Goal: Task Accomplishment & Management: Manage account settings

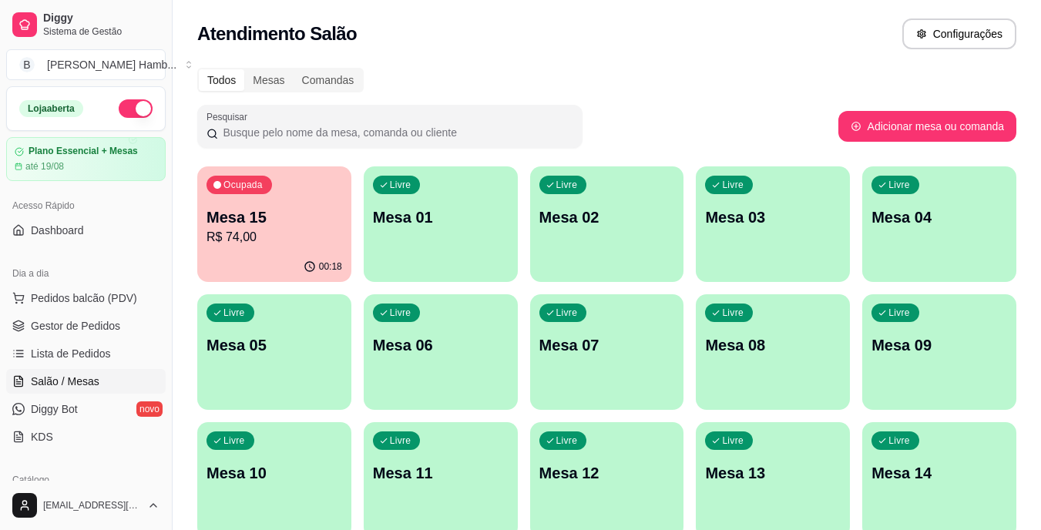
click at [270, 247] on div "Ocupada Mesa 15 R$ 74,00" at bounding box center [274, 208] width 154 height 85
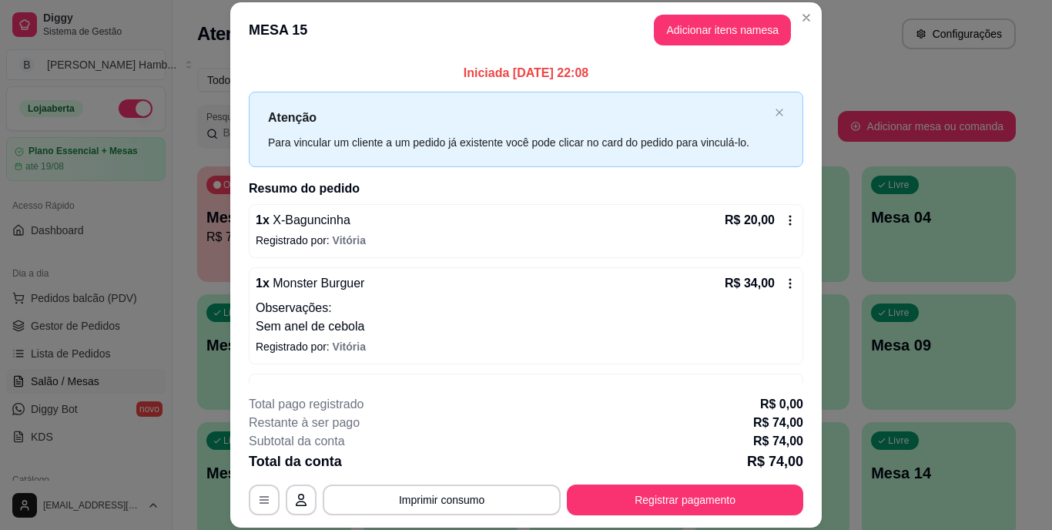
scroll to position [51, 0]
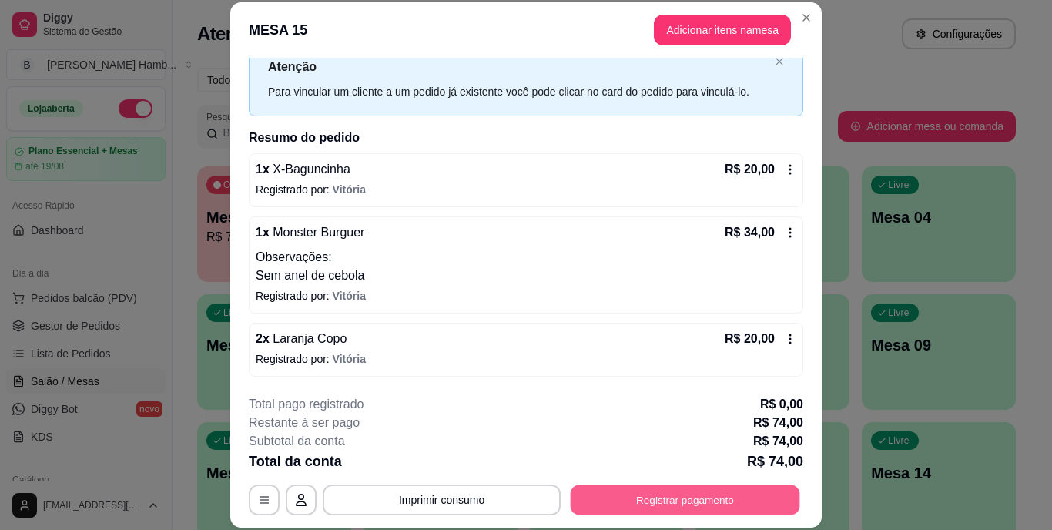
click at [649, 511] on button "Registrar pagamento" at bounding box center [686, 499] width 230 height 30
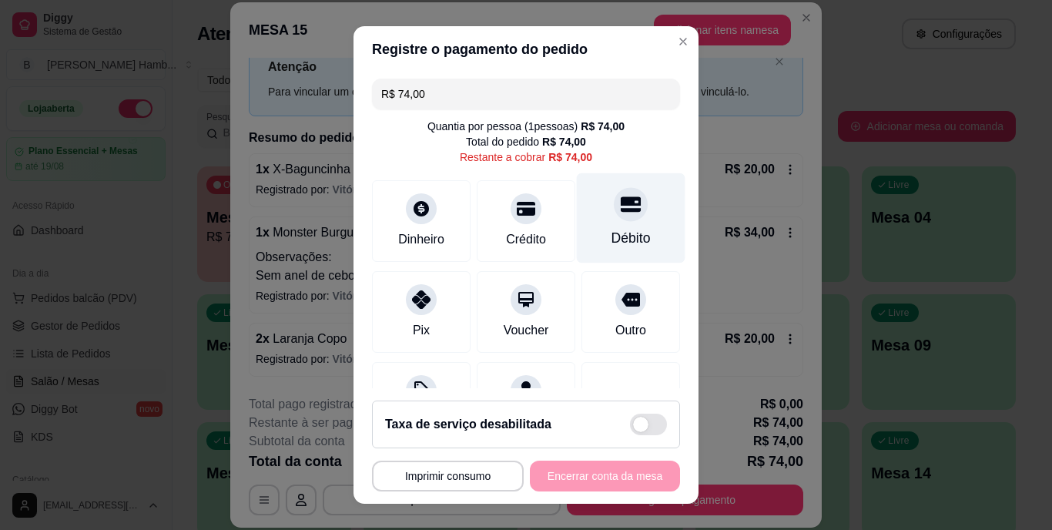
click at [587, 222] on div "Débito" at bounding box center [631, 218] width 109 height 90
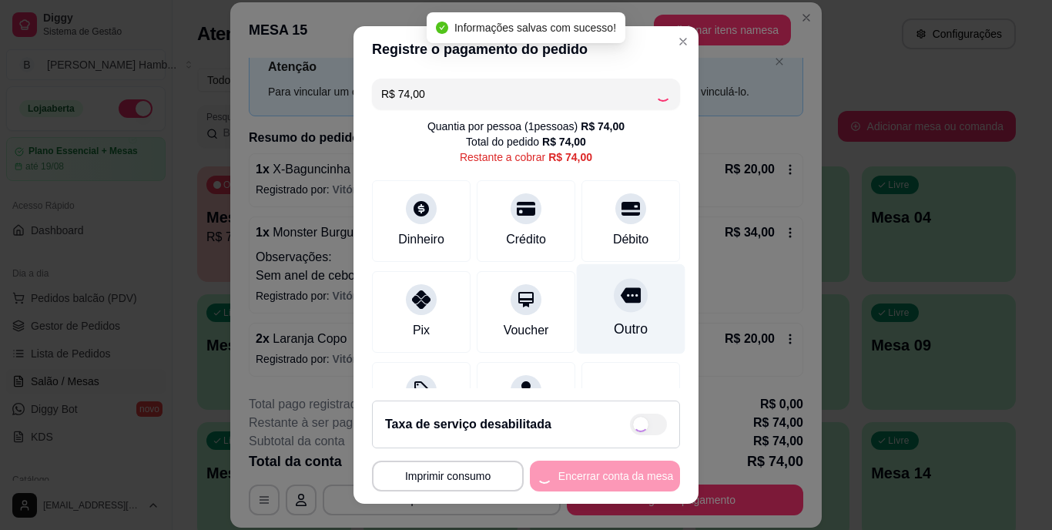
type input "R$ 0,00"
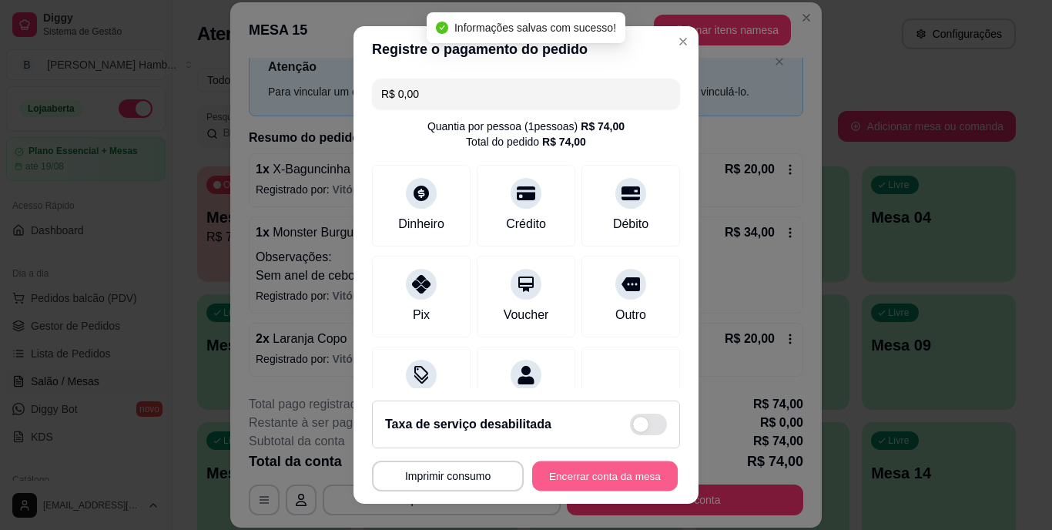
click at [617, 469] on button "Encerrar conta da mesa" at bounding box center [605, 476] width 146 height 30
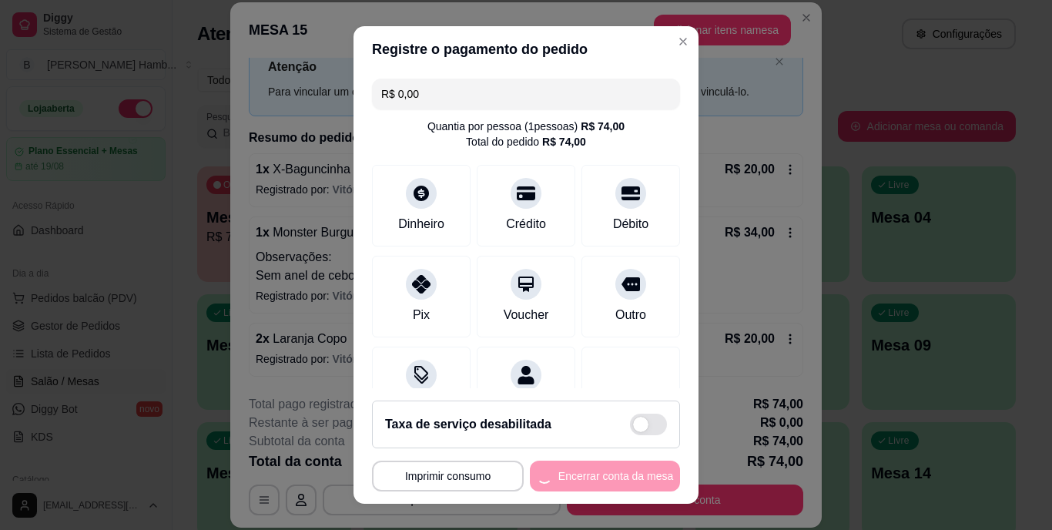
scroll to position [0, 0]
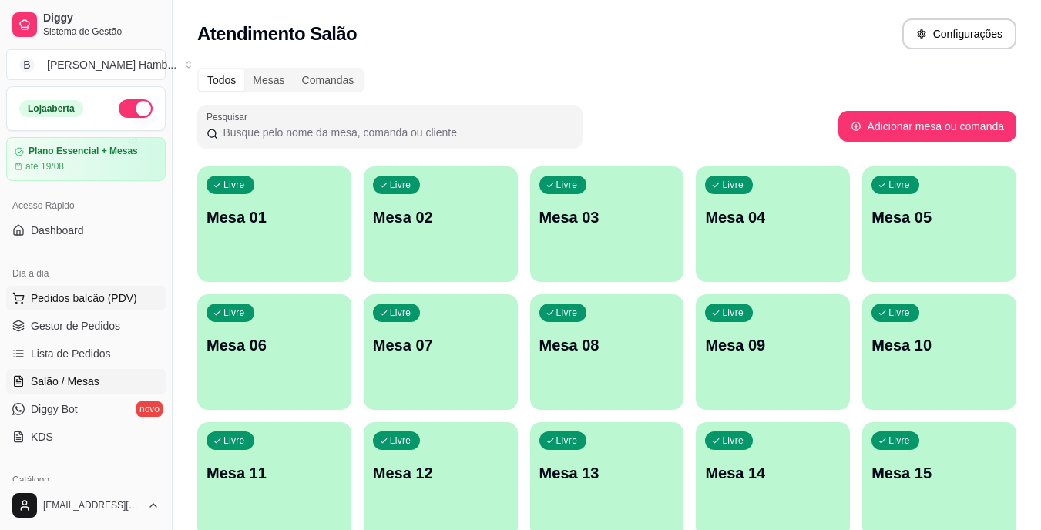
click at [55, 297] on span "Pedidos balcão (PDV)" at bounding box center [84, 297] width 106 height 15
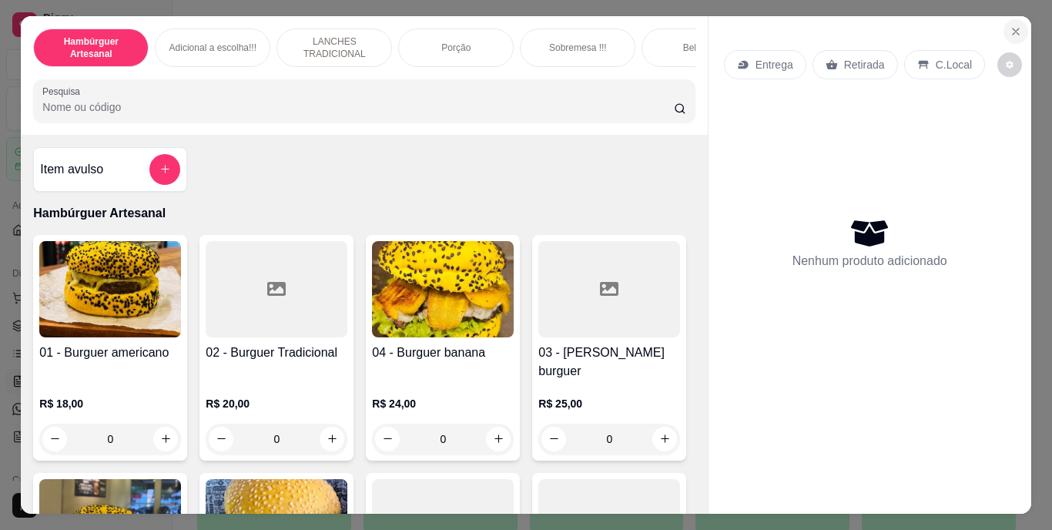
click at [1010, 31] on icon "Close" at bounding box center [1016, 31] width 12 height 12
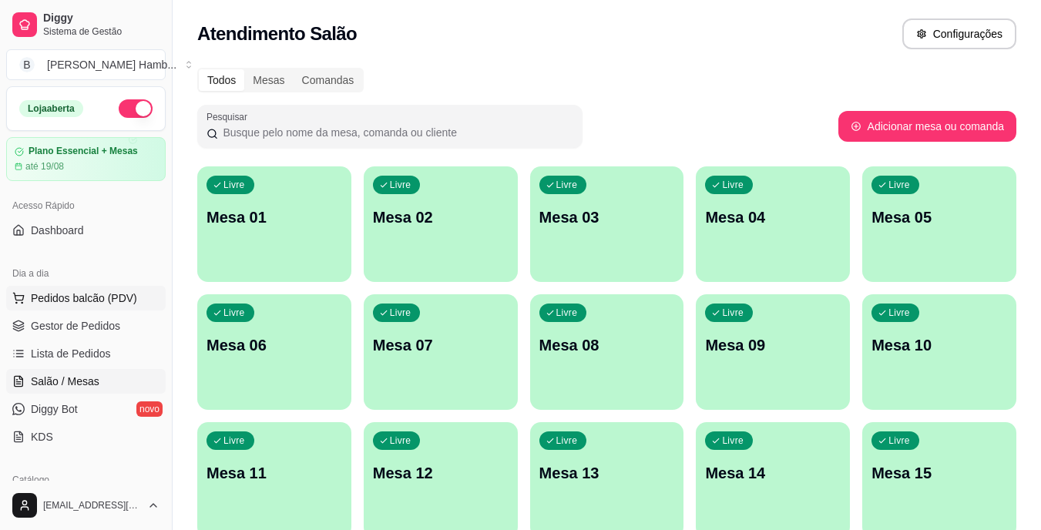
click at [104, 294] on span "Pedidos balcão (PDV)" at bounding box center [84, 297] width 106 height 15
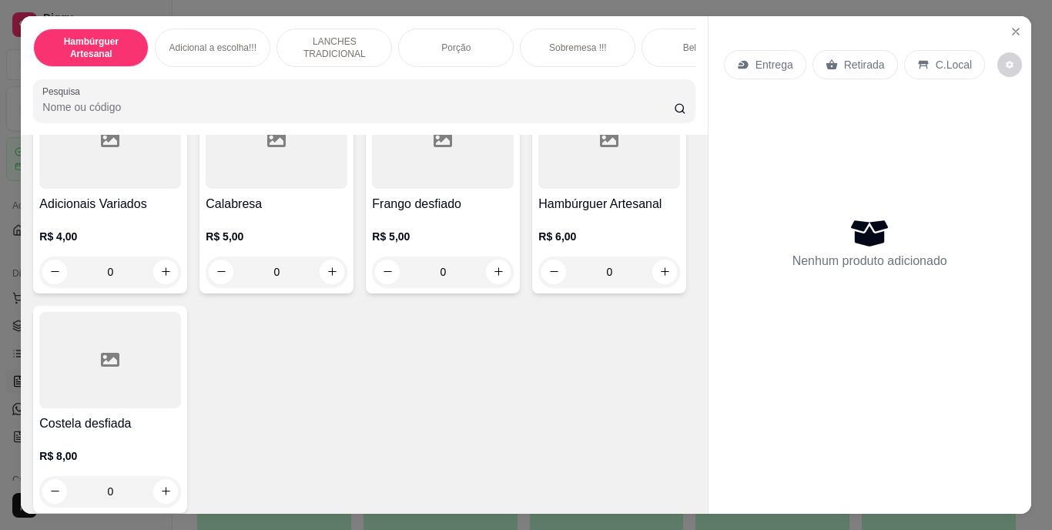
scroll to position [1695, 0]
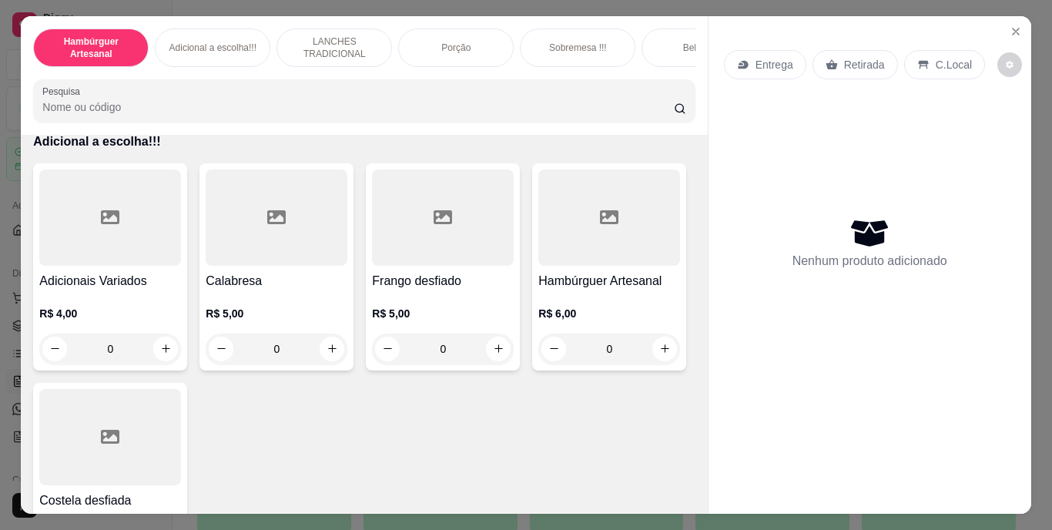
type input "1"
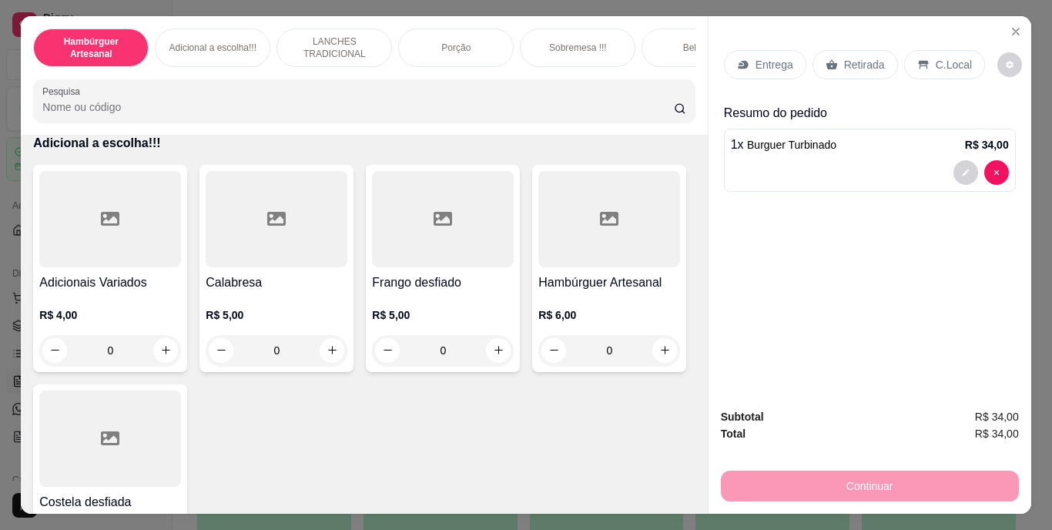
scroll to position [1695, 0]
click at [857, 57] on p "Retirada" at bounding box center [864, 64] width 41 height 15
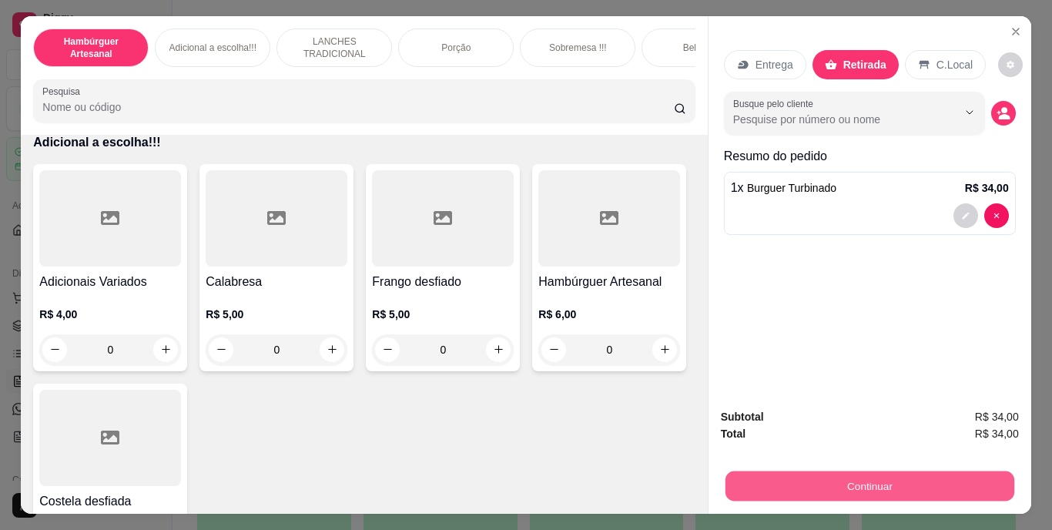
click at [852, 475] on button "Continuar" at bounding box center [869, 486] width 289 height 30
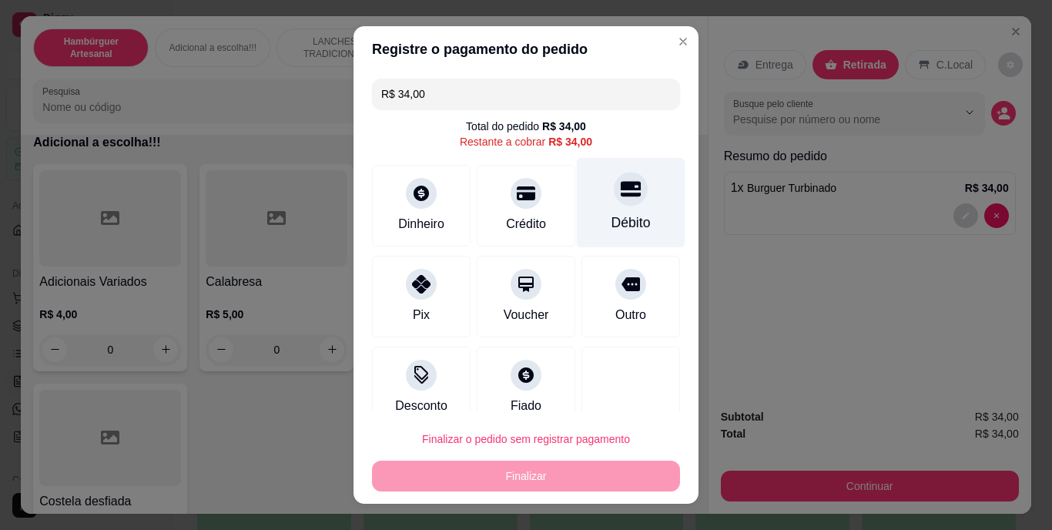
click at [636, 216] on div "Débito" at bounding box center [631, 203] width 109 height 90
type input "R$ 0,00"
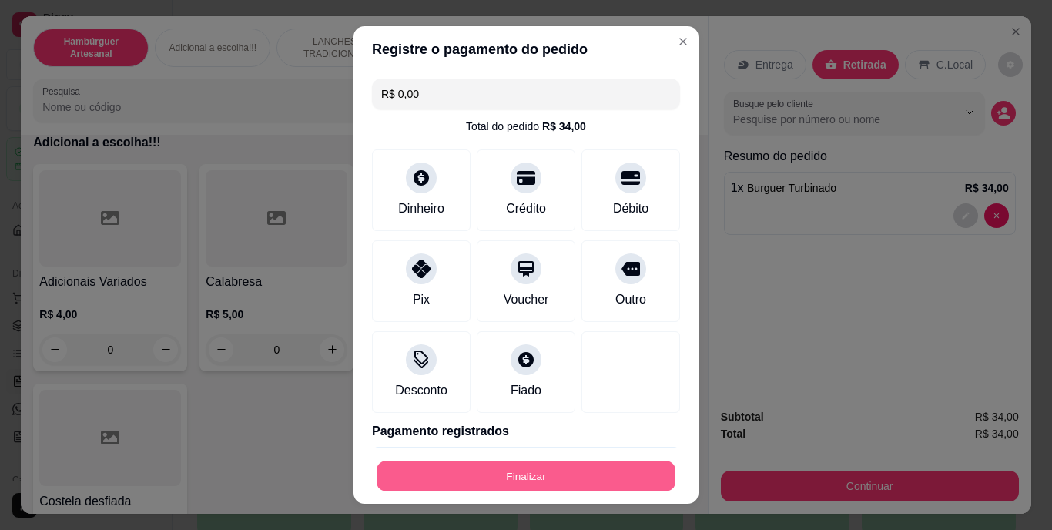
click at [462, 481] on button "Finalizar" at bounding box center [526, 476] width 299 height 30
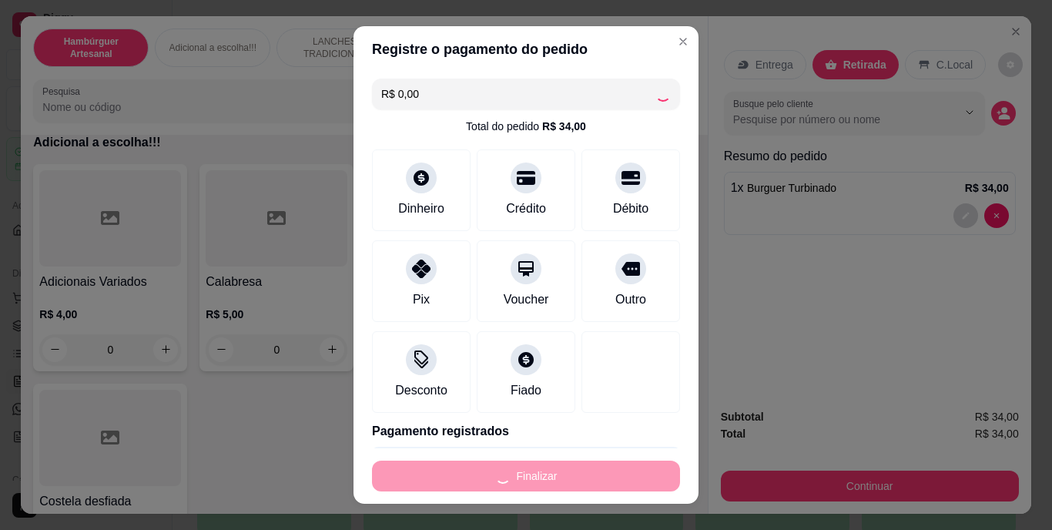
type input "0"
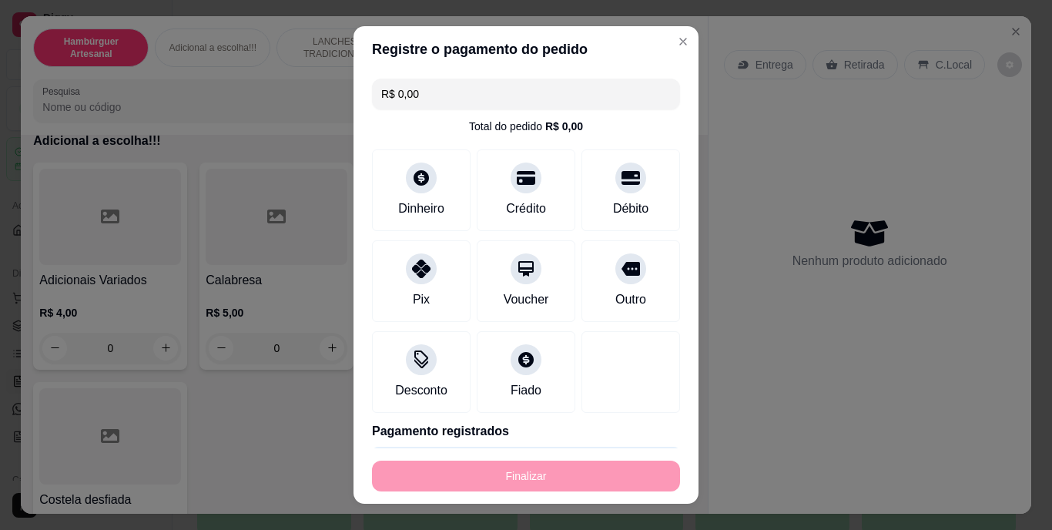
type input "-R$ 34,00"
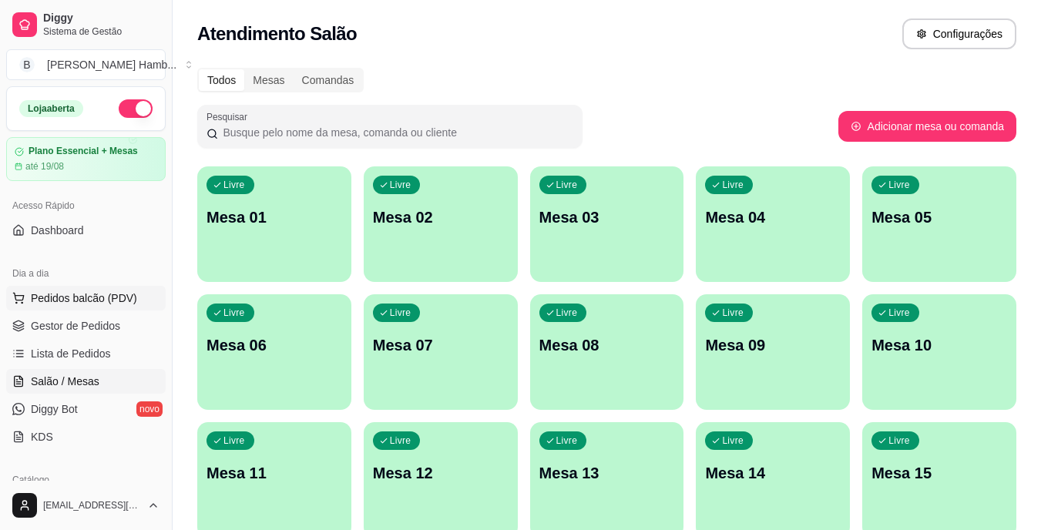
click at [117, 300] on span "Pedidos balcão (PDV)" at bounding box center [84, 297] width 106 height 15
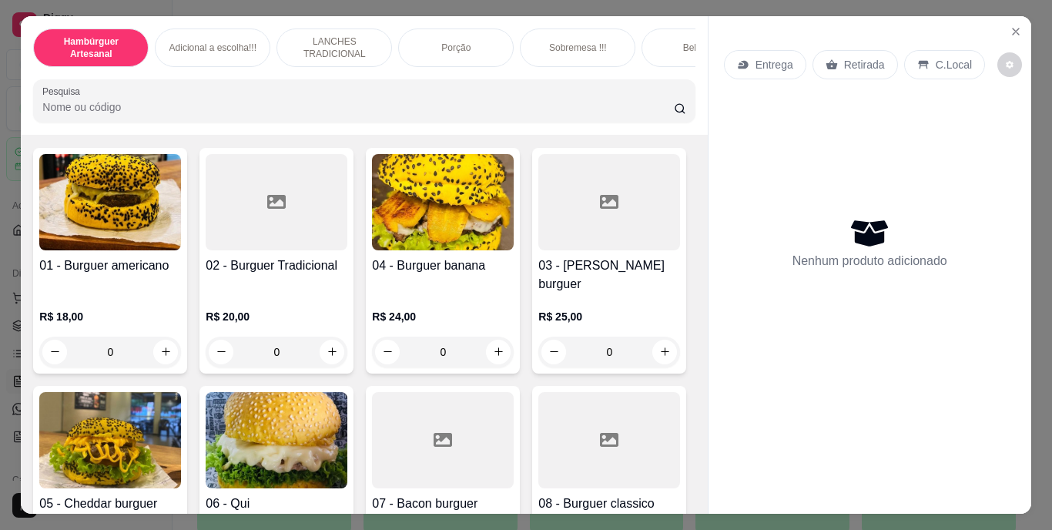
scroll to position [86, 0]
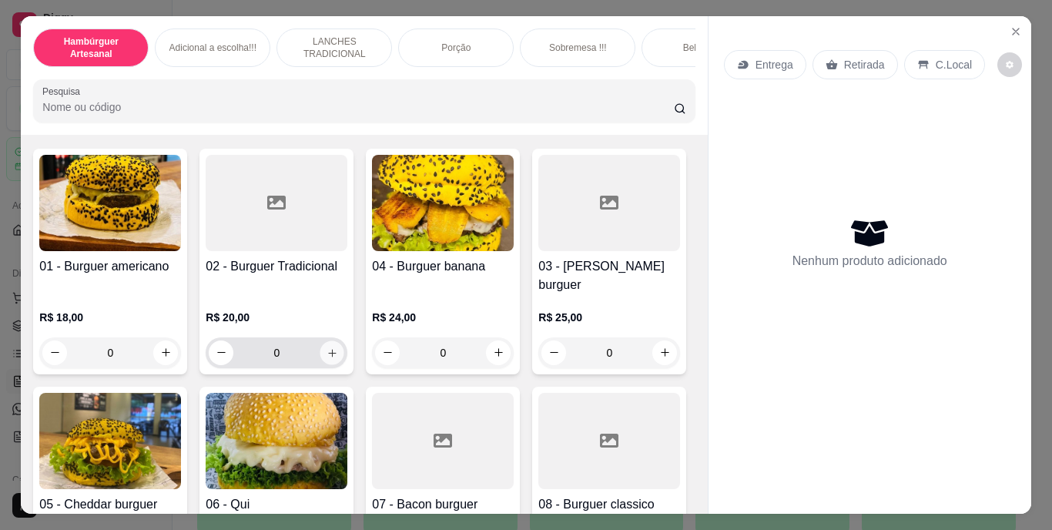
click at [330, 349] on icon "increase-product-quantity" at bounding box center [332, 353] width 8 height 8
type input "1"
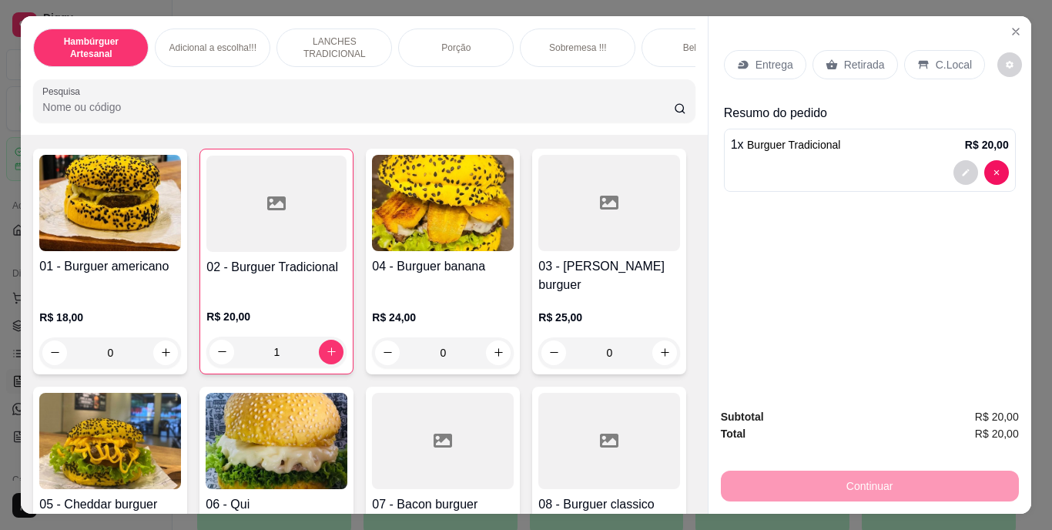
click at [847, 50] on div "Retirada" at bounding box center [855, 64] width 85 height 29
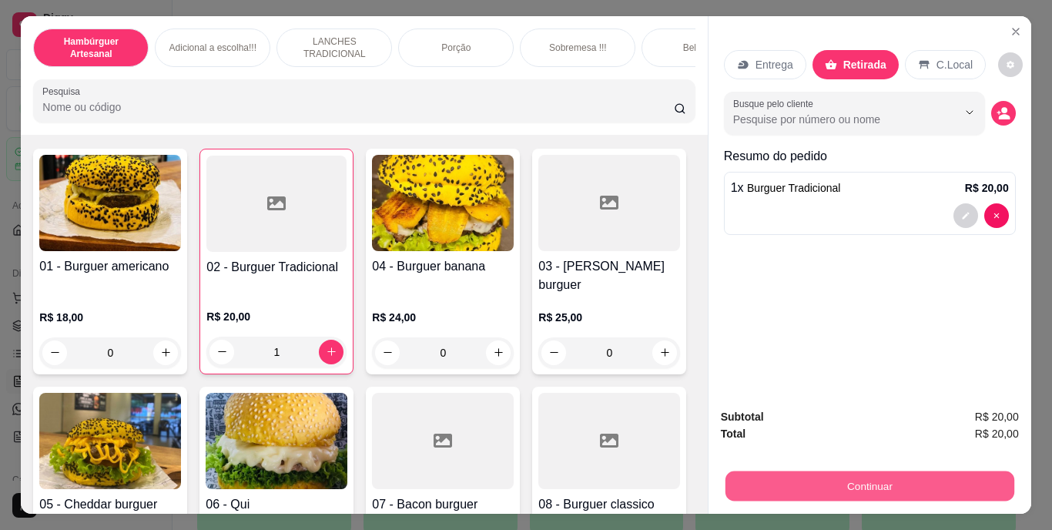
click at [743, 473] on button "Continuar" at bounding box center [869, 486] width 289 height 30
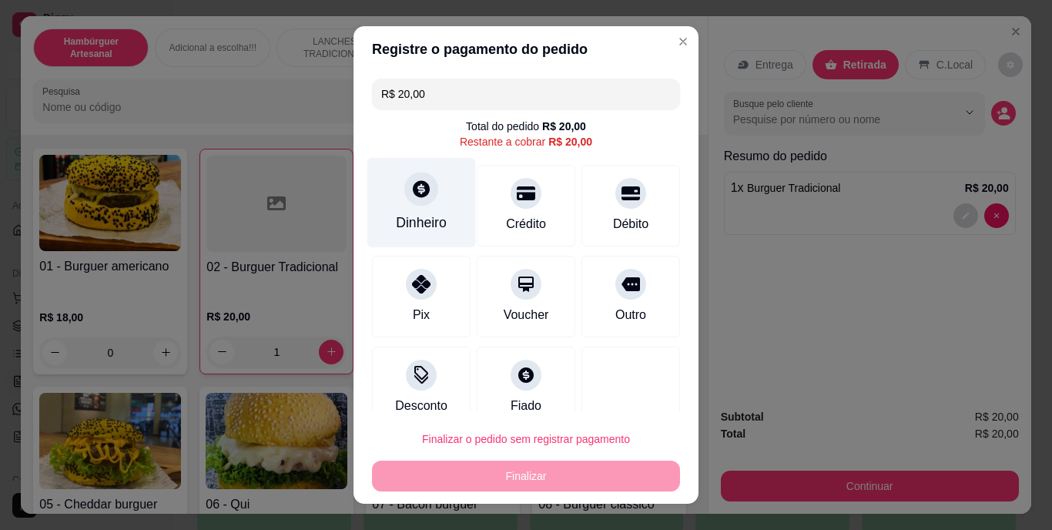
click at [384, 189] on div "Dinheiro" at bounding box center [421, 203] width 109 height 90
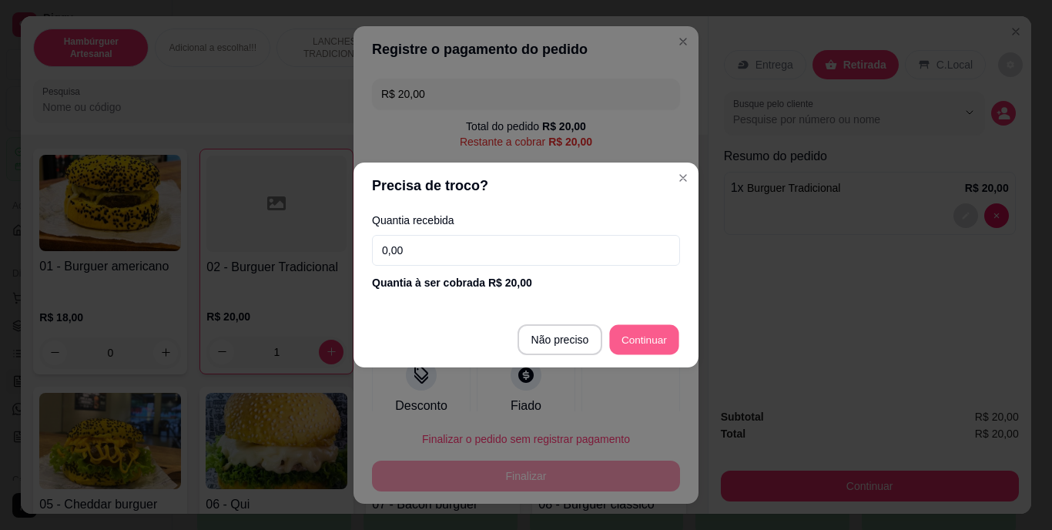
type input "R$ 0,00"
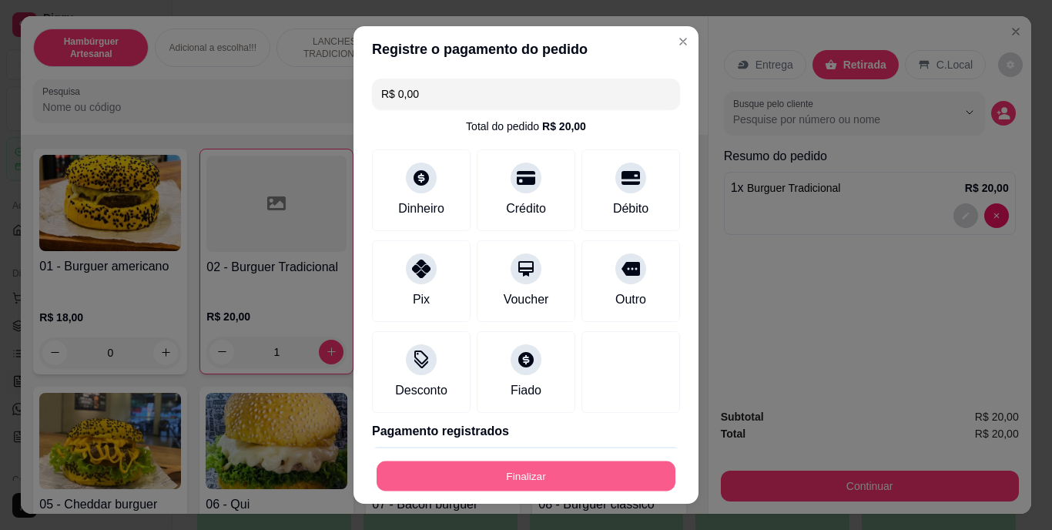
click at [505, 478] on button "Finalizar" at bounding box center [526, 476] width 299 height 30
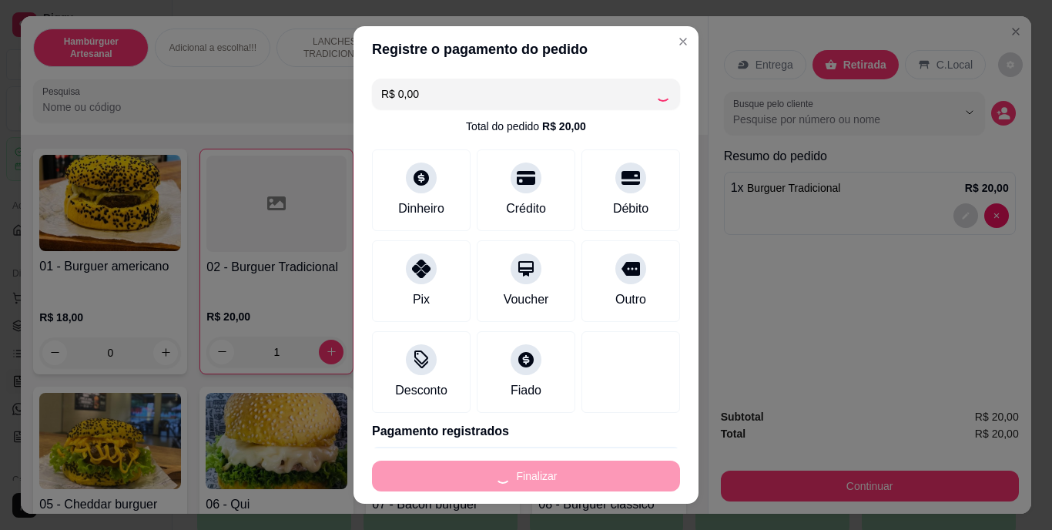
type input "0"
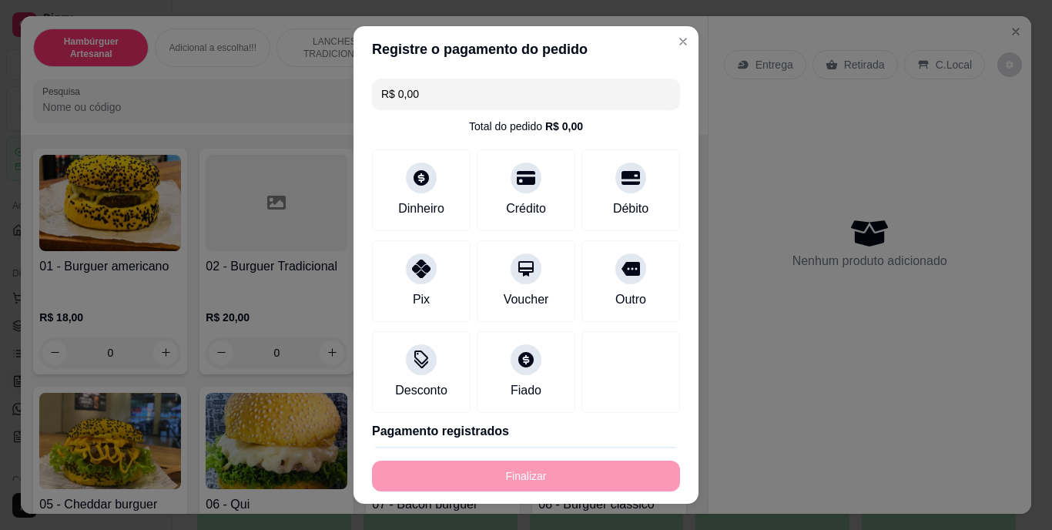
type input "-R$ 20,00"
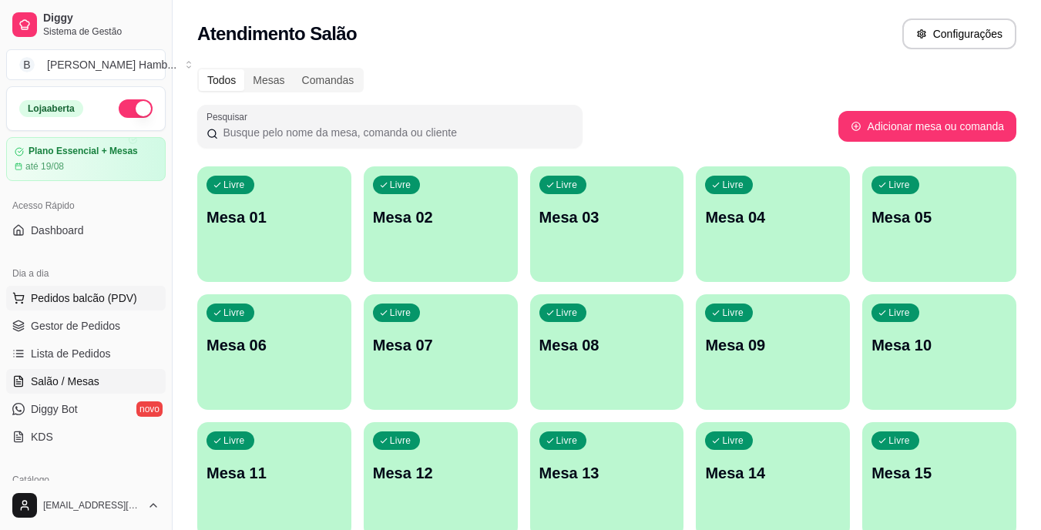
click at [101, 300] on span "Pedidos balcão (PDV)" at bounding box center [84, 297] width 106 height 15
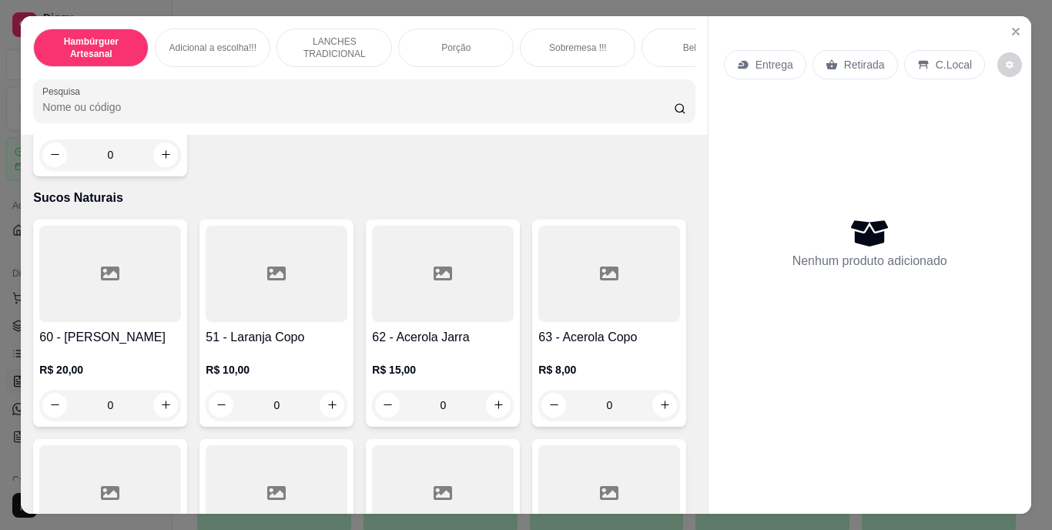
scroll to position [4904, 0]
type input "1"
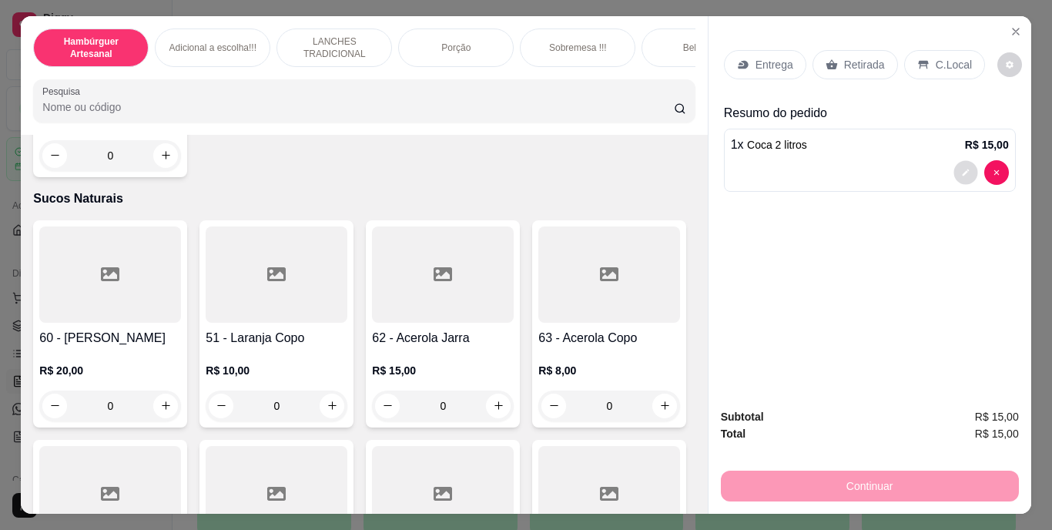
click at [954, 166] on button "decrease-product-quantity" at bounding box center [966, 172] width 24 height 24
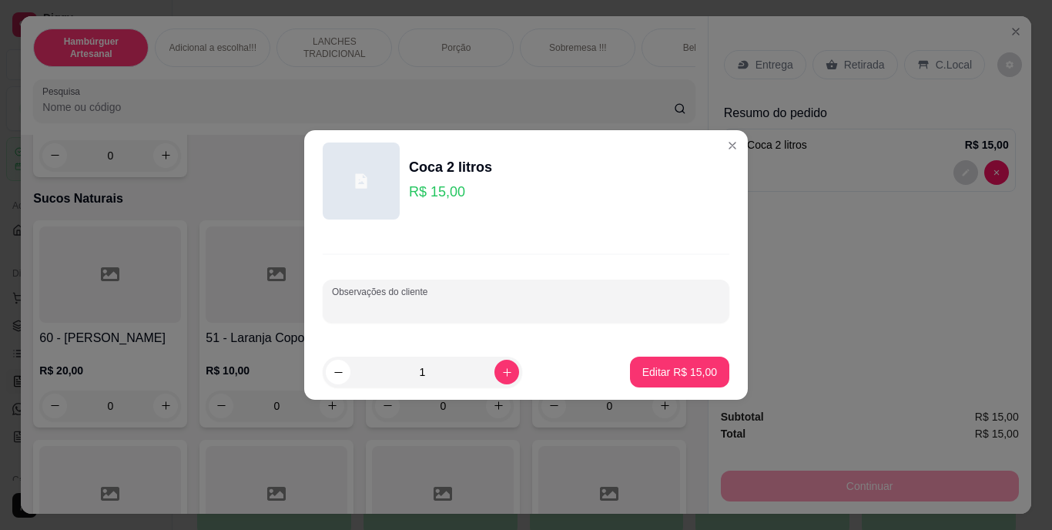
click at [472, 309] on input "Observações do cliente" at bounding box center [526, 307] width 388 height 15
type input "MAYARA"
click at [702, 374] on p "Editar R$ 15,00" at bounding box center [679, 371] width 72 height 15
type input "0"
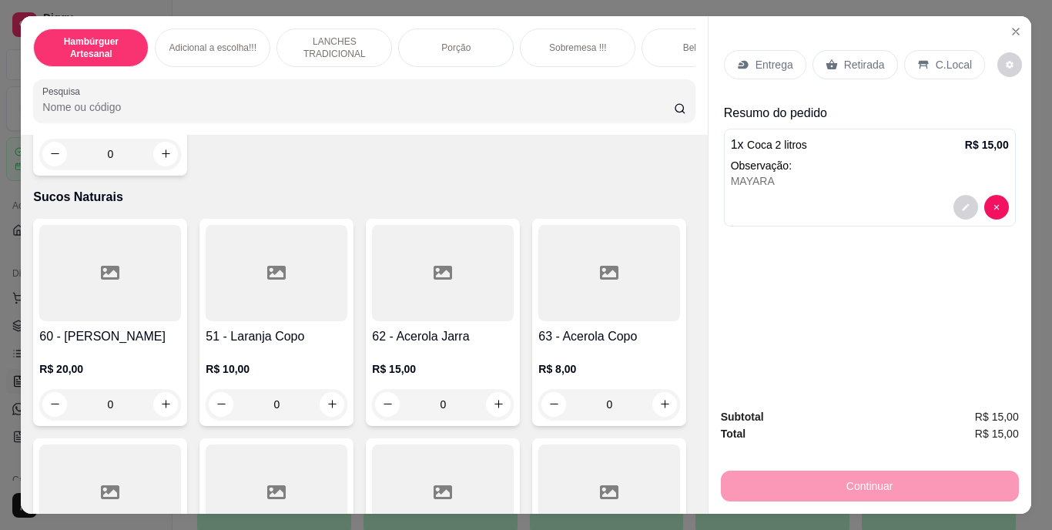
click at [852, 71] on div "Retirada" at bounding box center [855, 64] width 85 height 29
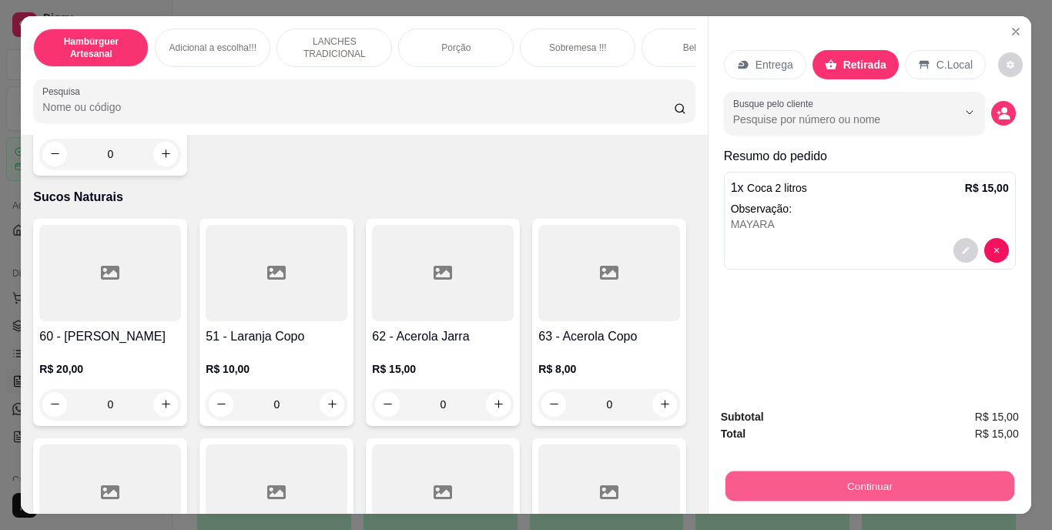
click at [894, 484] on button "Continuar" at bounding box center [869, 486] width 289 height 30
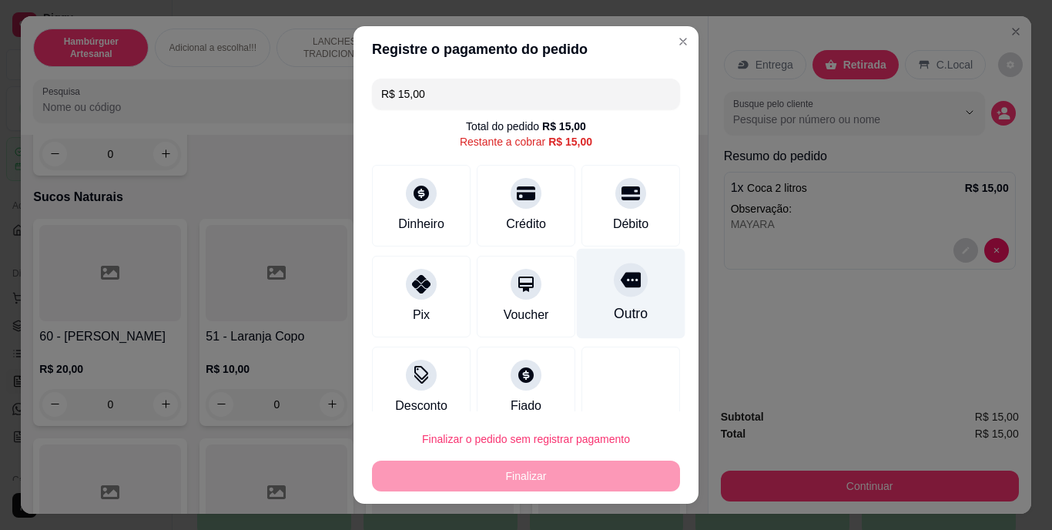
click at [614, 294] on div at bounding box center [631, 280] width 34 height 34
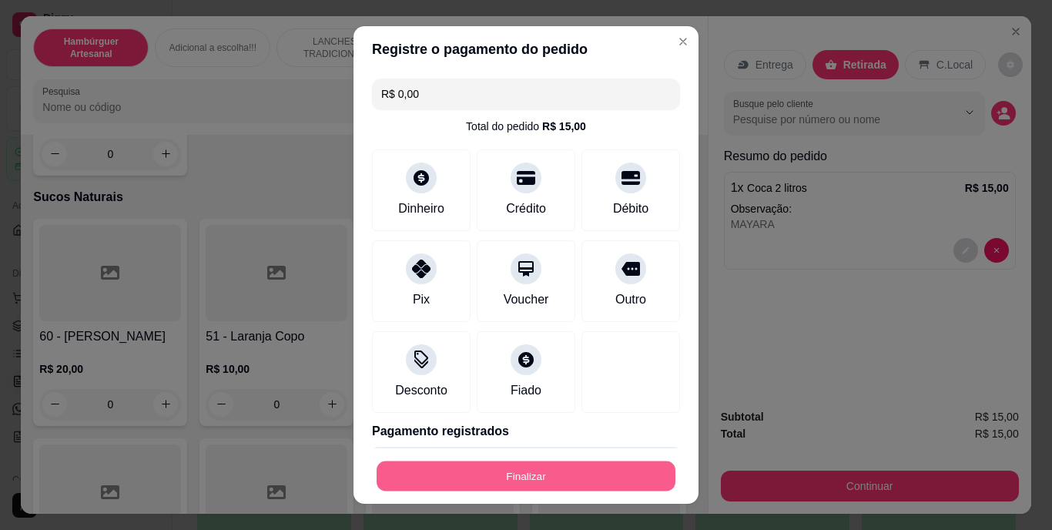
click at [528, 484] on button "Finalizar" at bounding box center [526, 476] width 299 height 30
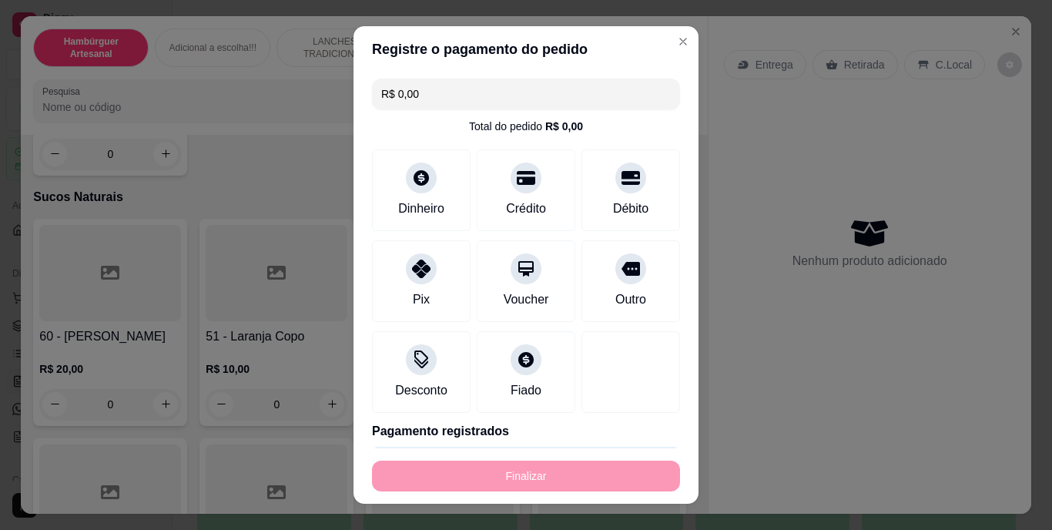
type input "-R$ 15,00"
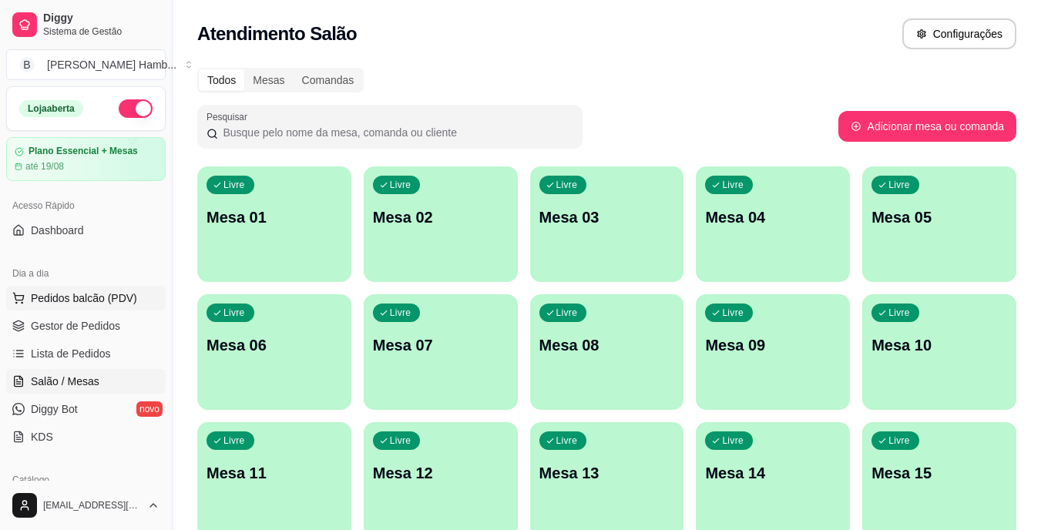
click at [119, 301] on span "Pedidos balcão (PDV)" at bounding box center [84, 297] width 106 height 15
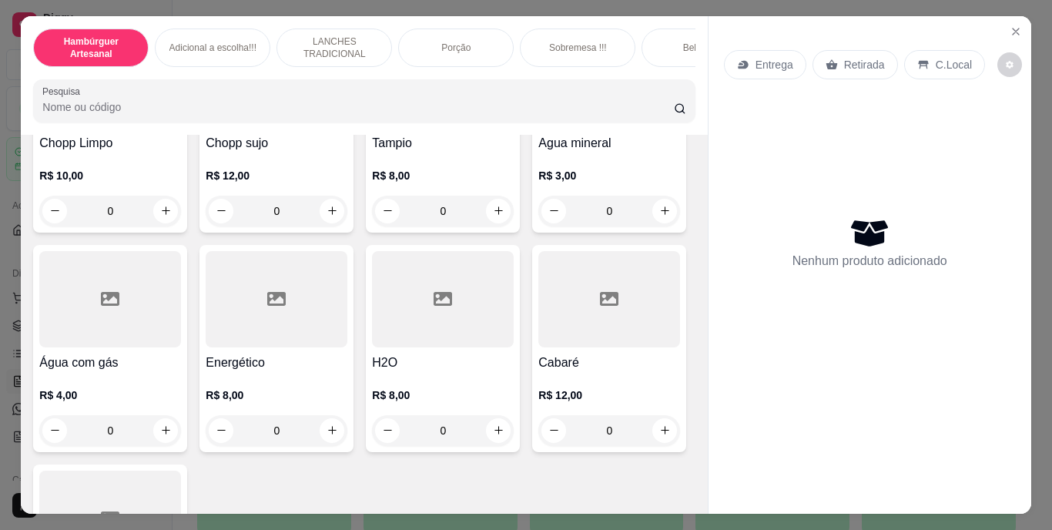
scroll to position [4408, 0]
type input "1"
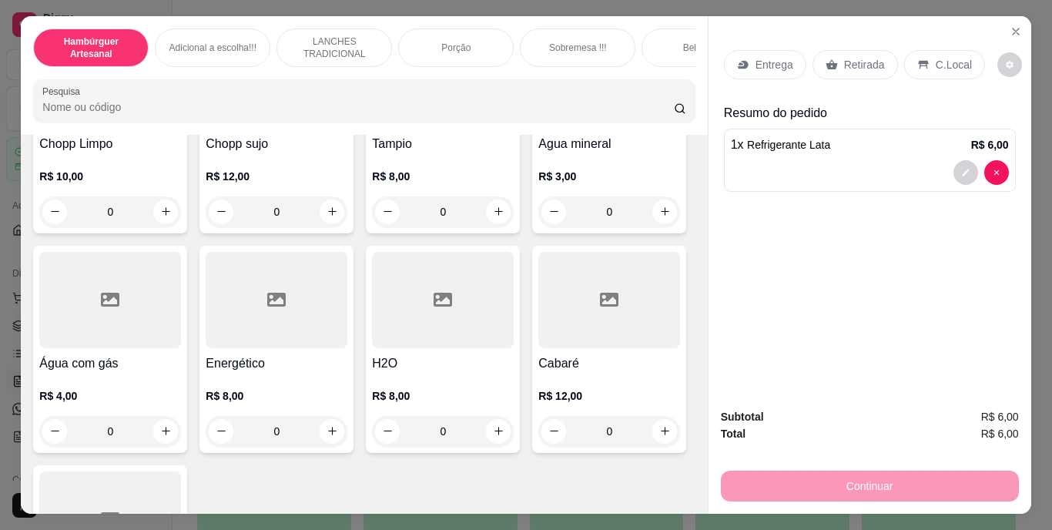
click at [837, 69] on div "Retirada" at bounding box center [855, 64] width 85 height 29
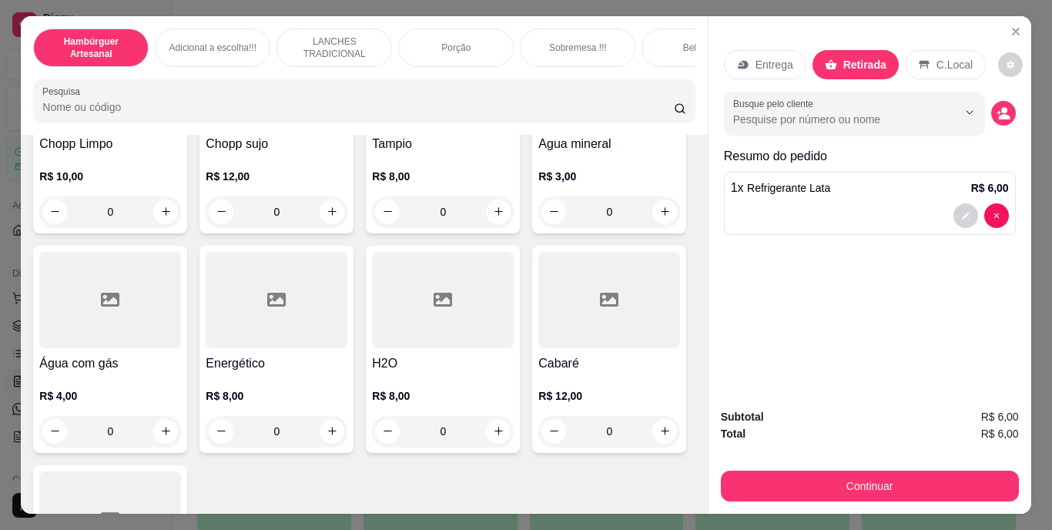
click at [820, 467] on div "Continuar" at bounding box center [870, 484] width 298 height 35
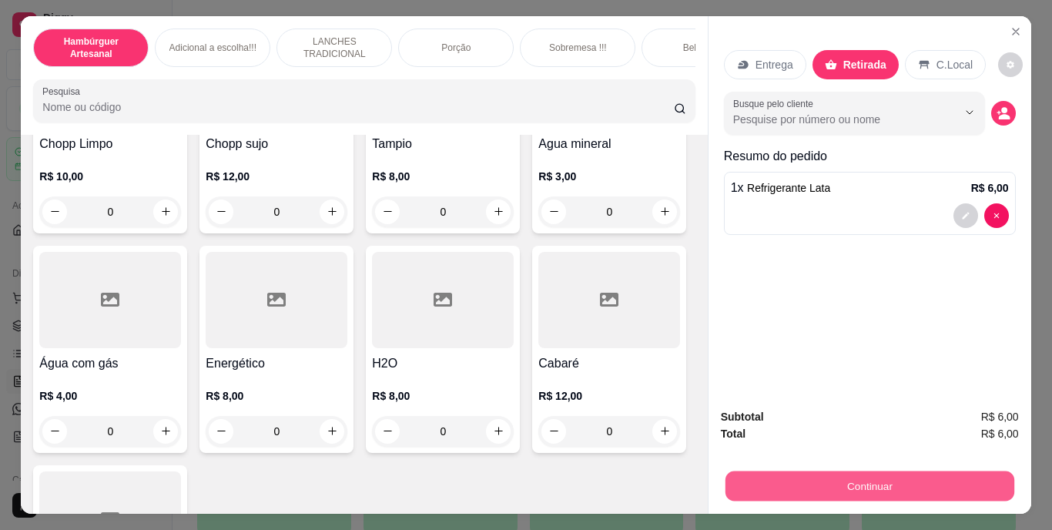
click at [820, 491] on button "Continuar" at bounding box center [869, 486] width 289 height 30
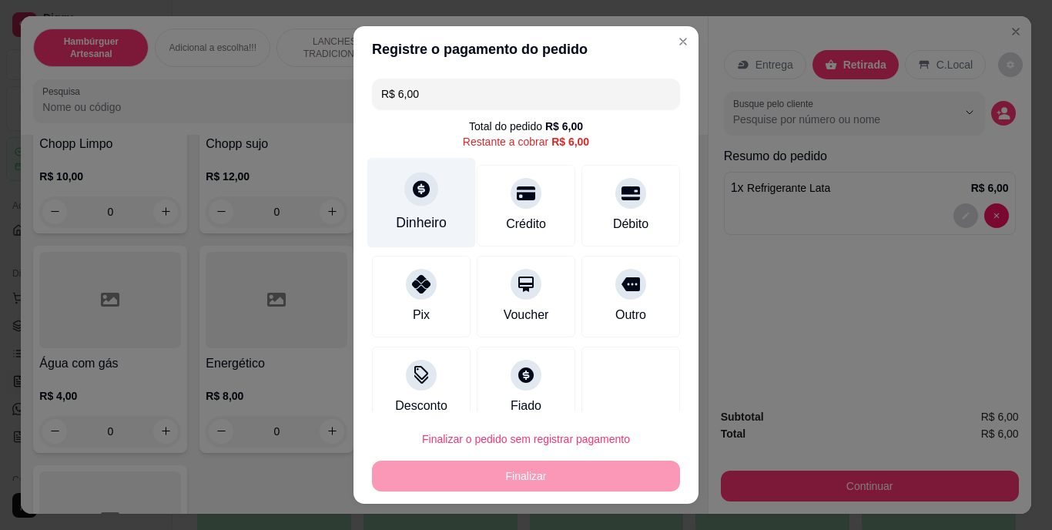
click at [413, 213] on div "Dinheiro" at bounding box center [421, 223] width 51 height 20
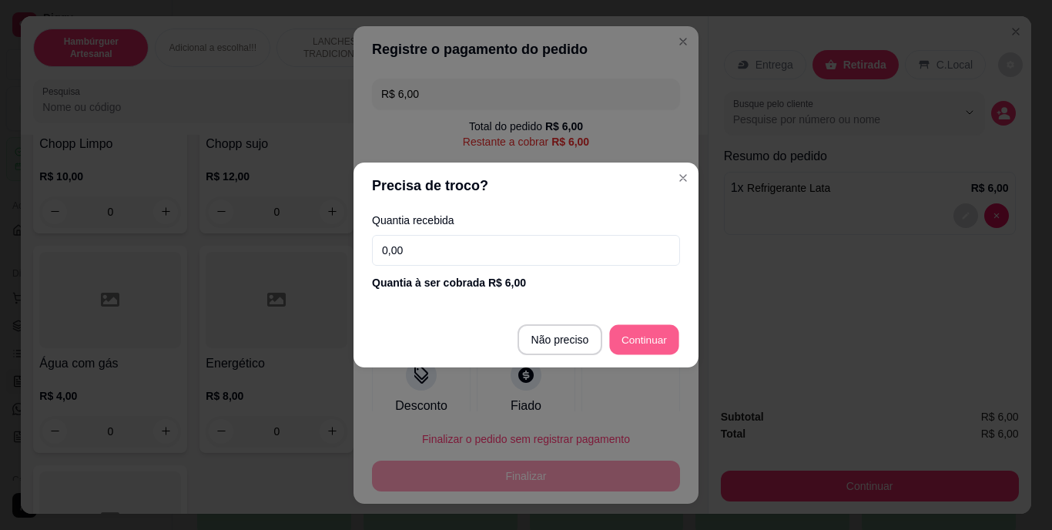
type input "R$ 0,00"
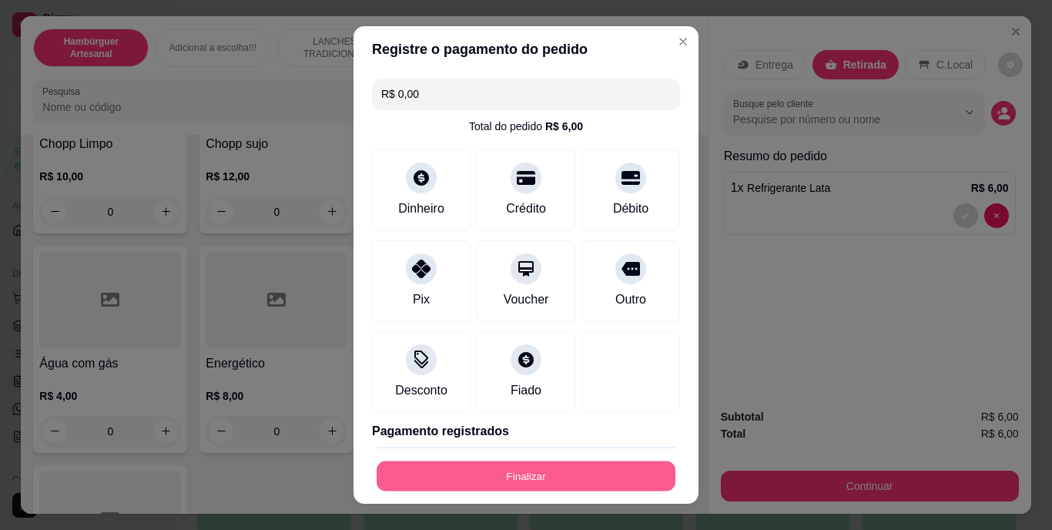
click at [541, 491] on button "Finalizar" at bounding box center [526, 476] width 299 height 30
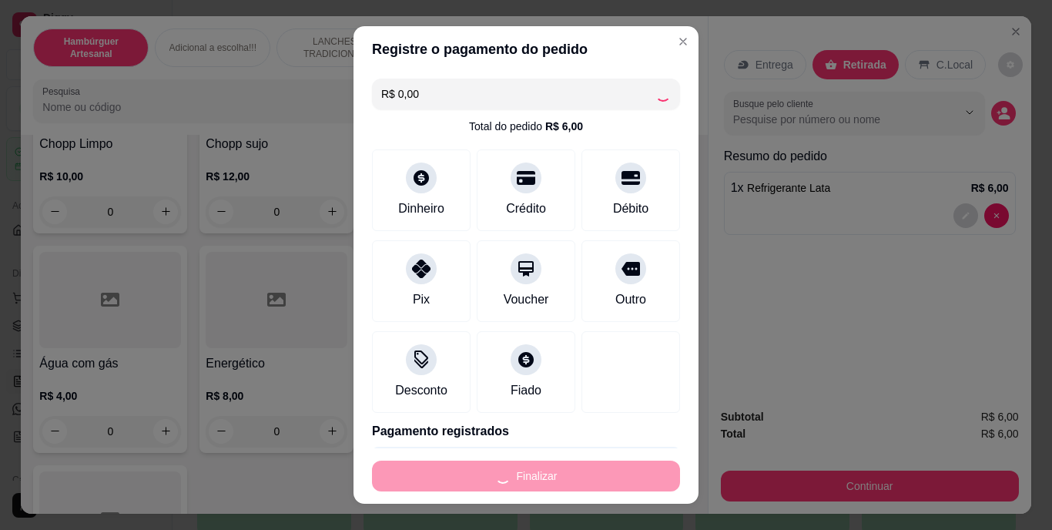
type input "0"
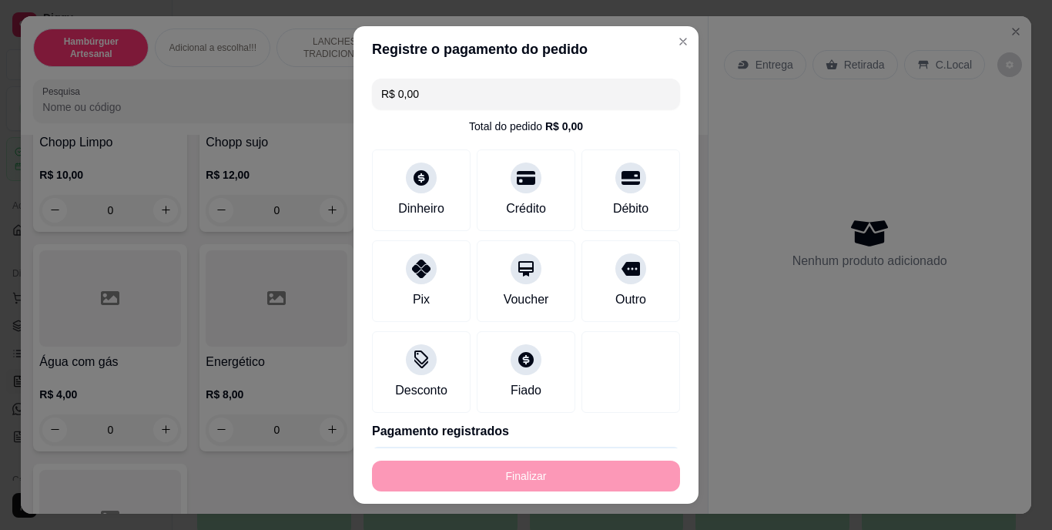
type input "-R$ 6,00"
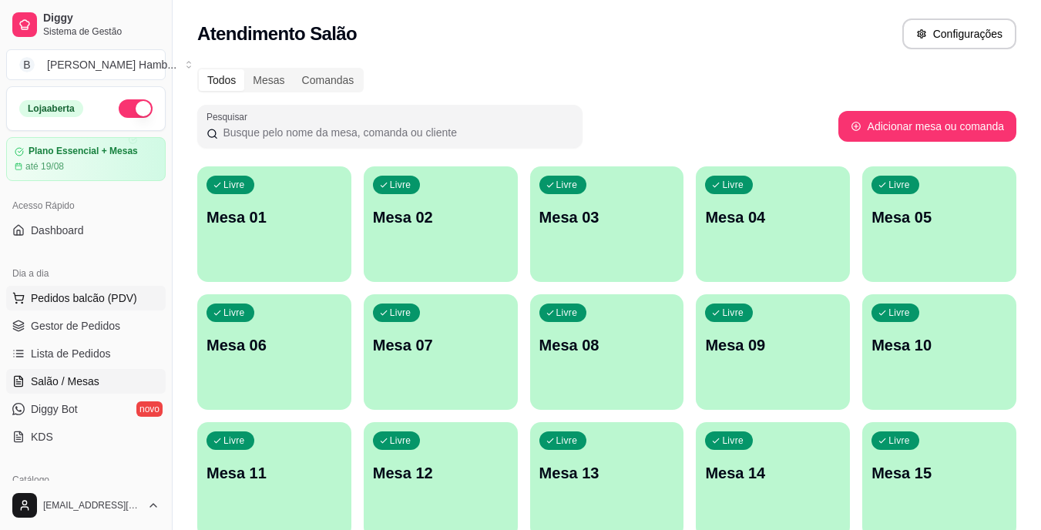
click at [82, 292] on span "Pedidos balcão (PDV)" at bounding box center [84, 297] width 106 height 15
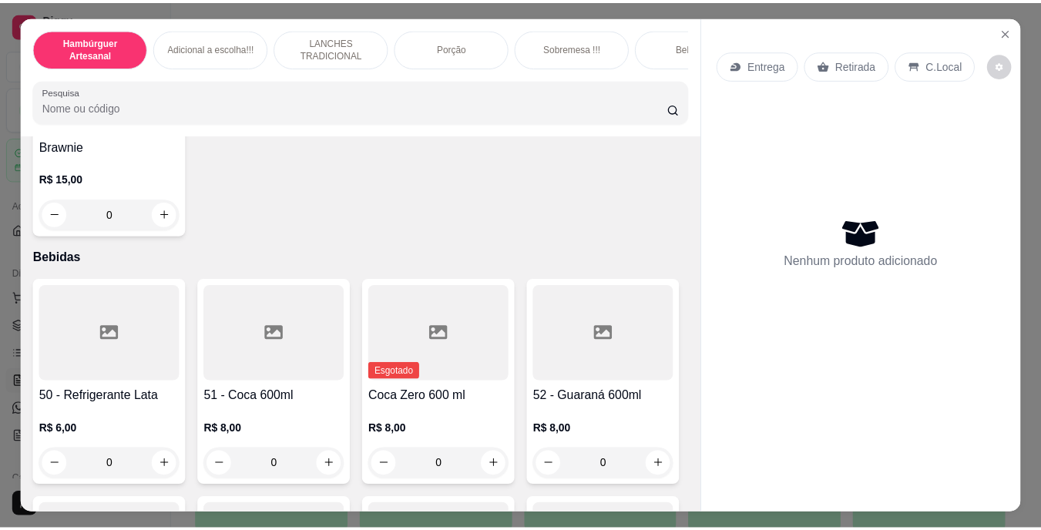
scroll to position [3495, 0]
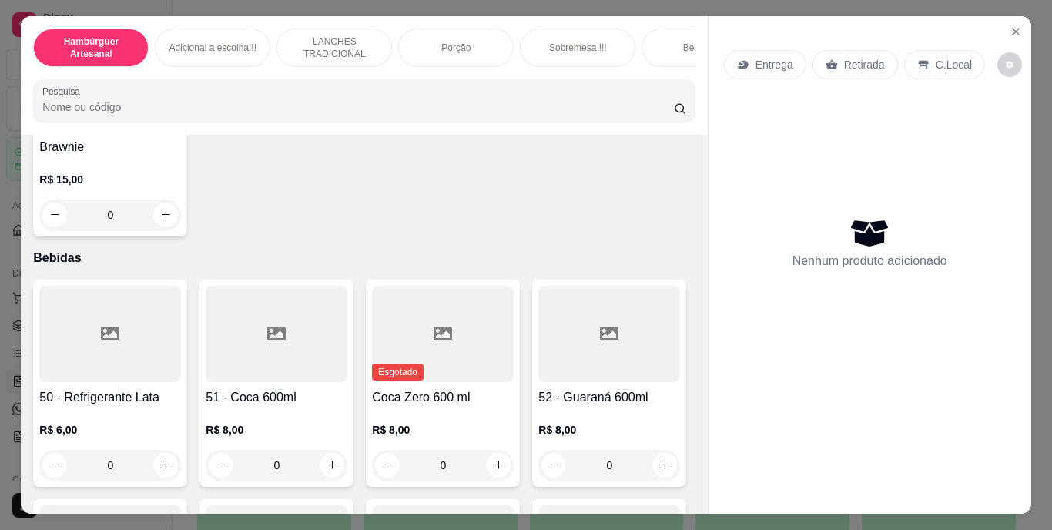
type input "1"
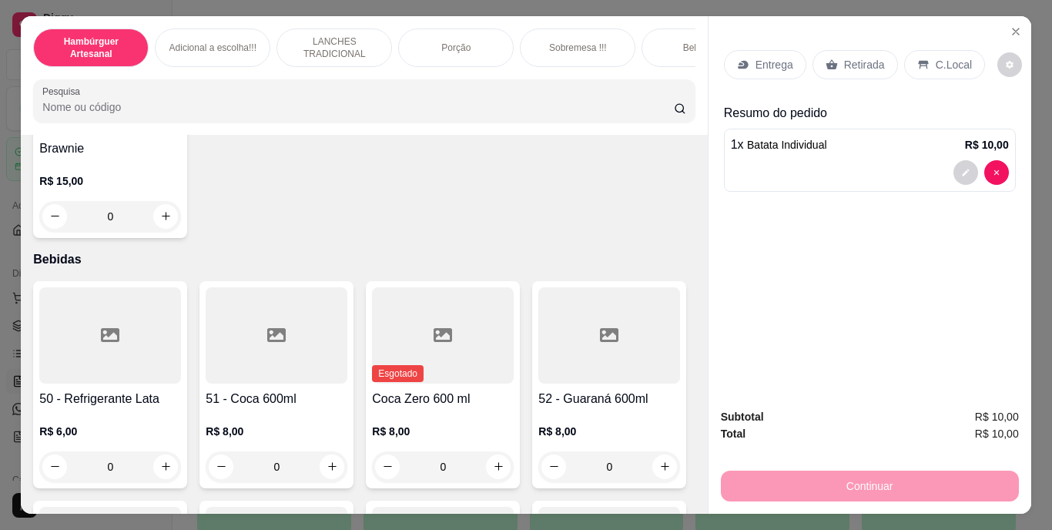
click at [844, 57] on p "Retirada" at bounding box center [864, 64] width 41 height 15
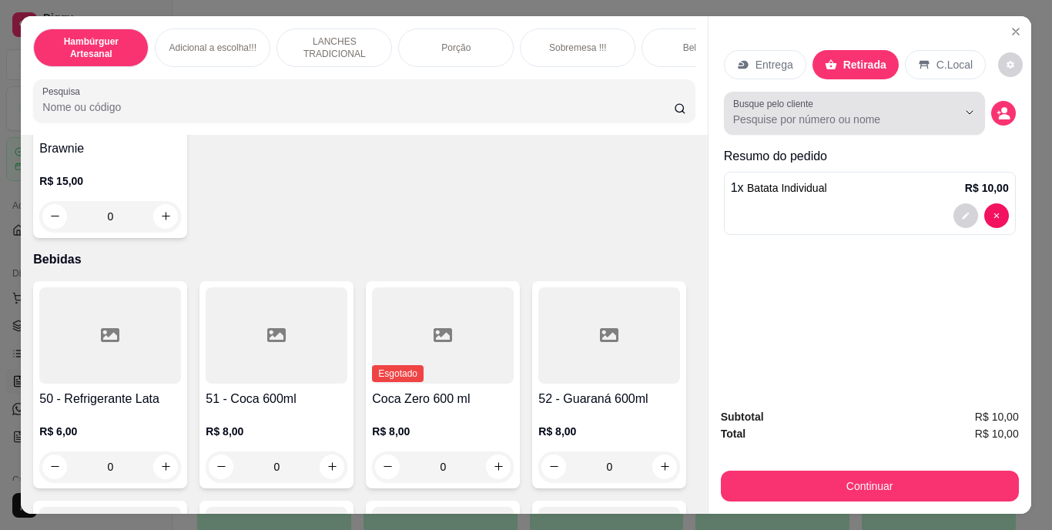
click at [839, 112] on input "Busque pelo cliente" at bounding box center [832, 119] width 199 height 15
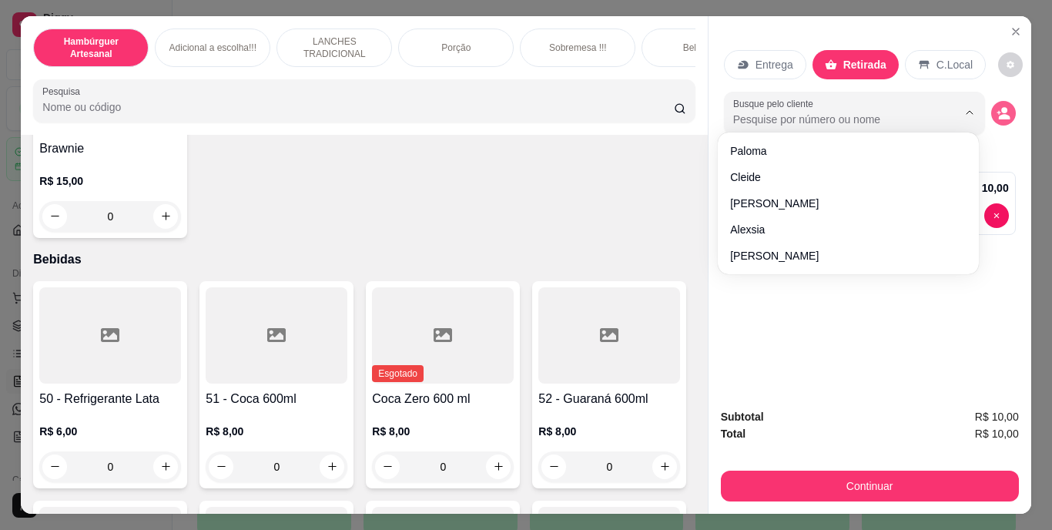
click at [997, 114] on icon "decrease-product-quantity" at bounding box center [1004, 113] width 14 height 14
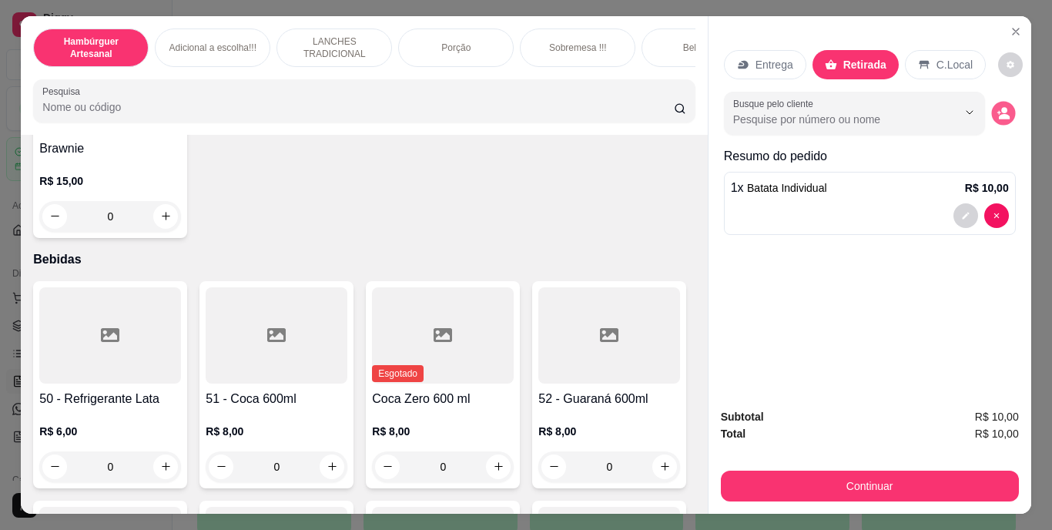
click at [991, 104] on button "decrease-product-quantity" at bounding box center [1003, 113] width 24 height 24
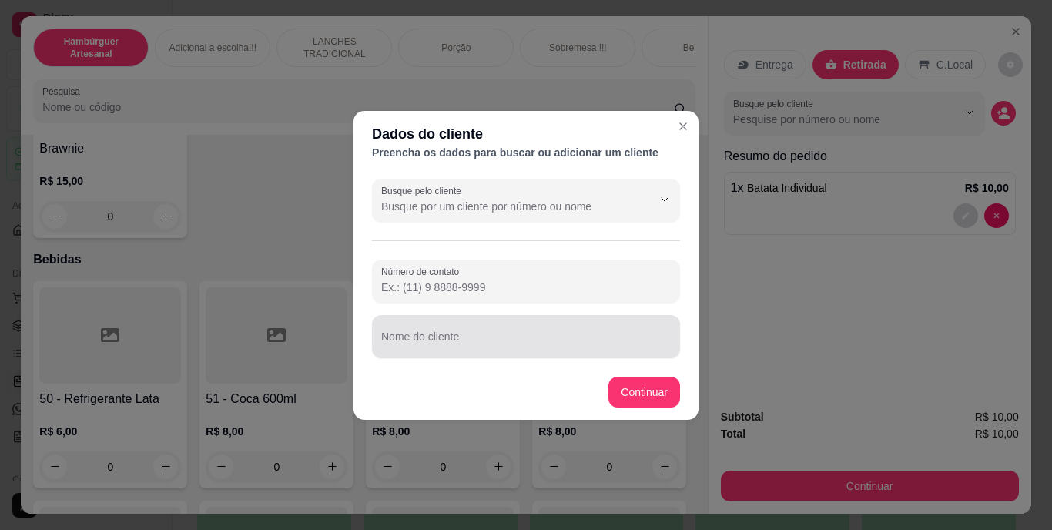
click at [584, 328] on div at bounding box center [526, 336] width 290 height 31
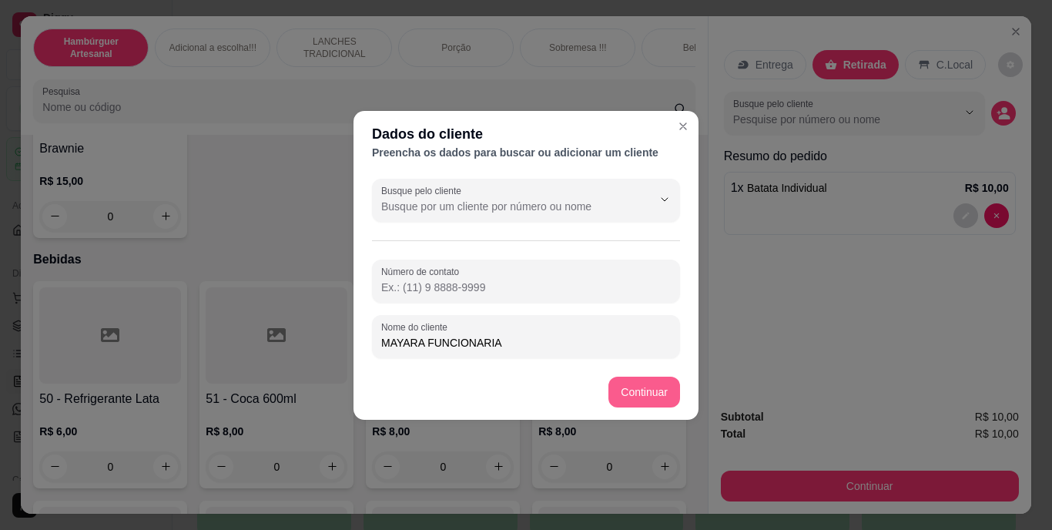
type input "MAYARA FUNCIONARIA"
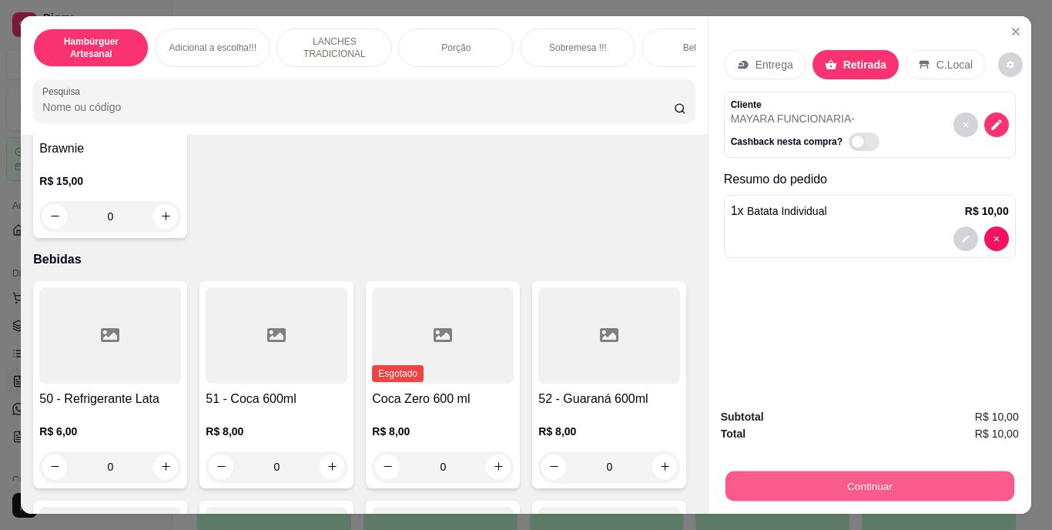
click at [758, 495] on button "Continuar" at bounding box center [869, 486] width 289 height 30
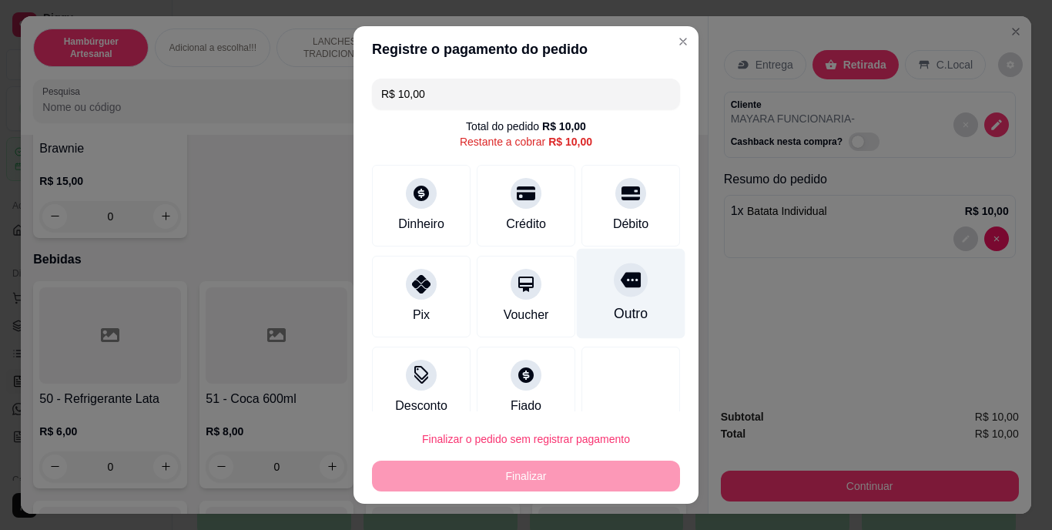
click at [614, 312] on div "Outro" at bounding box center [631, 314] width 34 height 20
type input "R$ 0,00"
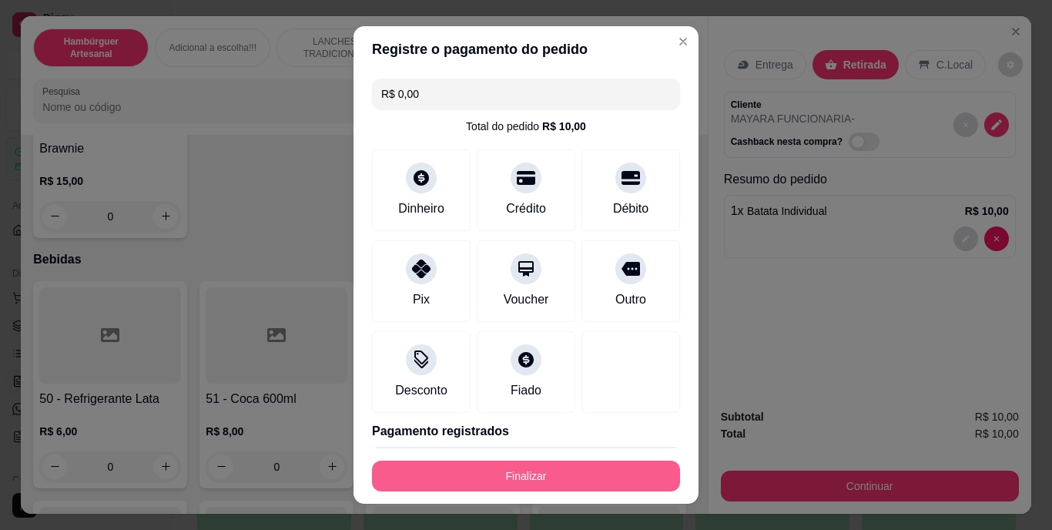
click at [552, 477] on button "Finalizar" at bounding box center [526, 476] width 308 height 31
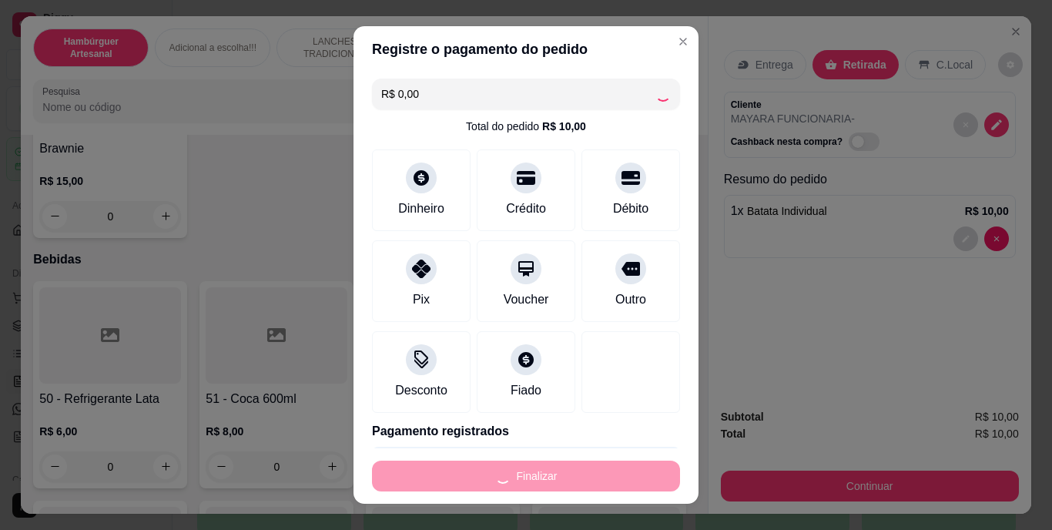
type input "0"
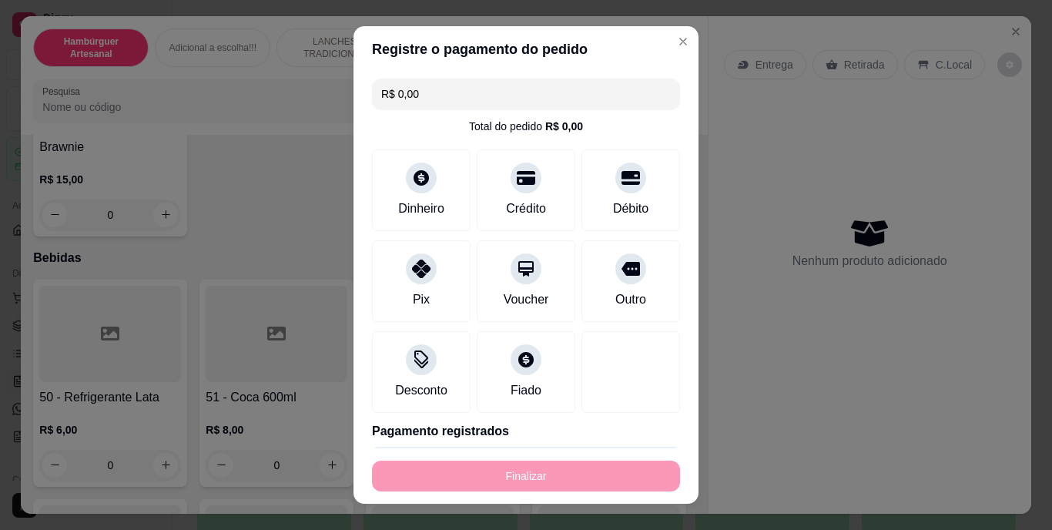
type input "-R$ 10,00"
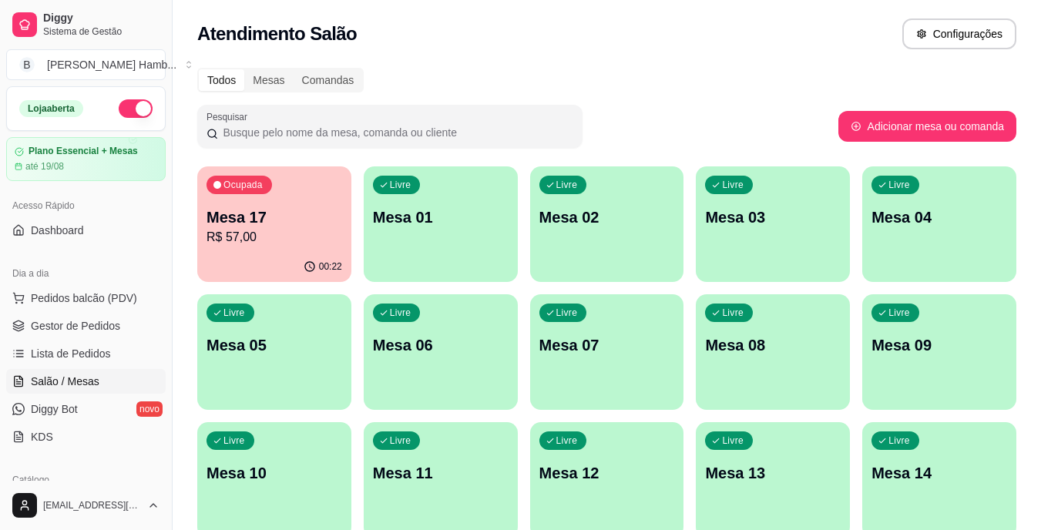
click at [300, 260] on div "00:22" at bounding box center [274, 267] width 154 height 30
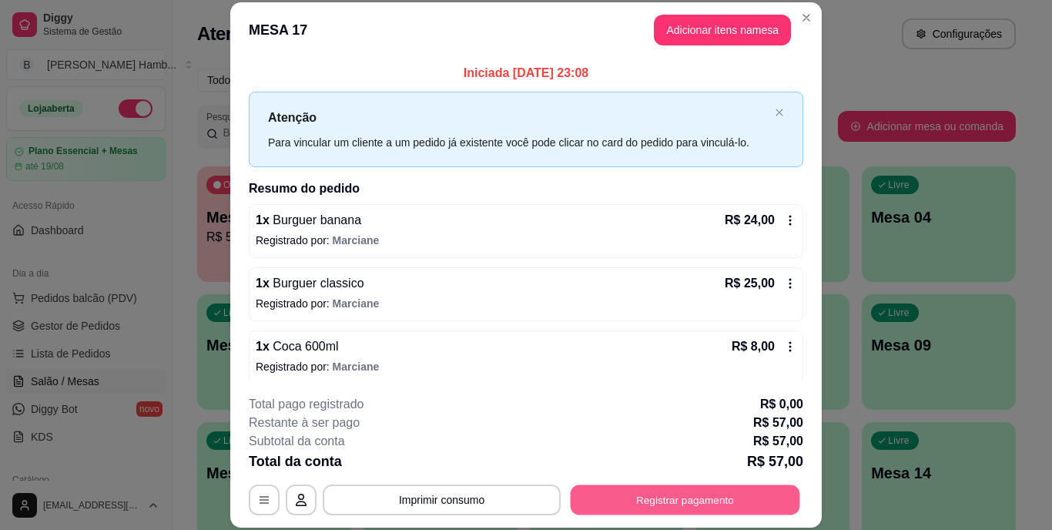
click at [661, 493] on button "Registrar pagamento" at bounding box center [686, 499] width 230 height 30
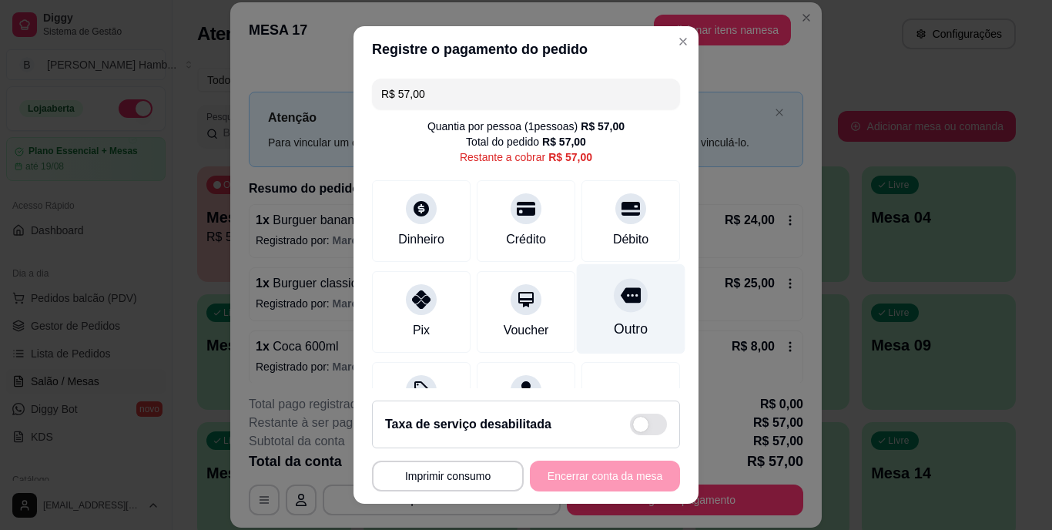
click at [613, 317] on div "Outro" at bounding box center [631, 309] width 109 height 90
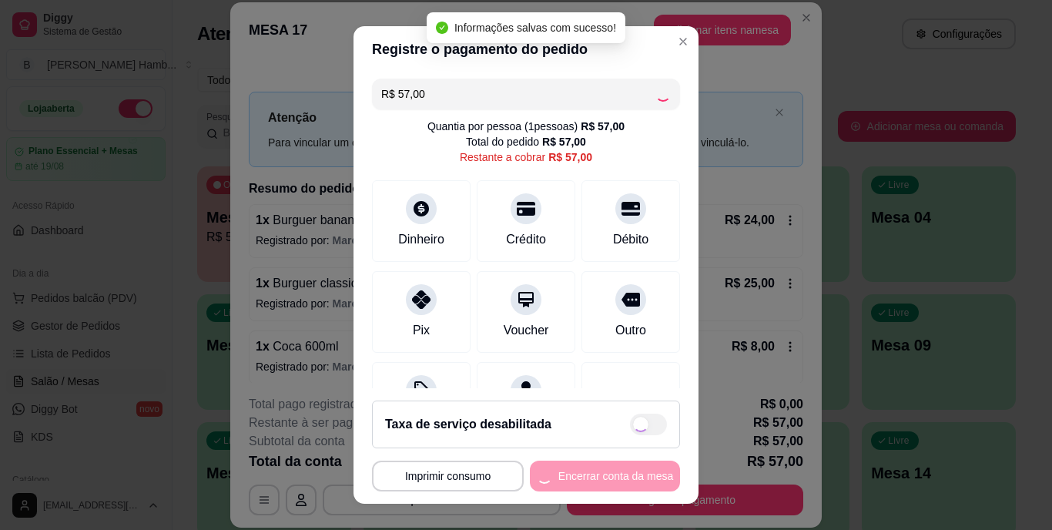
type input "R$ 0,00"
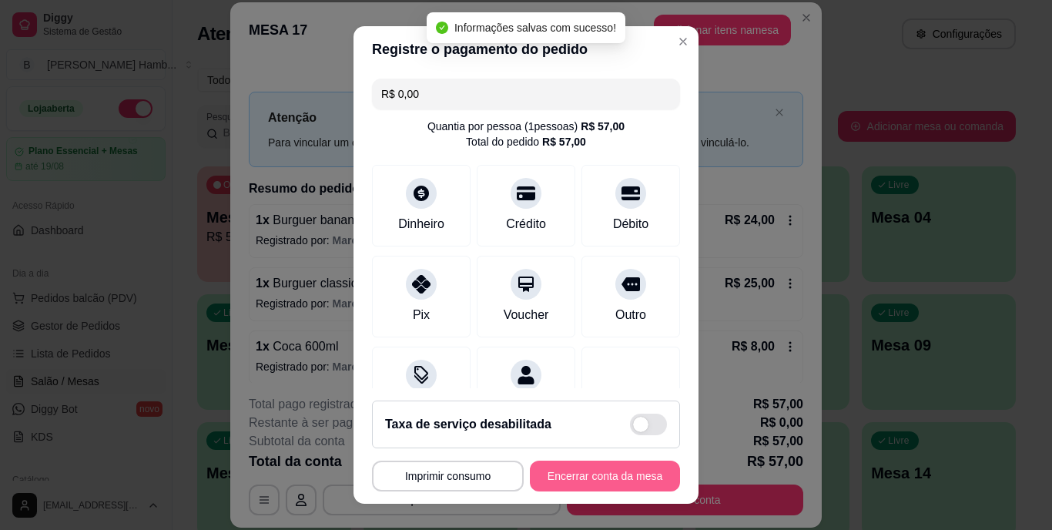
click at [570, 478] on button "Encerrar conta da mesa" at bounding box center [605, 476] width 150 height 31
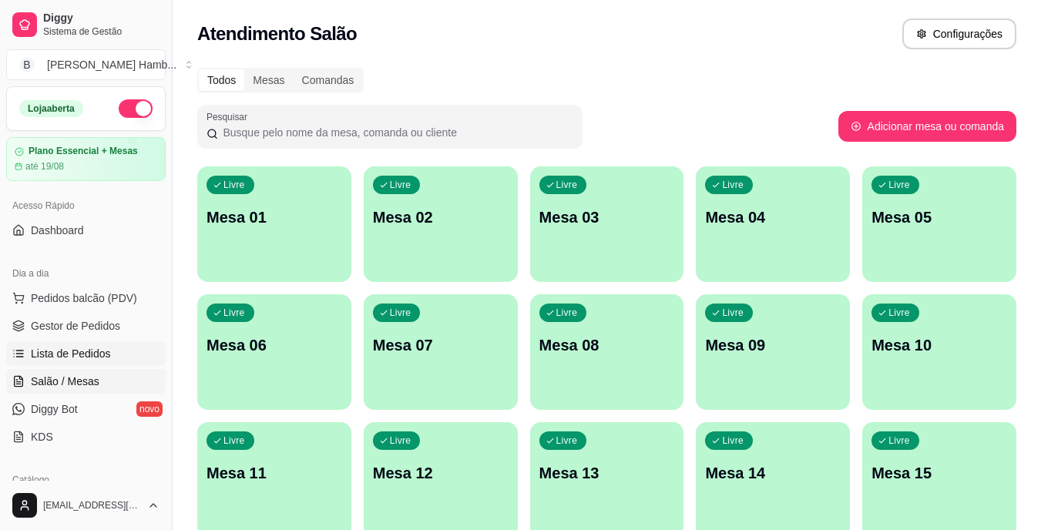
click at [43, 352] on span "Lista de Pedidos" at bounding box center [71, 353] width 80 height 15
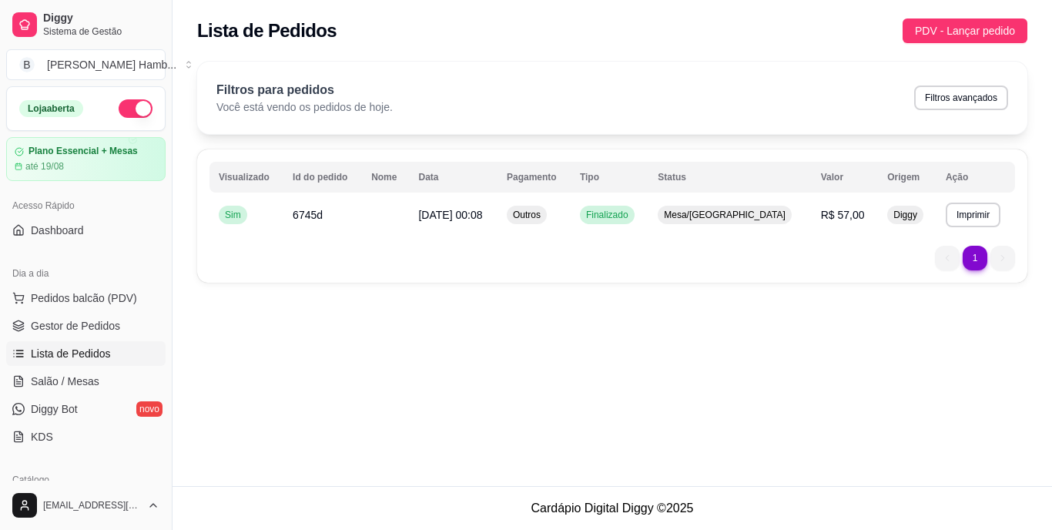
click at [1008, 258] on ul "1 1" at bounding box center [975, 258] width 80 height 25
click at [999, 253] on ul "1 1" at bounding box center [975, 258] width 80 height 25
click at [96, 326] on span "Gestor de Pedidos" at bounding box center [75, 325] width 89 height 15
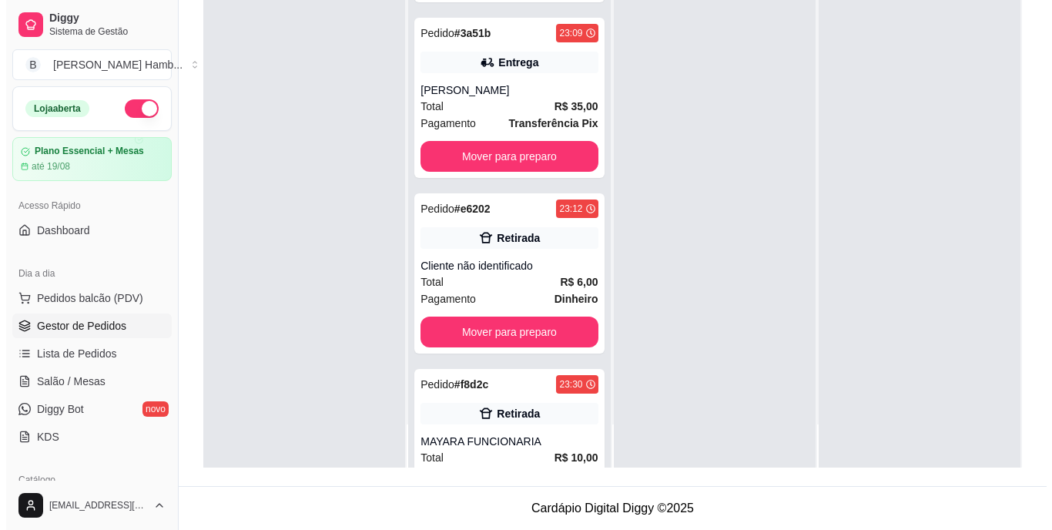
scroll to position [2471, 0]
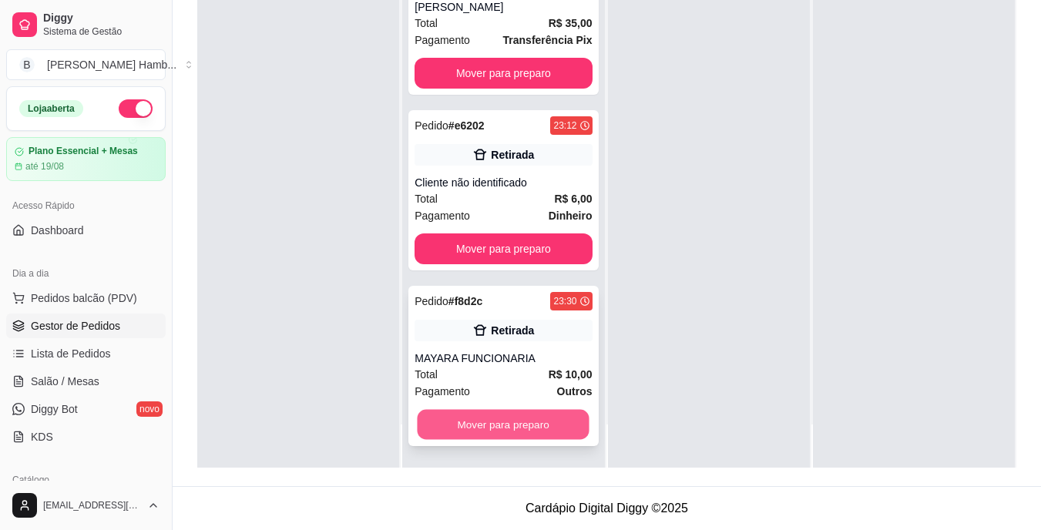
click at [512, 421] on button "Mover para preparo" at bounding box center [503, 425] width 172 height 30
click at [512, 421] on div "Mover para preparo" at bounding box center [502, 424] width 177 height 31
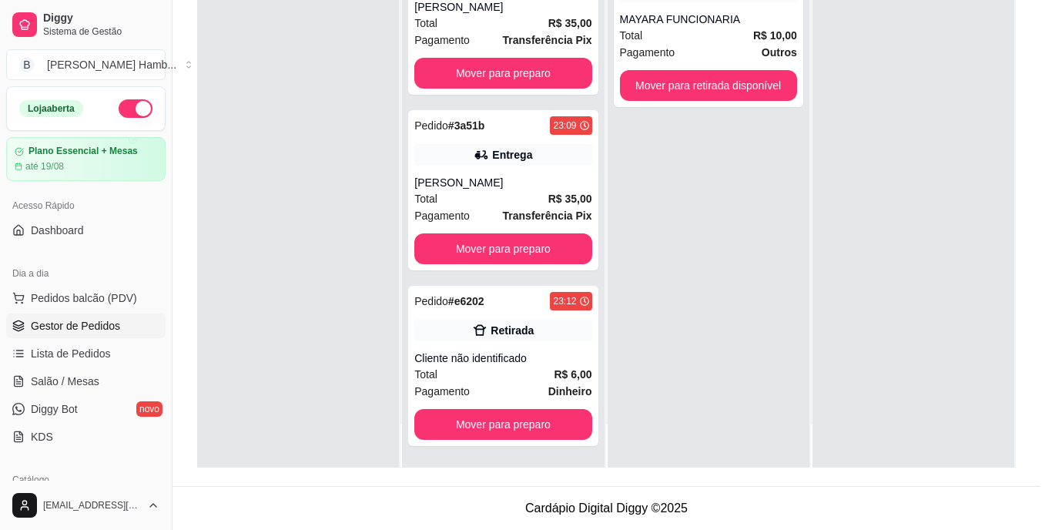
scroll to position [2295, 0]
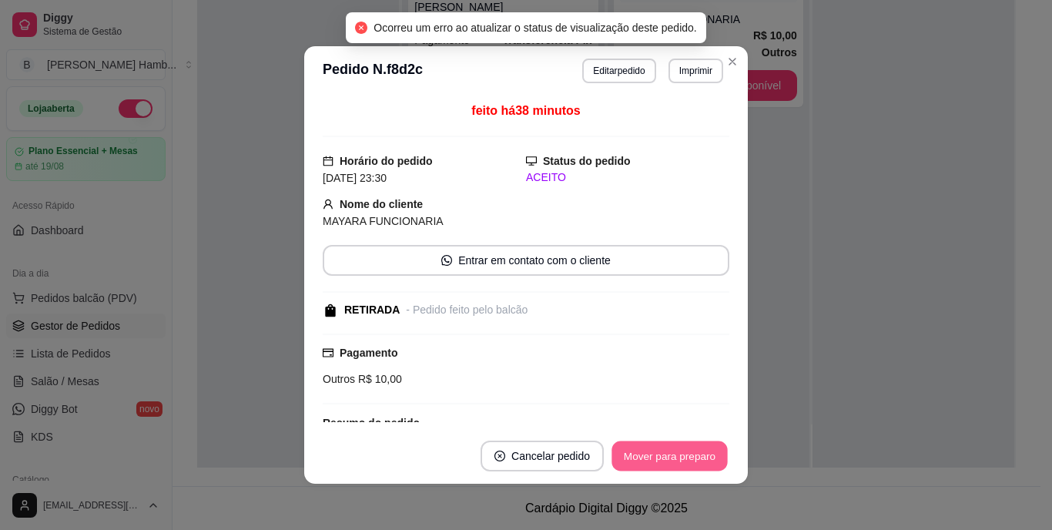
click at [682, 457] on button "Mover para preparo" at bounding box center [670, 456] width 116 height 30
click at [682, 456] on button "Mover para retirada disponível" at bounding box center [644, 456] width 165 height 30
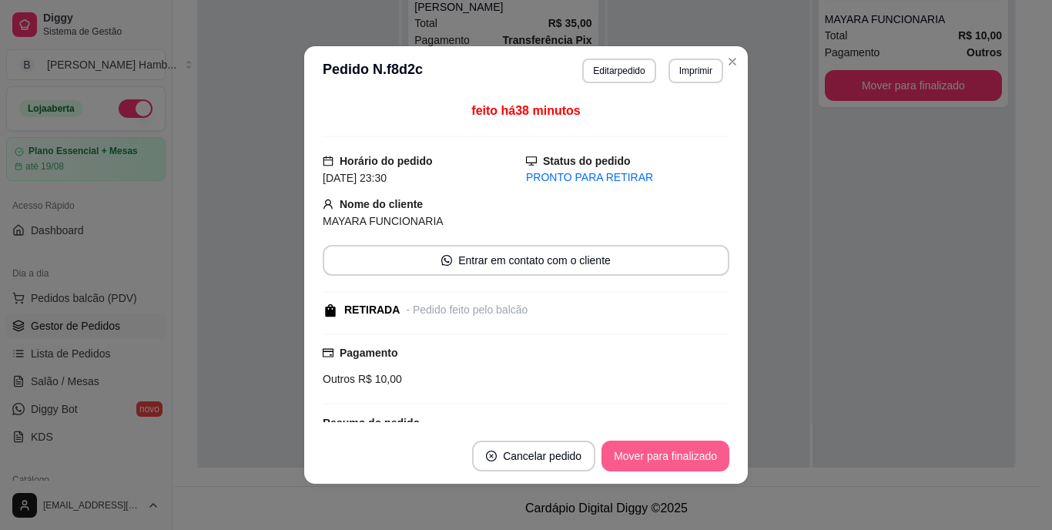
click at [669, 459] on button "Mover para finalizado" at bounding box center [666, 456] width 128 height 31
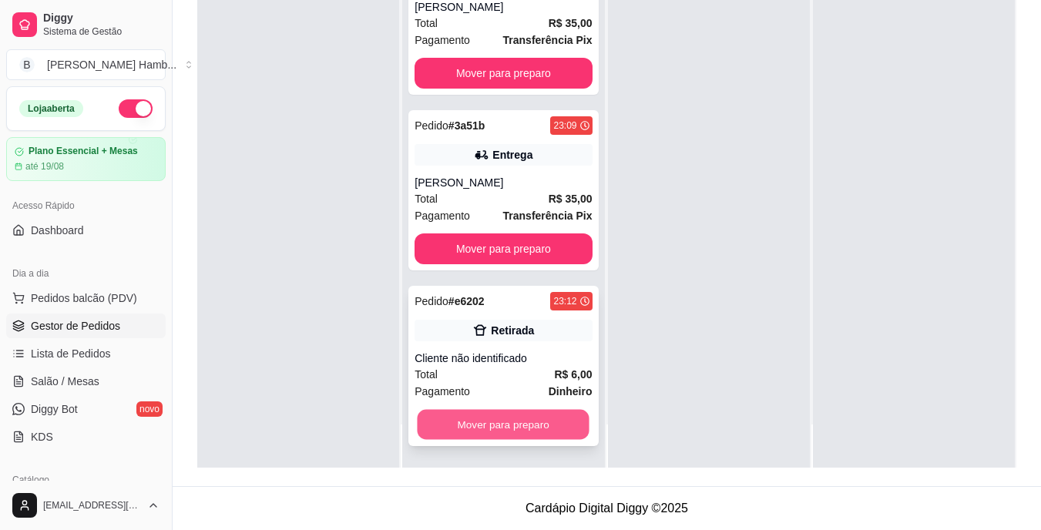
click at [501, 414] on button "Mover para preparo" at bounding box center [503, 425] width 172 height 30
click at [501, 414] on div "Mover para preparo" at bounding box center [502, 424] width 177 height 31
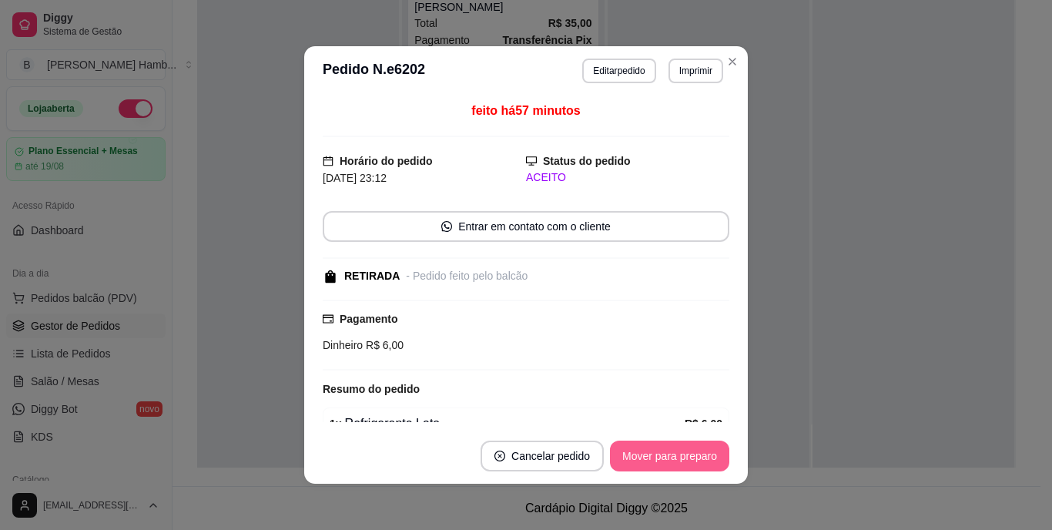
click at [633, 460] on button "Mover para preparo" at bounding box center [669, 456] width 119 height 31
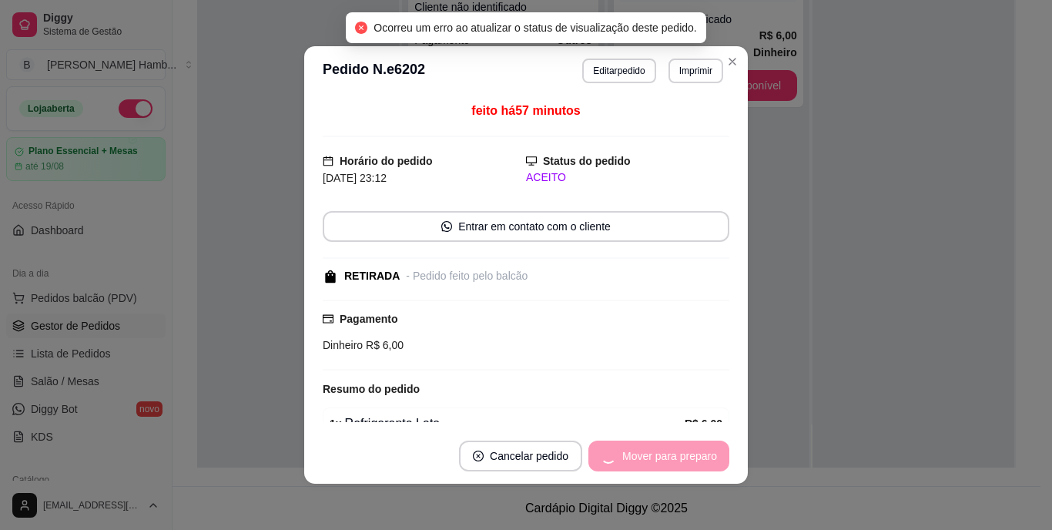
click at [633, 460] on div "Mover para preparo" at bounding box center [658, 456] width 141 height 31
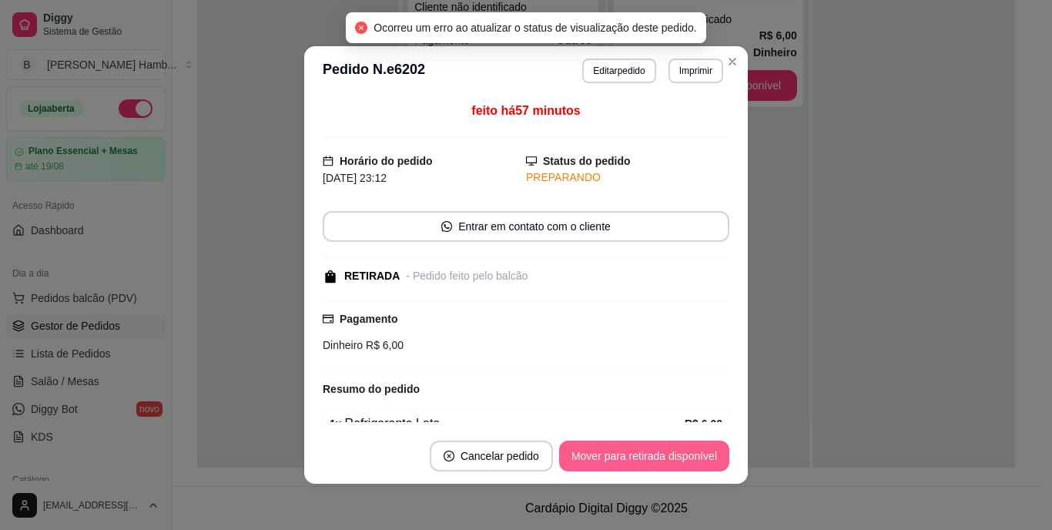
click at [612, 454] on button "Mover para retirada disponível" at bounding box center [644, 456] width 170 height 31
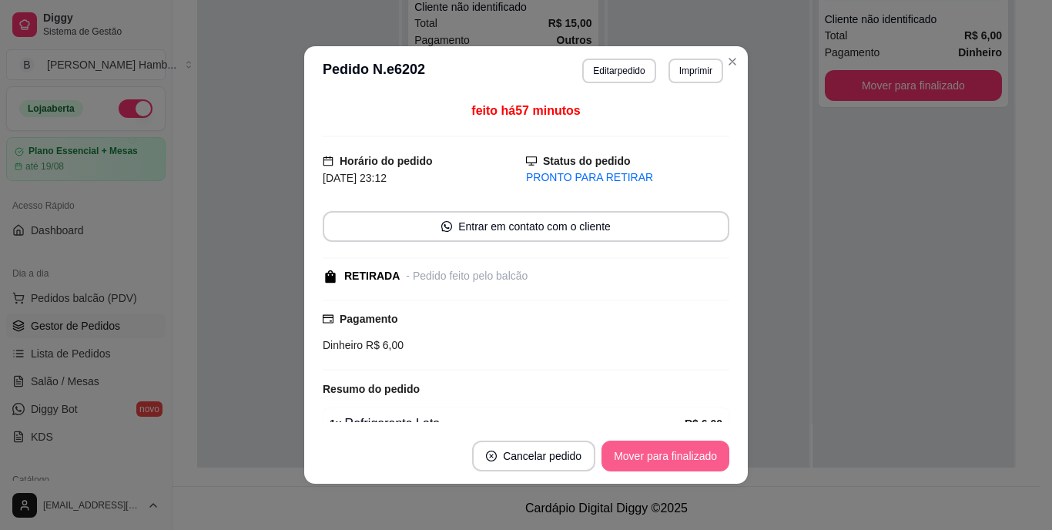
click at [628, 454] on button "Mover para finalizado" at bounding box center [666, 456] width 128 height 31
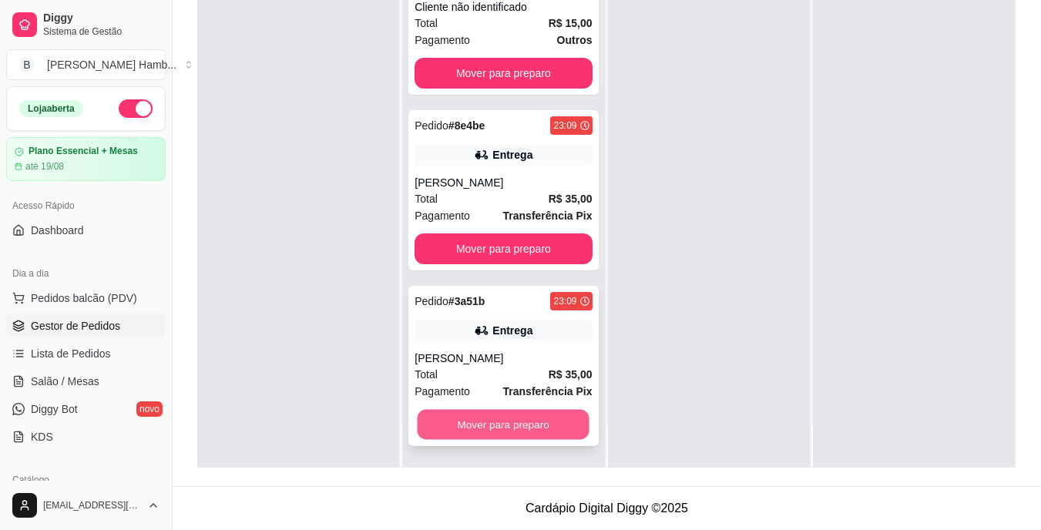
click at [500, 412] on button "Mover para preparo" at bounding box center [503, 425] width 172 height 30
click at [500, 412] on div "Mover para preparo" at bounding box center [502, 424] width 177 height 31
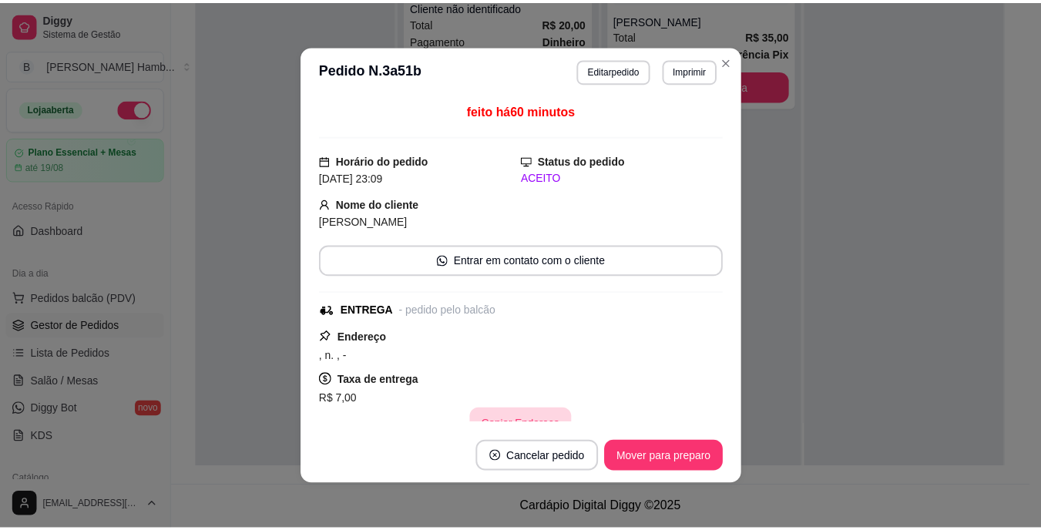
scroll to position [1944, 0]
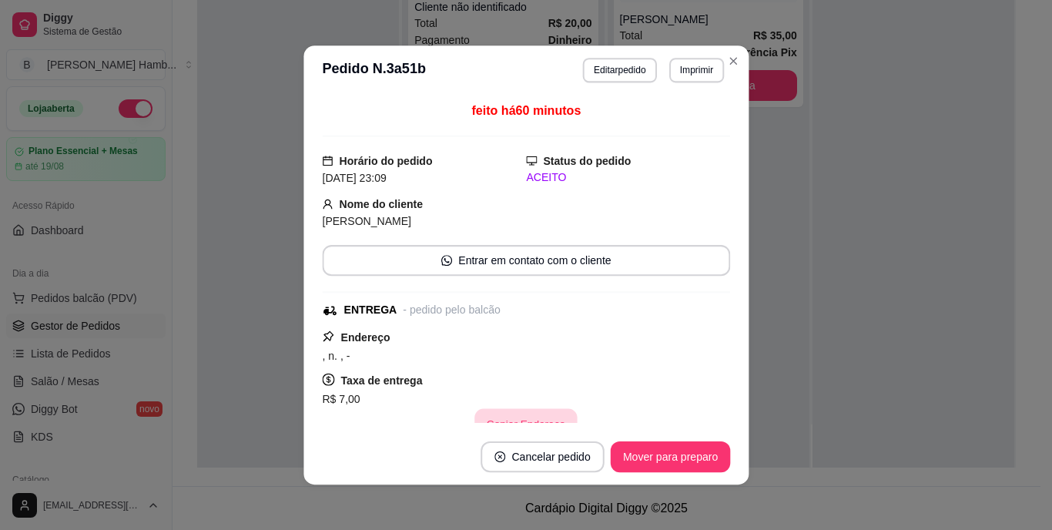
click at [500, 412] on button "Copiar Endereço" at bounding box center [525, 423] width 102 height 30
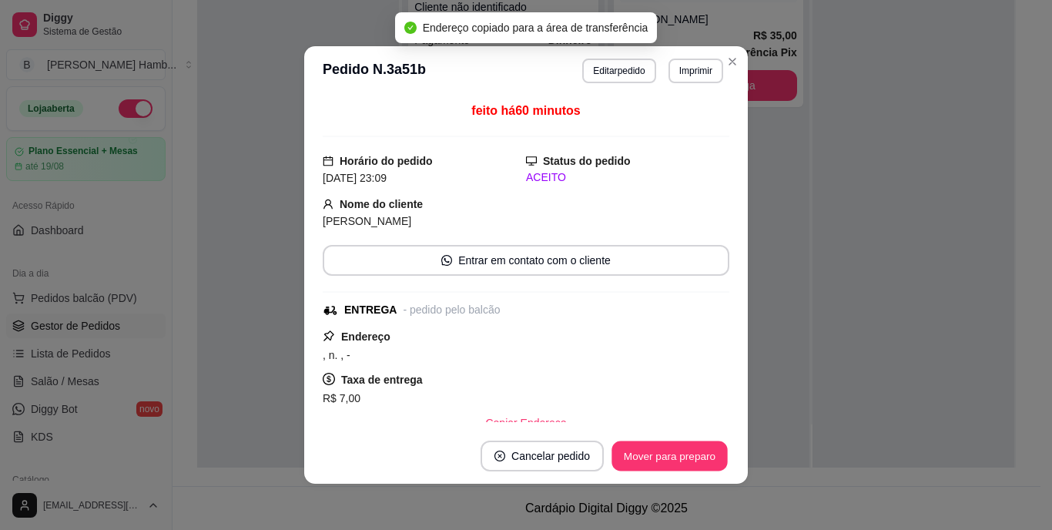
click at [660, 458] on button "Mover para preparo" at bounding box center [670, 456] width 116 height 30
click at [660, 458] on div "Mover para preparo" at bounding box center [658, 456] width 141 height 31
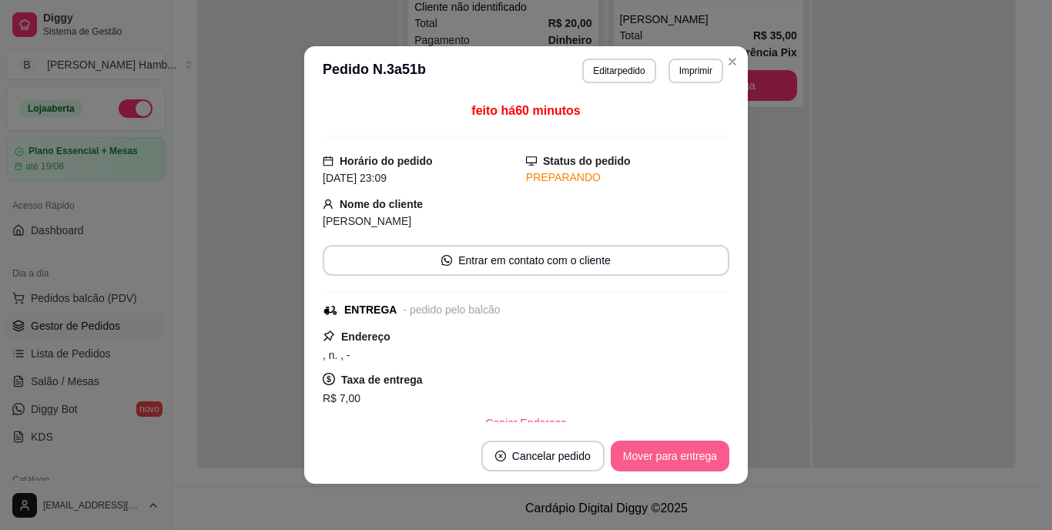
click at [643, 455] on button "Mover para entrega" at bounding box center [670, 456] width 119 height 31
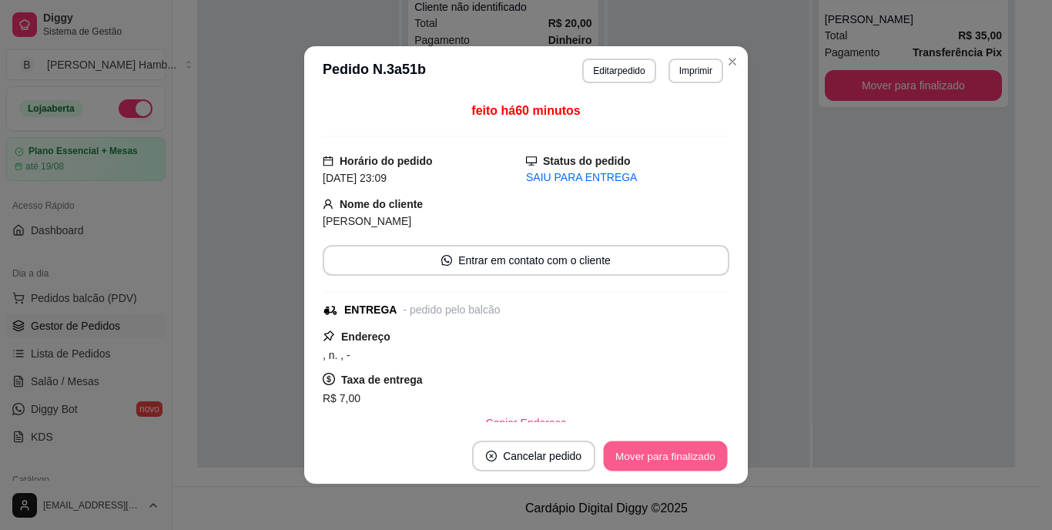
click at [648, 451] on button "Mover para finalizado" at bounding box center [666, 456] width 124 height 30
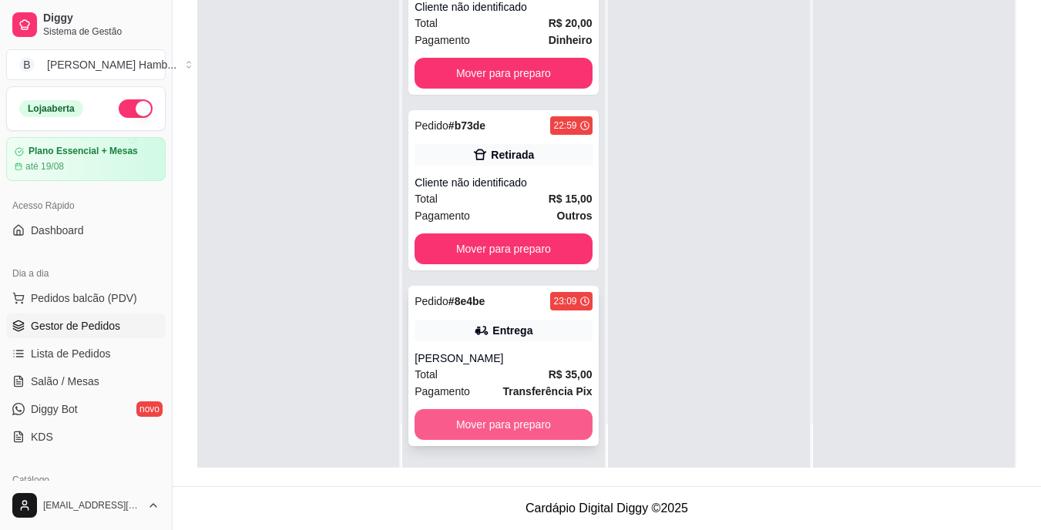
click at [488, 415] on button "Mover para preparo" at bounding box center [502, 424] width 177 height 31
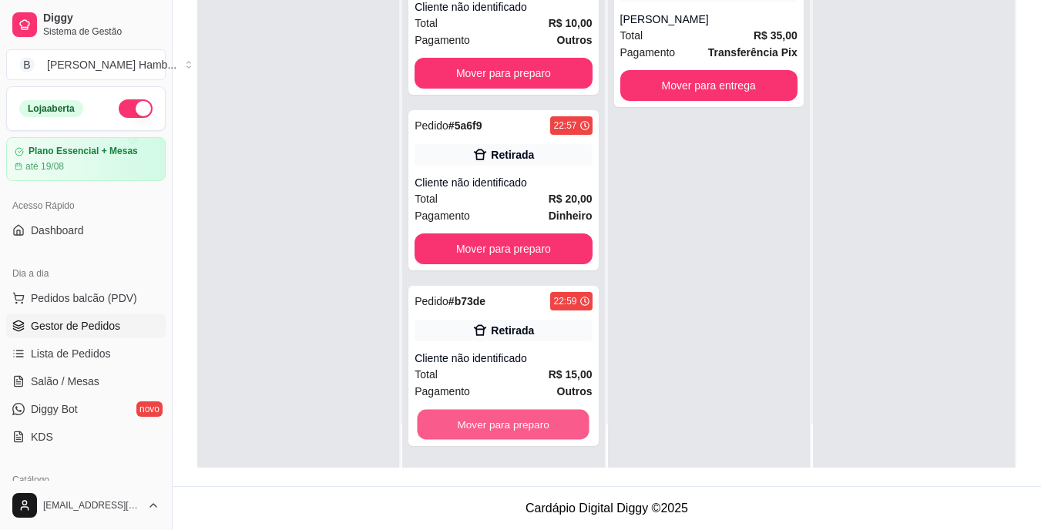
click at [488, 415] on button "Mover para preparo" at bounding box center [503, 425] width 172 height 30
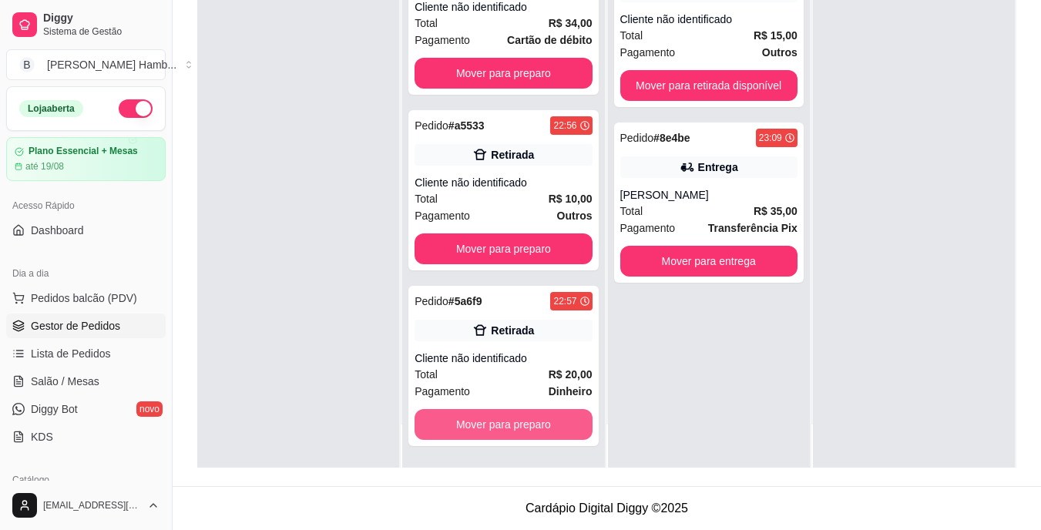
scroll to position [1593, 0]
click at [488, 415] on button "Mover para preparo" at bounding box center [503, 425] width 172 height 30
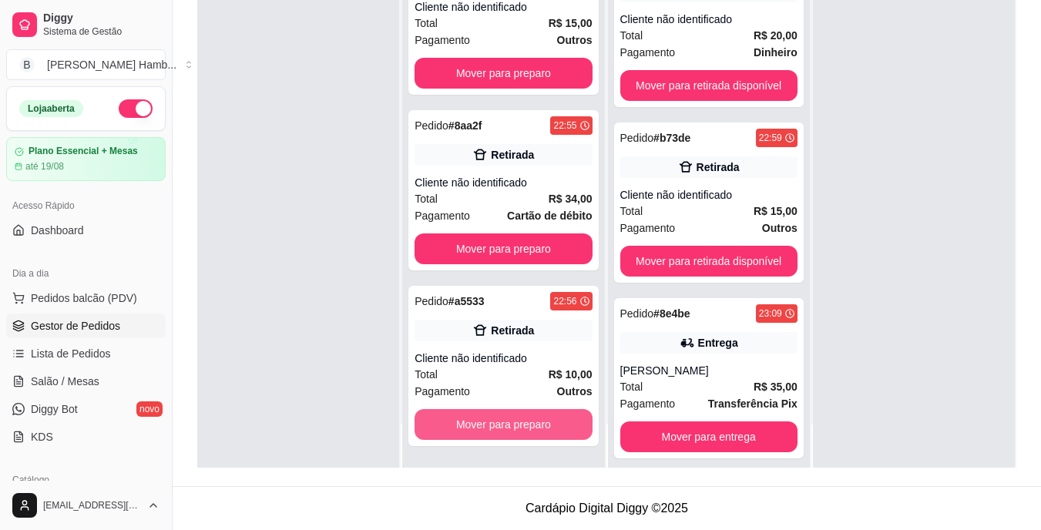
scroll to position [1417, 0]
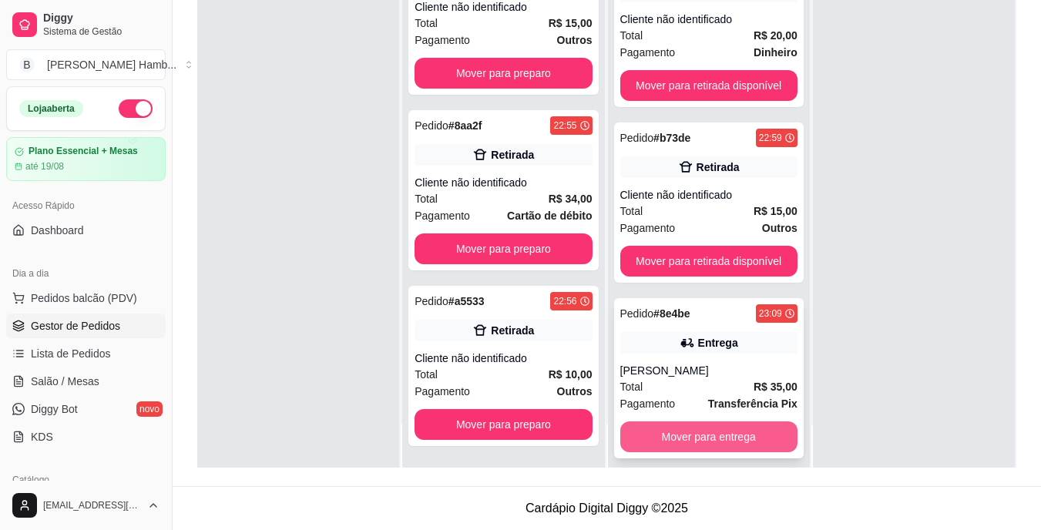
click at [721, 439] on button "Mover para entrega" at bounding box center [708, 436] width 177 height 31
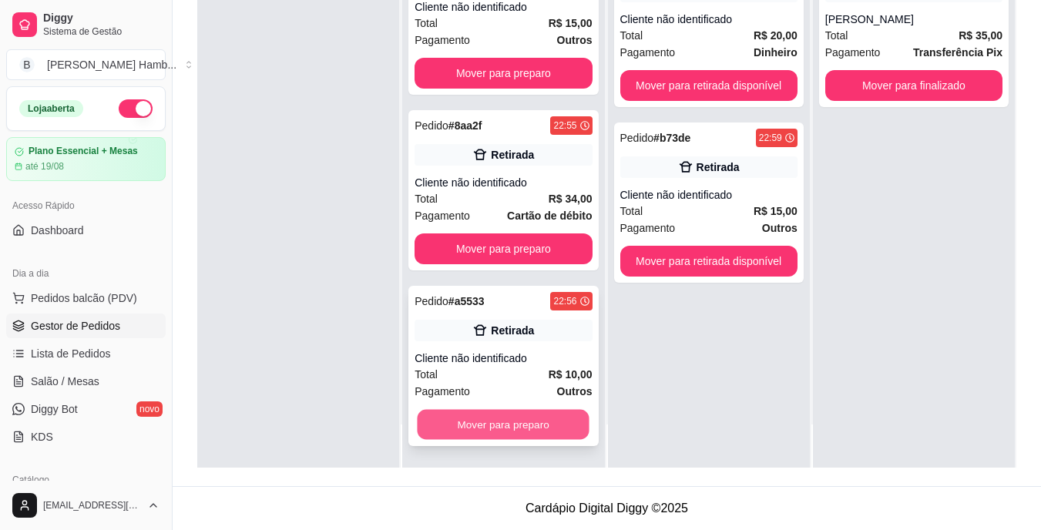
click at [493, 427] on button "Mover para preparo" at bounding box center [503, 425] width 172 height 30
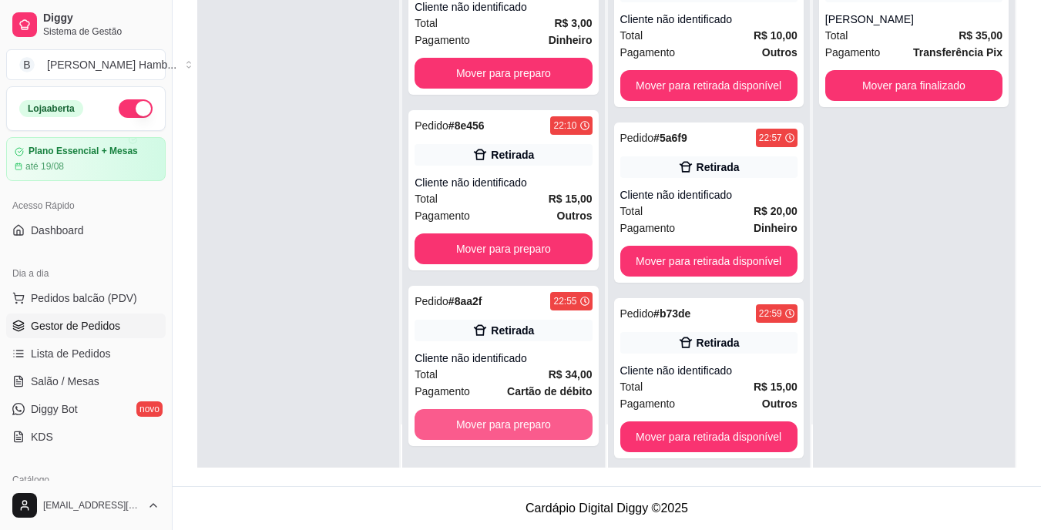
scroll to position [1242, 0]
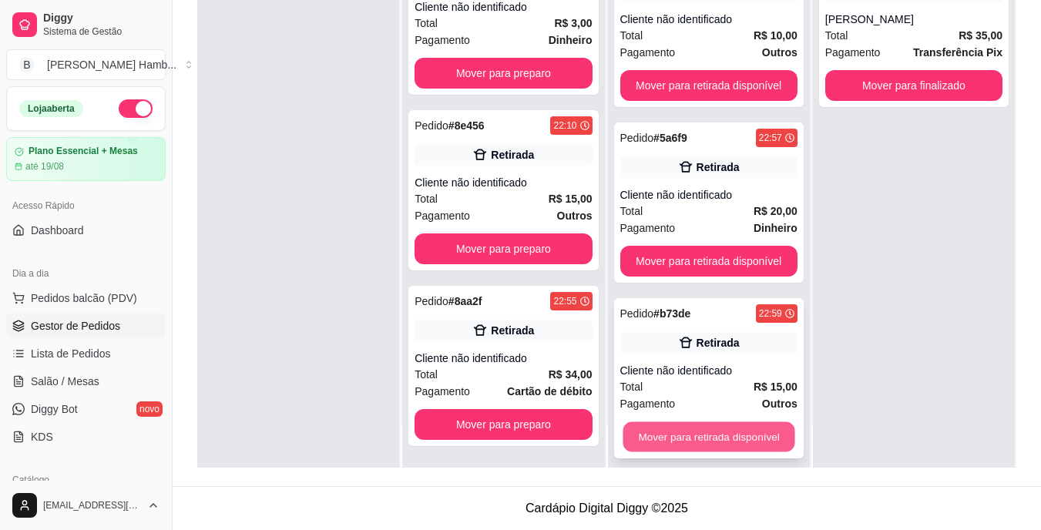
click at [649, 434] on button "Mover para retirada disponível" at bounding box center [708, 437] width 172 height 30
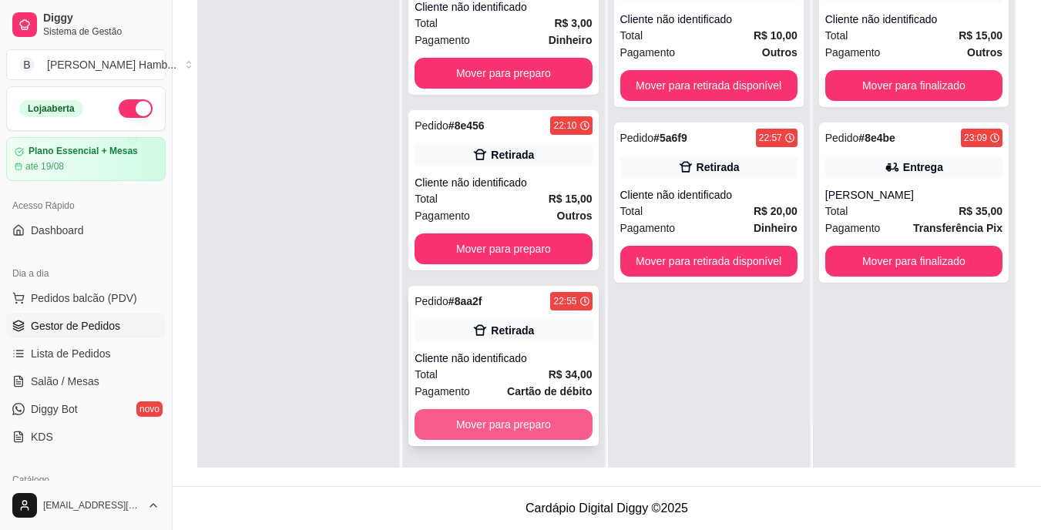
click at [492, 438] on button "Mover para preparo" at bounding box center [502, 424] width 177 height 31
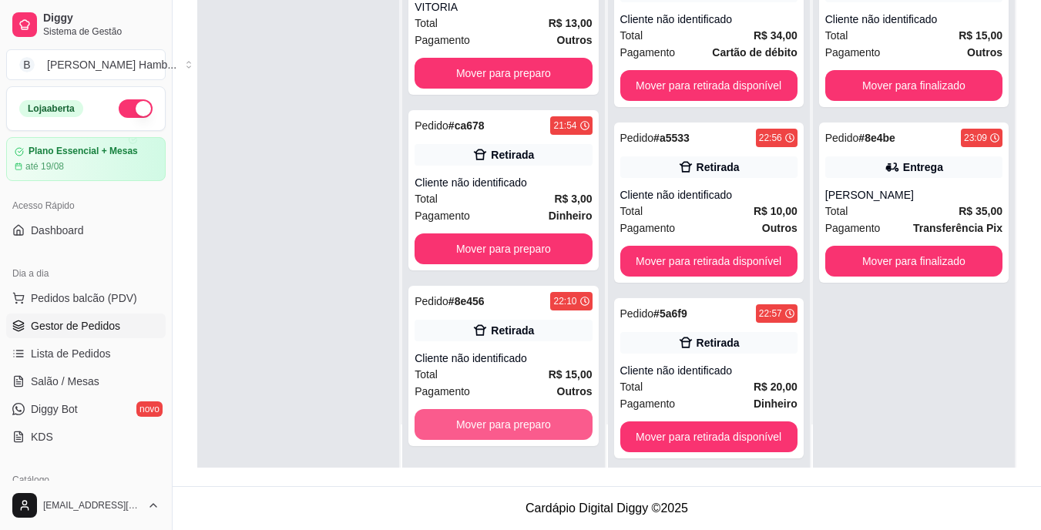
scroll to position [1066, 0]
click at [546, 424] on button "Mover para preparo" at bounding box center [503, 425] width 172 height 30
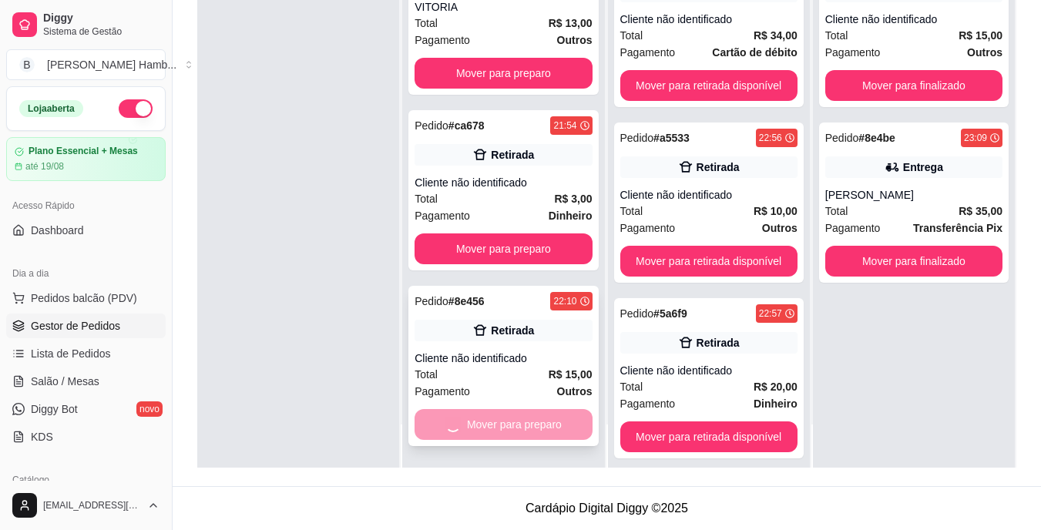
scroll to position [890, 0]
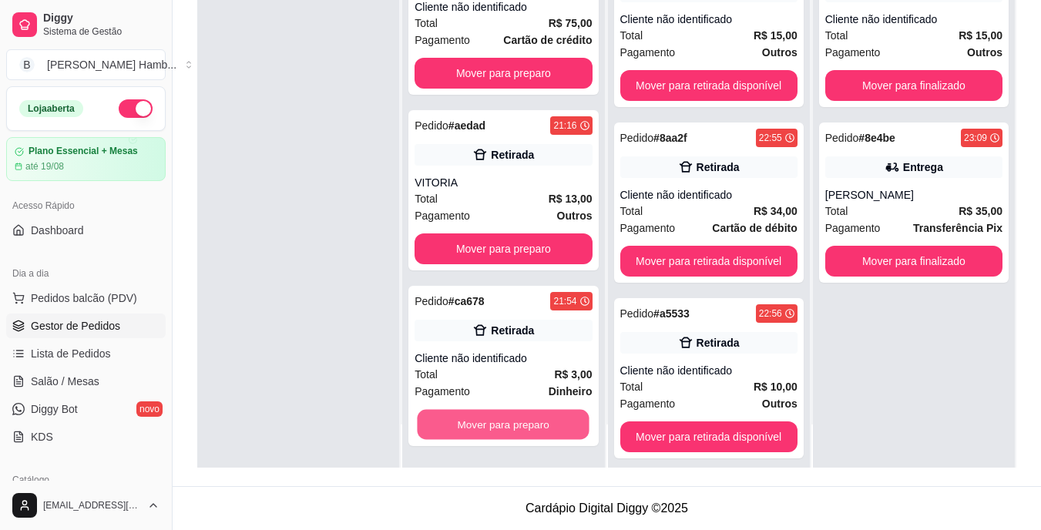
click at [546, 424] on button "Mover para preparo" at bounding box center [503, 425] width 172 height 30
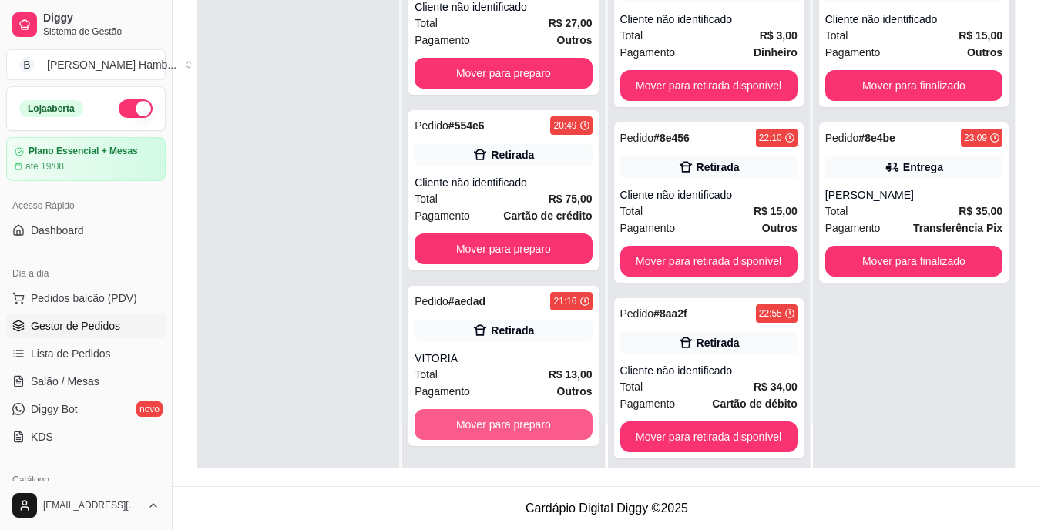
scroll to position [715, 0]
click at [546, 424] on button "Mover para preparo" at bounding box center [503, 425] width 172 height 30
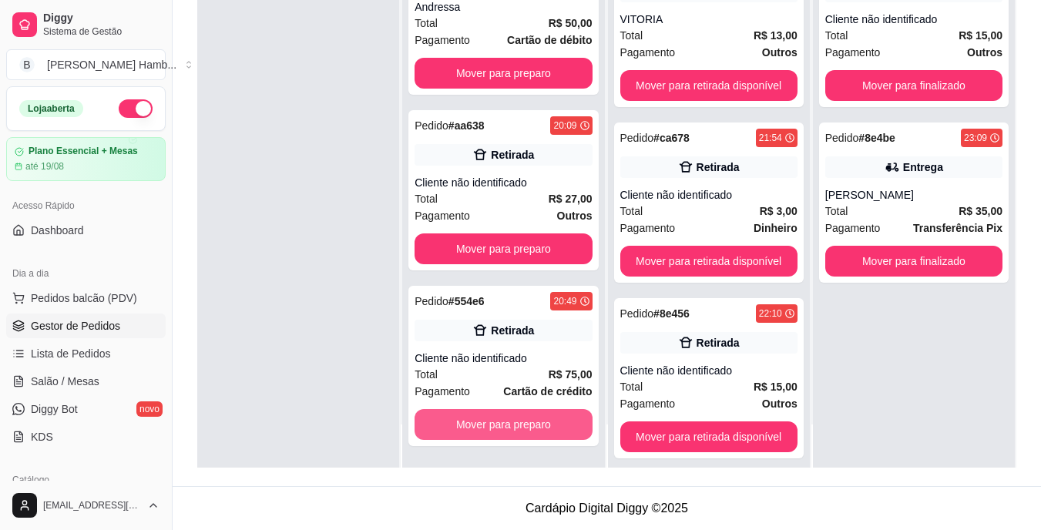
scroll to position [539, 0]
click at [546, 424] on button "Mover para preparo" at bounding box center [503, 425] width 172 height 30
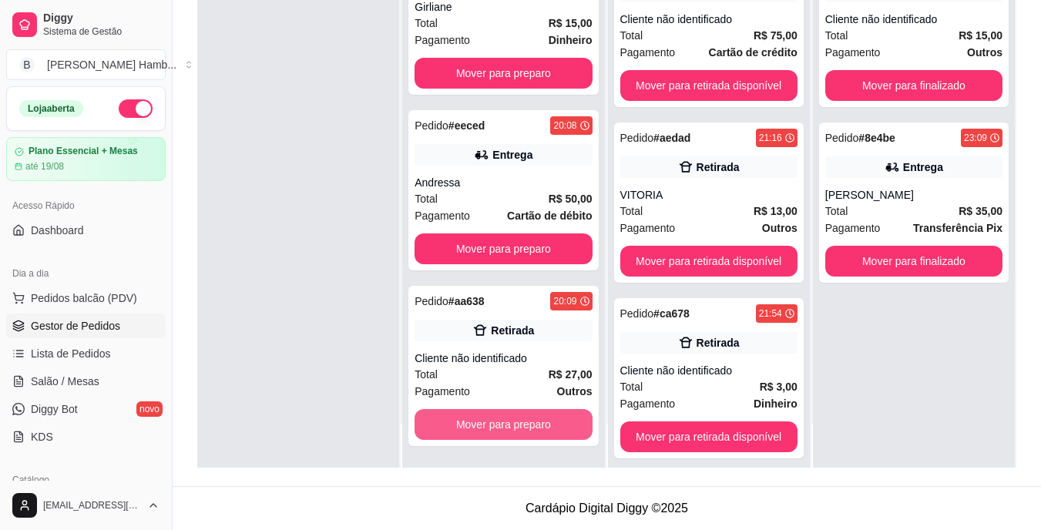
scroll to position [364, 0]
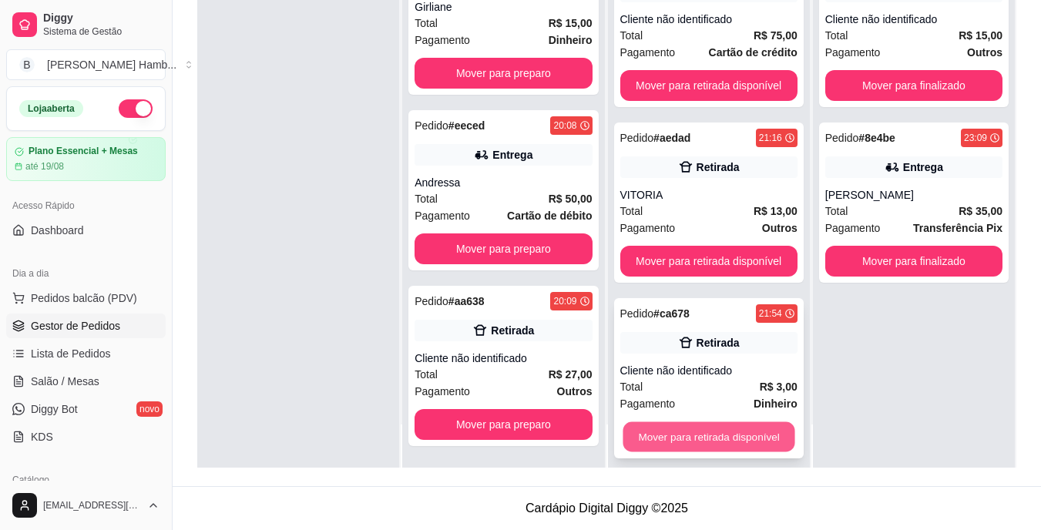
click at [699, 430] on button "Mover para retirada disponível" at bounding box center [708, 437] width 172 height 30
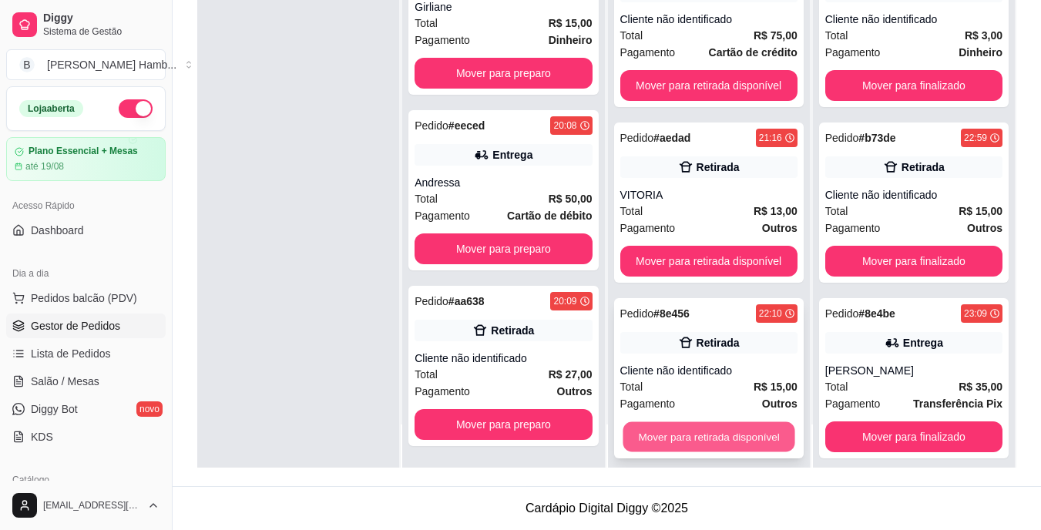
click at [699, 433] on button "Mover para retirada disponível" at bounding box center [708, 437] width 172 height 30
click at [699, 433] on button "Mover para retirada disponível" at bounding box center [708, 436] width 177 height 31
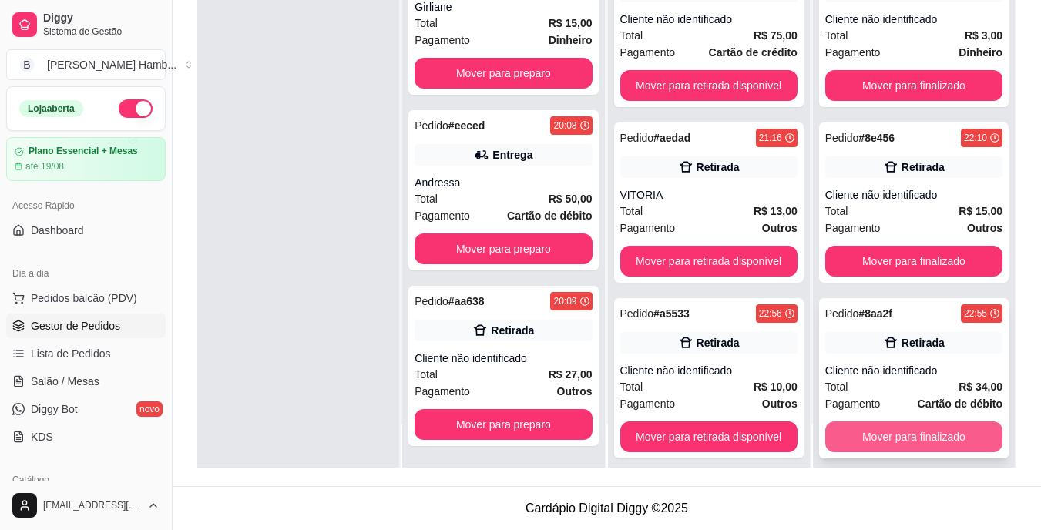
click at [901, 433] on button "Mover para finalizado" at bounding box center [913, 436] width 177 height 31
click at [901, 433] on button "Mover para finalizado" at bounding box center [913, 437] width 172 height 30
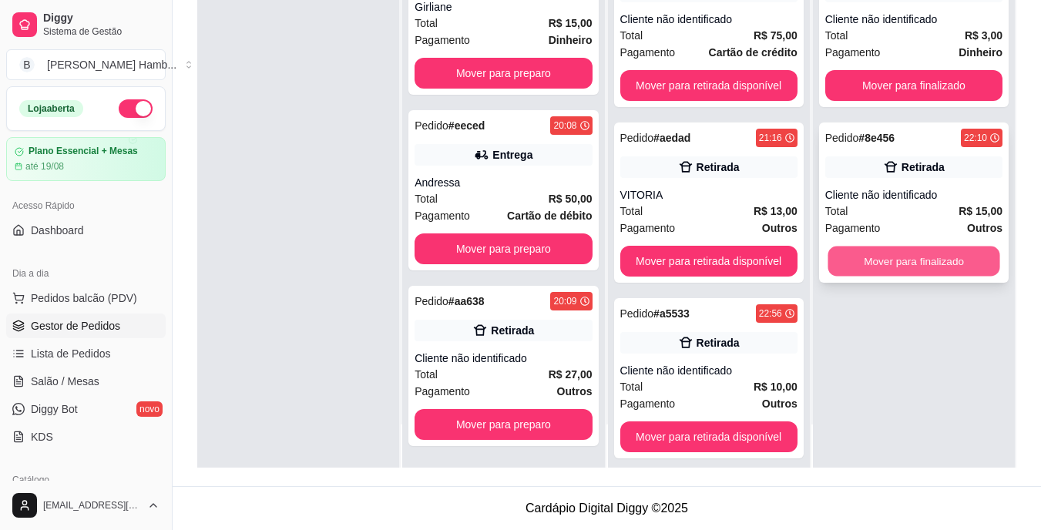
click at [922, 258] on button "Mover para finalizado" at bounding box center [913, 261] width 172 height 30
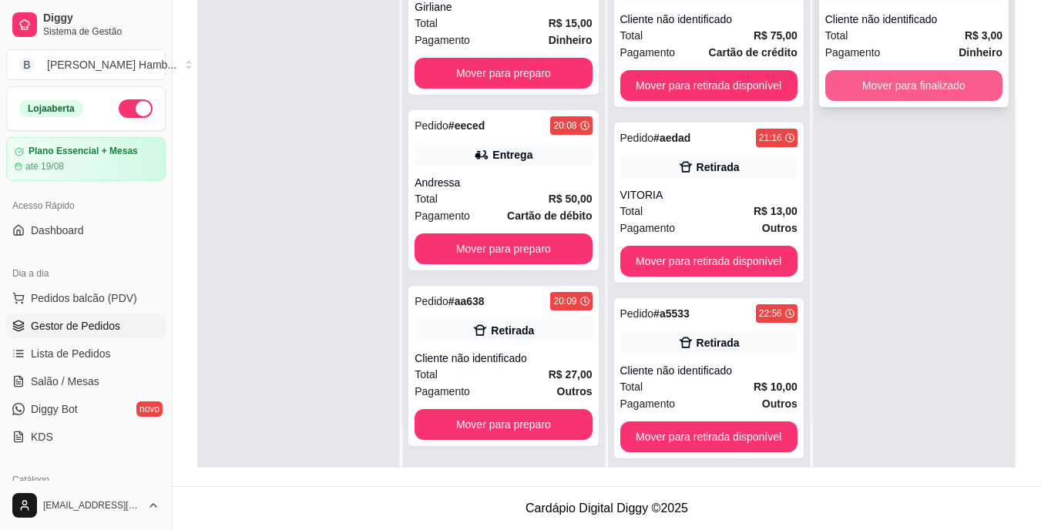
click at [944, 77] on button "Mover para finalizado" at bounding box center [913, 85] width 177 height 31
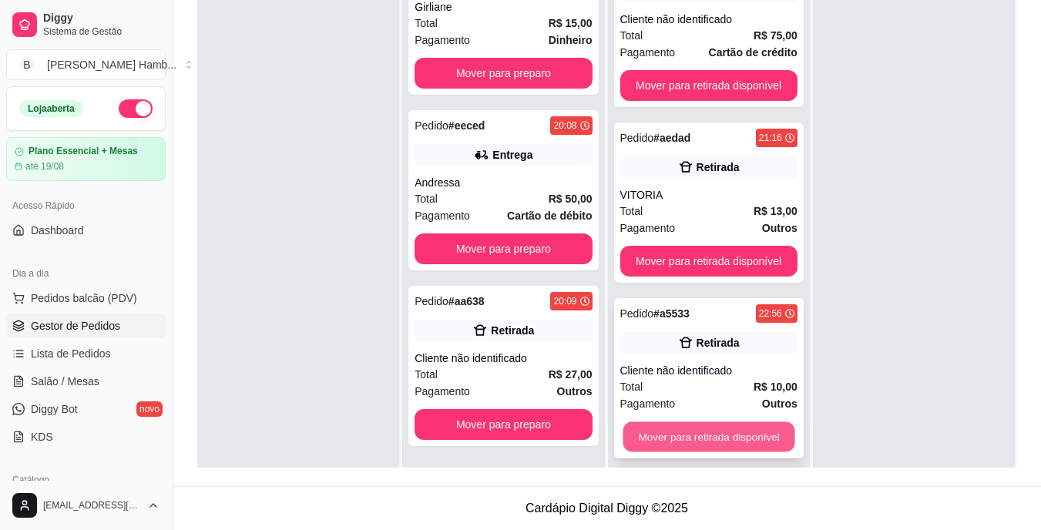
click at [648, 429] on button "Mover para retirada disponível" at bounding box center [708, 437] width 172 height 30
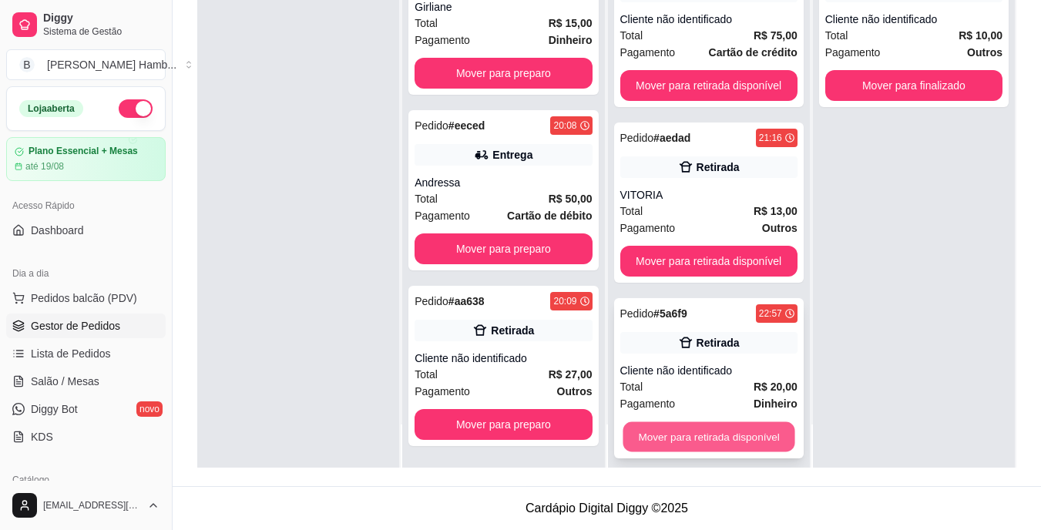
click at [657, 436] on button "Mover para retirada disponível" at bounding box center [708, 437] width 172 height 30
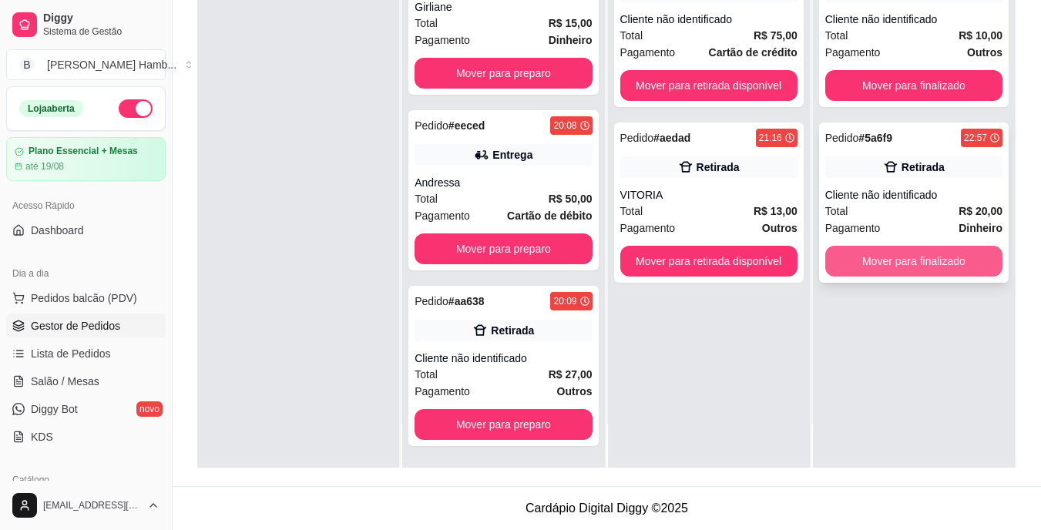
click at [839, 267] on button "Mover para finalizado" at bounding box center [913, 261] width 177 height 31
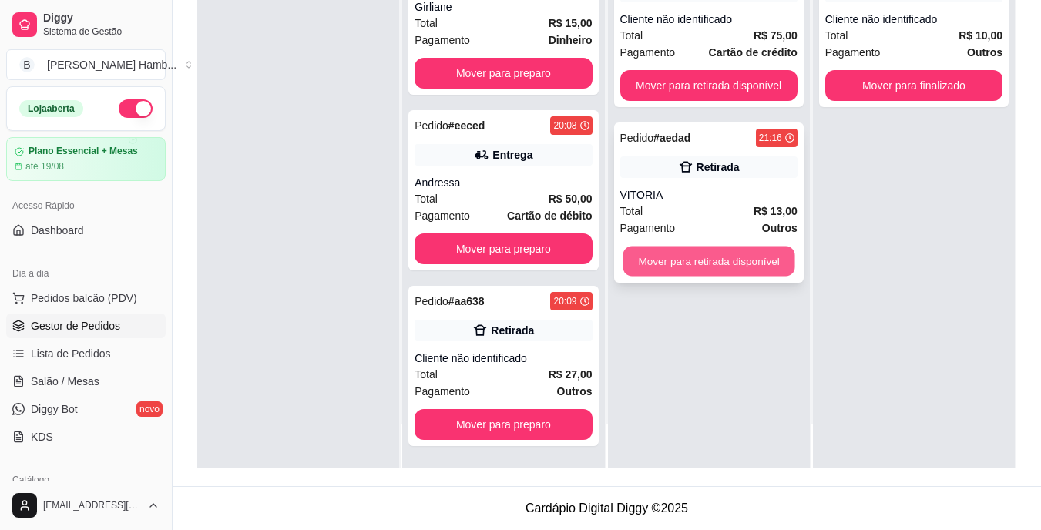
click at [742, 260] on button "Mover para retirada disponível" at bounding box center [708, 261] width 172 height 30
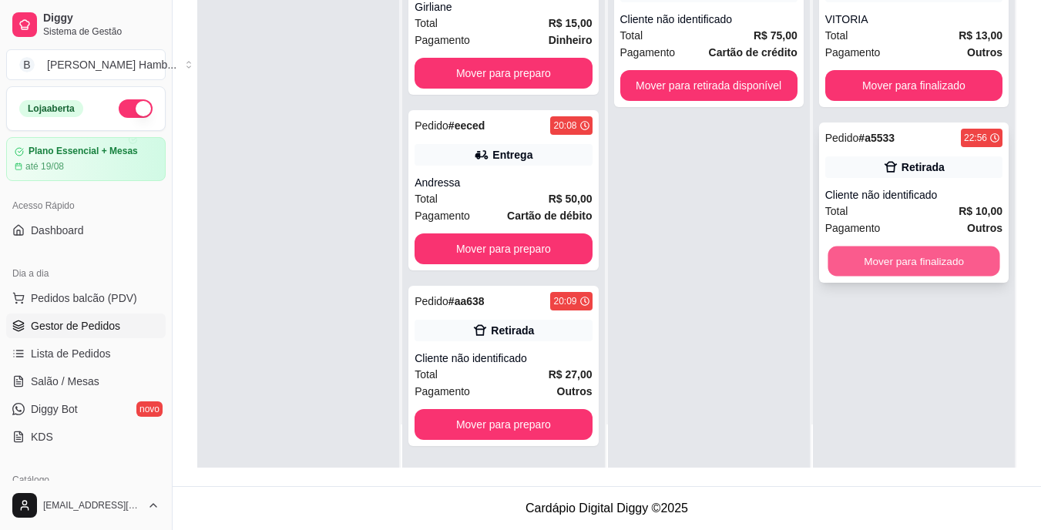
click at [863, 256] on button "Mover para finalizado" at bounding box center [913, 261] width 172 height 30
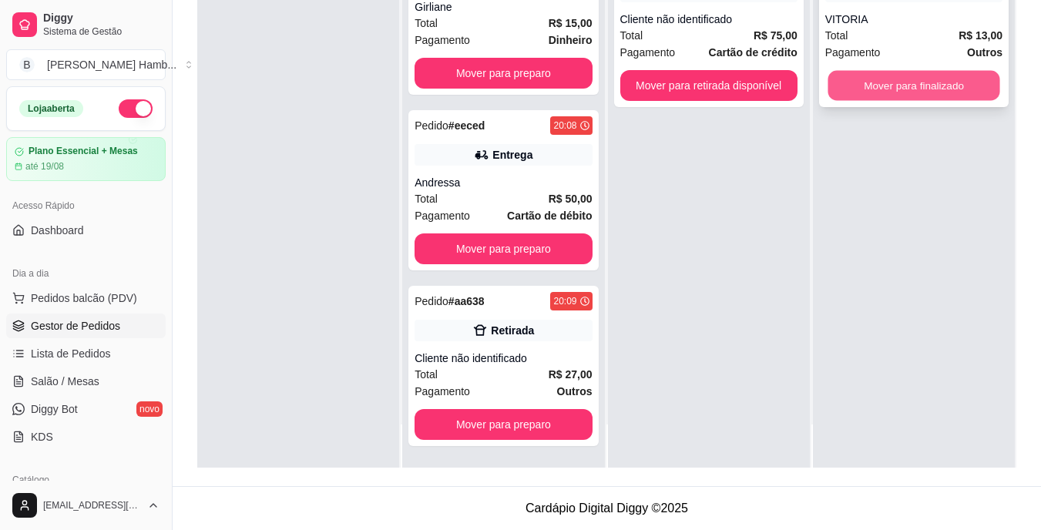
click at [859, 81] on button "Mover para finalizado" at bounding box center [913, 86] width 172 height 30
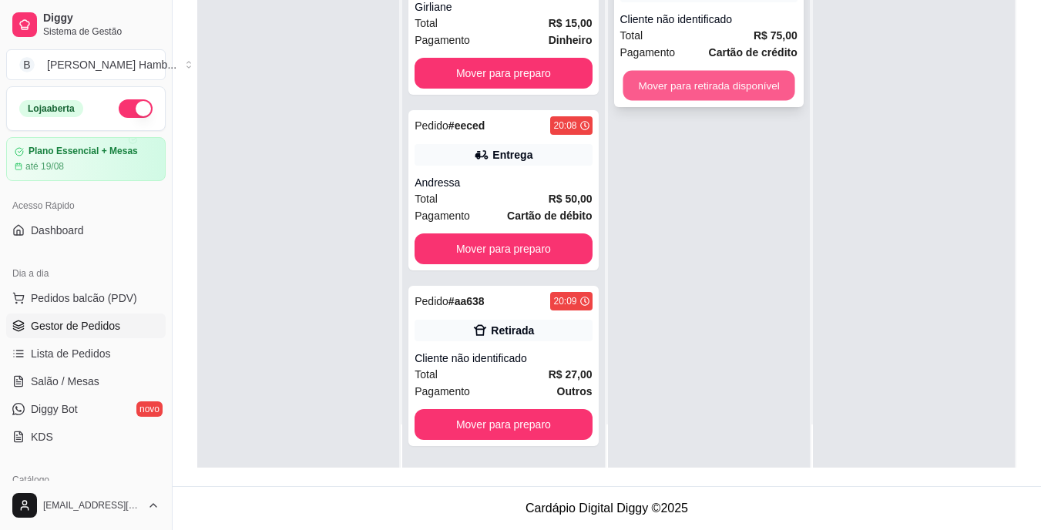
click at [662, 89] on button "Mover para retirada disponível" at bounding box center [708, 86] width 172 height 30
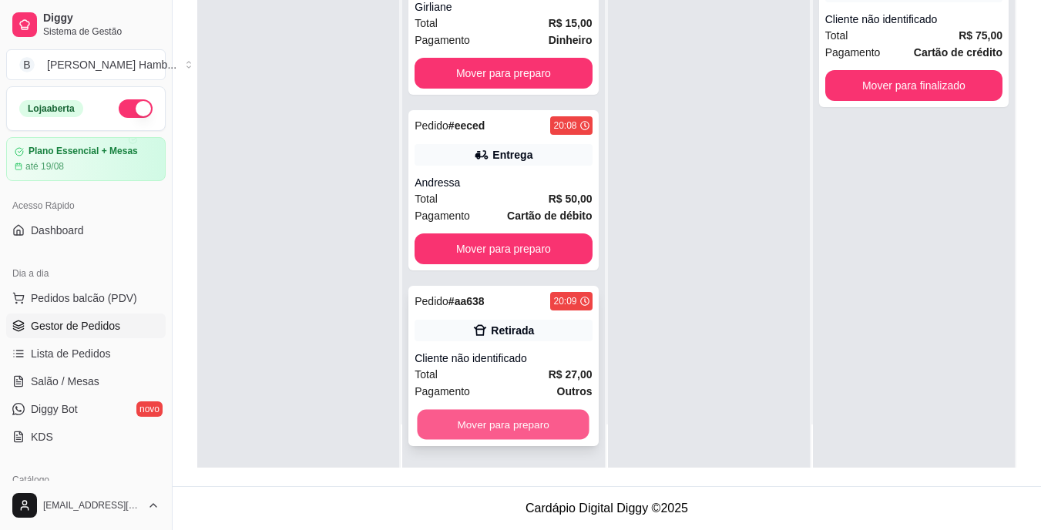
click at [517, 411] on button "Mover para preparo" at bounding box center [503, 425] width 172 height 30
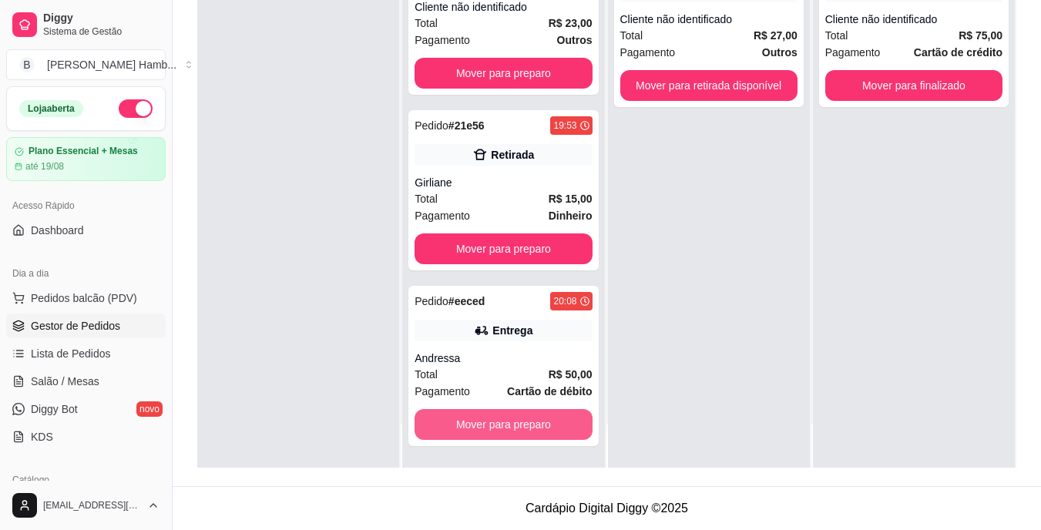
scroll to position [188, 0]
click at [554, 431] on button "Mover para preparo" at bounding box center [502, 424] width 177 height 31
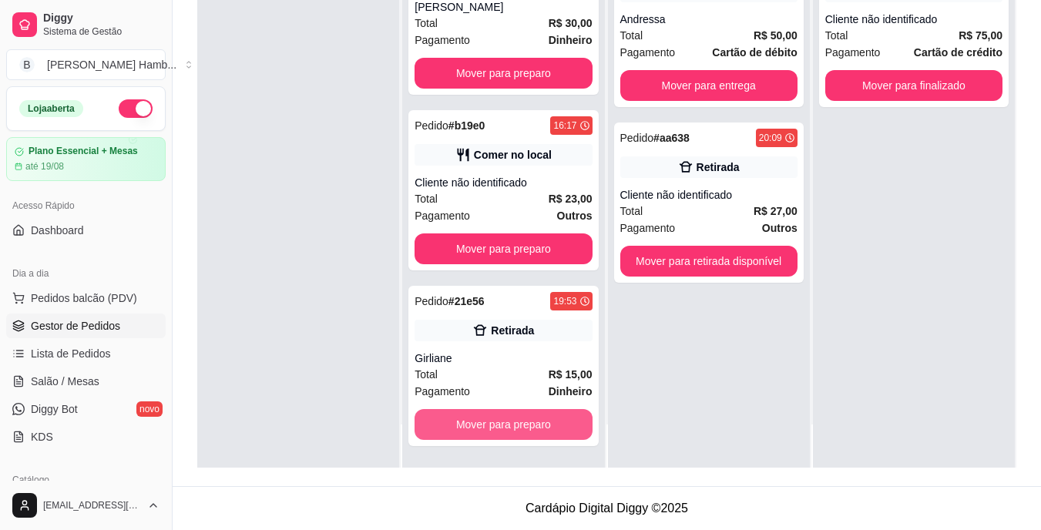
scroll to position [12, 0]
click at [540, 418] on button "Mover para preparo" at bounding box center [503, 425] width 172 height 30
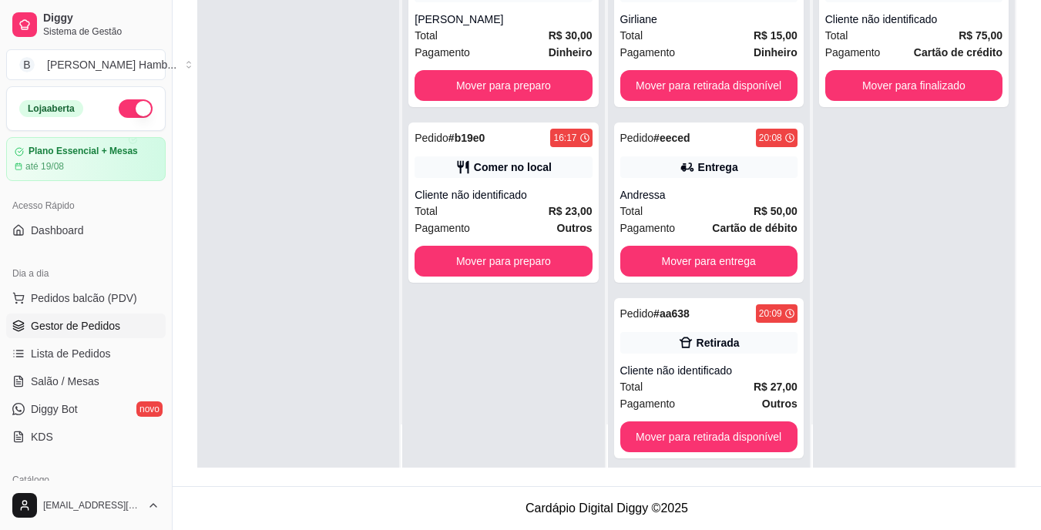
scroll to position [0, 0]
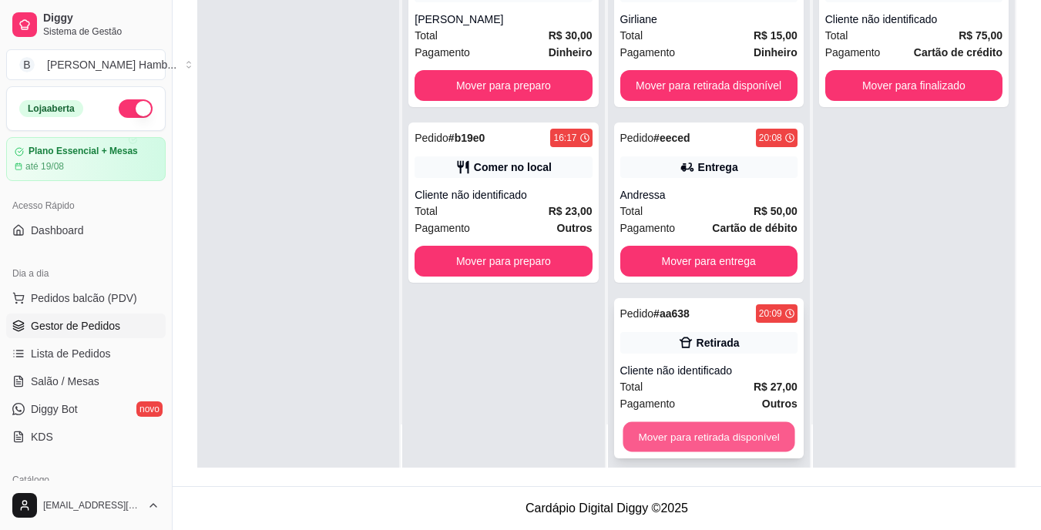
click at [713, 431] on button "Mover para retirada disponível" at bounding box center [708, 437] width 172 height 30
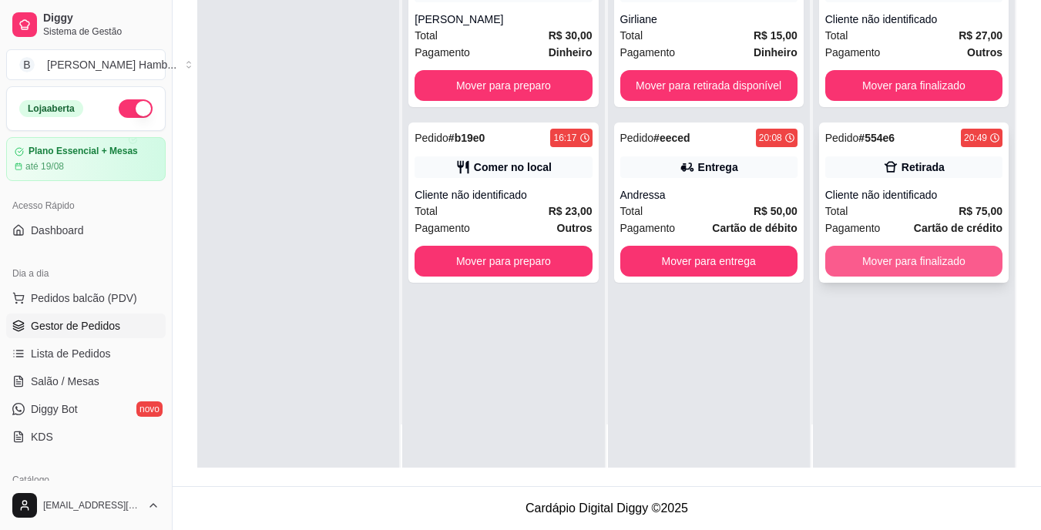
click at [860, 256] on button "Mover para finalizado" at bounding box center [913, 261] width 177 height 31
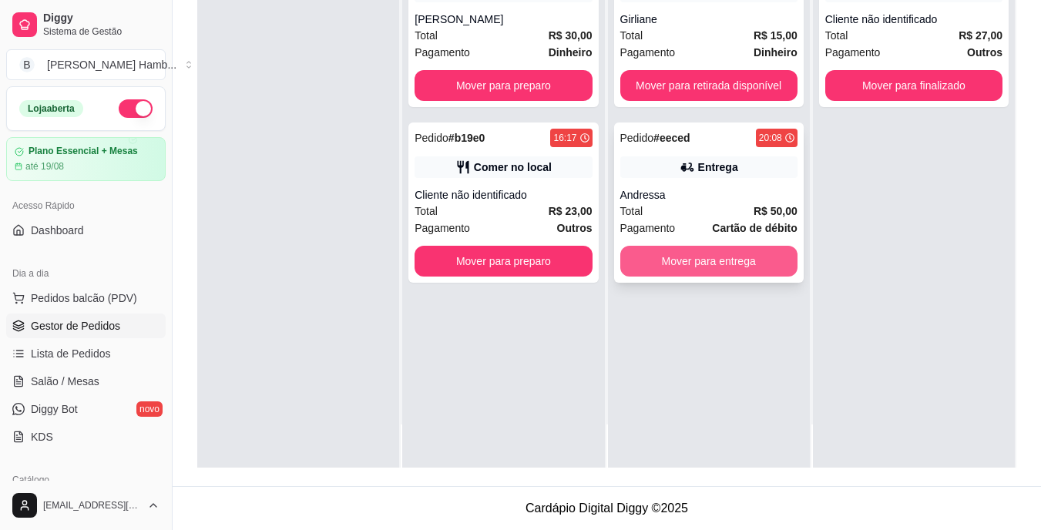
click at [699, 261] on button "Mover para entrega" at bounding box center [708, 261] width 177 height 31
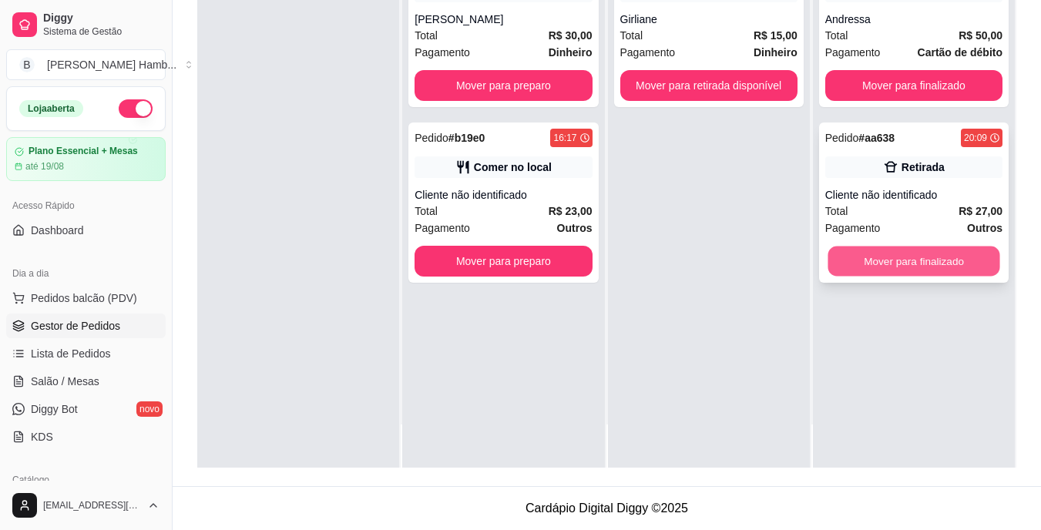
click at [903, 250] on button "Mover para finalizado" at bounding box center [913, 261] width 172 height 30
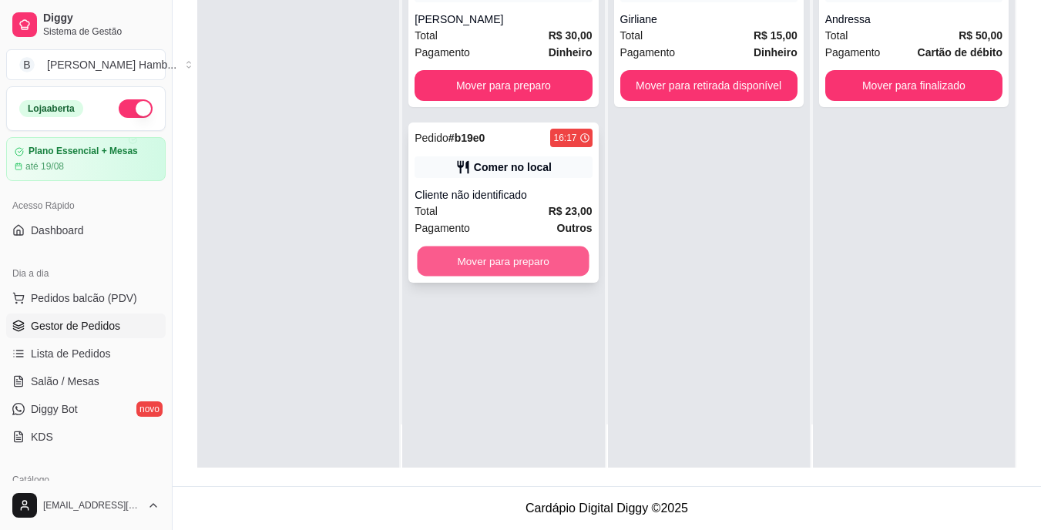
click at [470, 261] on button "Mover para preparo" at bounding box center [503, 261] width 172 height 30
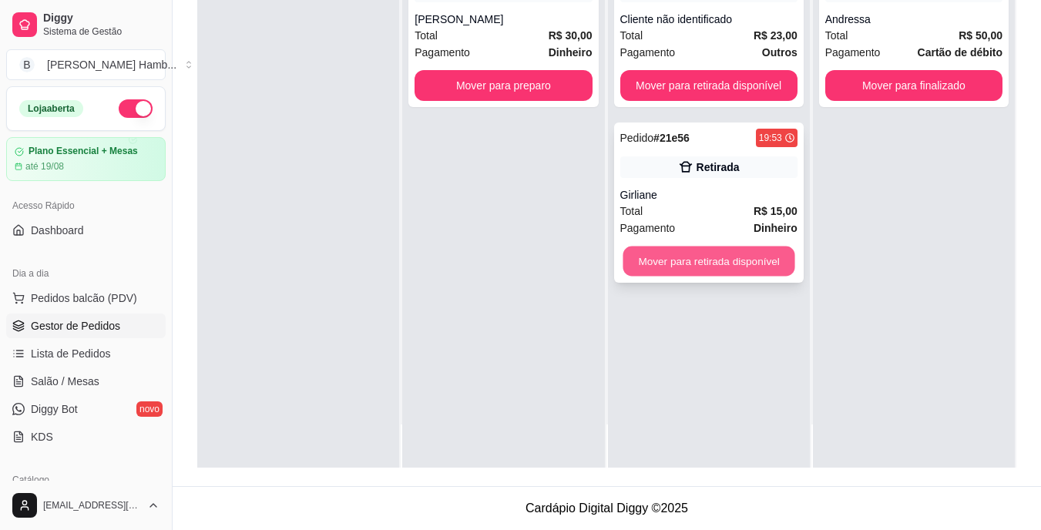
click at [733, 249] on button "Mover para retirada disponível" at bounding box center [708, 261] width 172 height 30
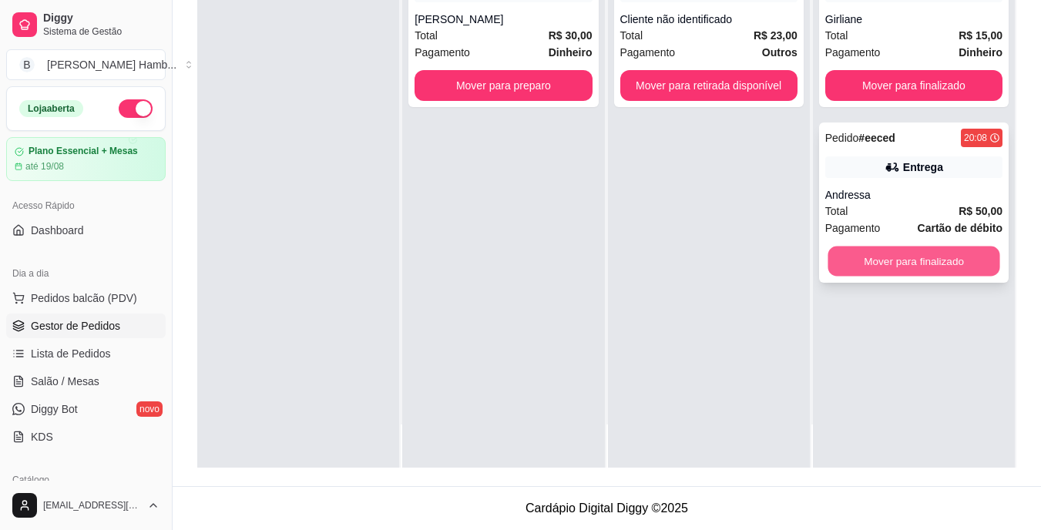
click at [891, 256] on button "Mover para finalizado" at bounding box center [913, 261] width 172 height 30
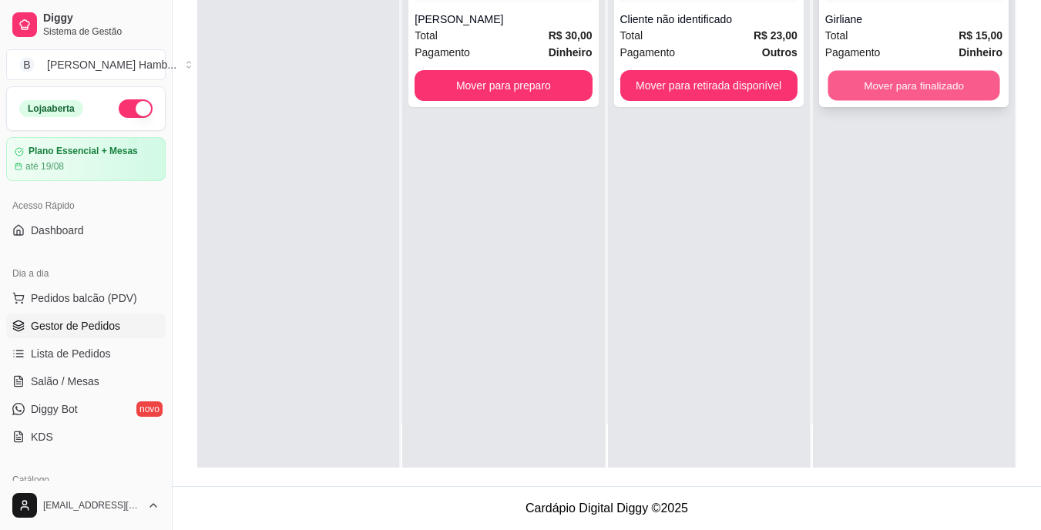
click at [853, 74] on button "Mover para finalizado" at bounding box center [913, 86] width 172 height 30
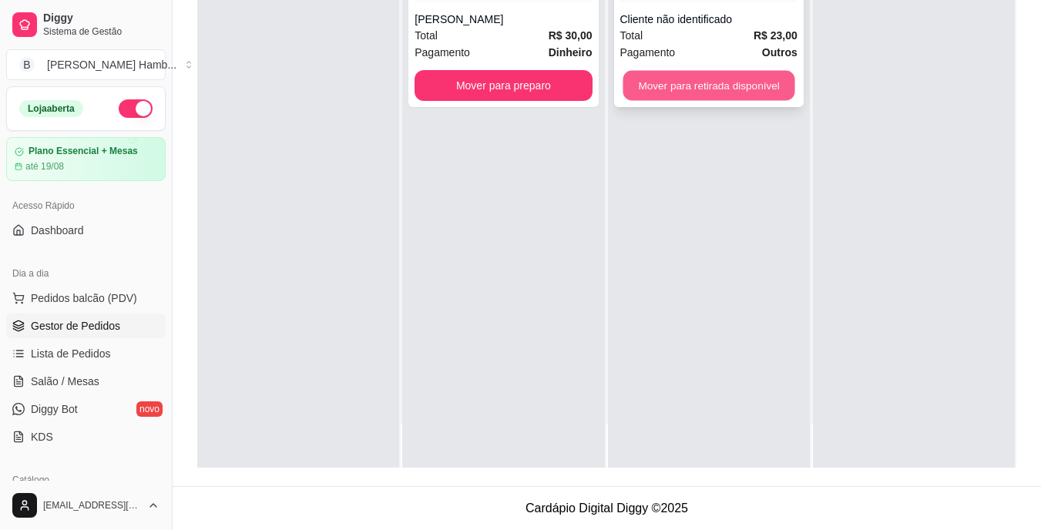
click at [743, 79] on button "Mover para retirada disponível" at bounding box center [708, 86] width 172 height 30
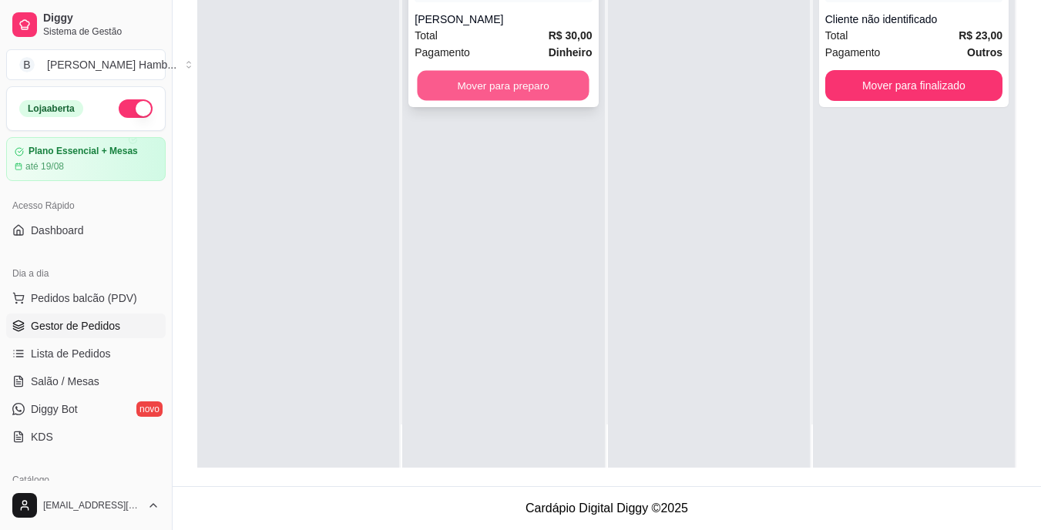
click at [442, 82] on button "Mover para preparo" at bounding box center [503, 86] width 172 height 30
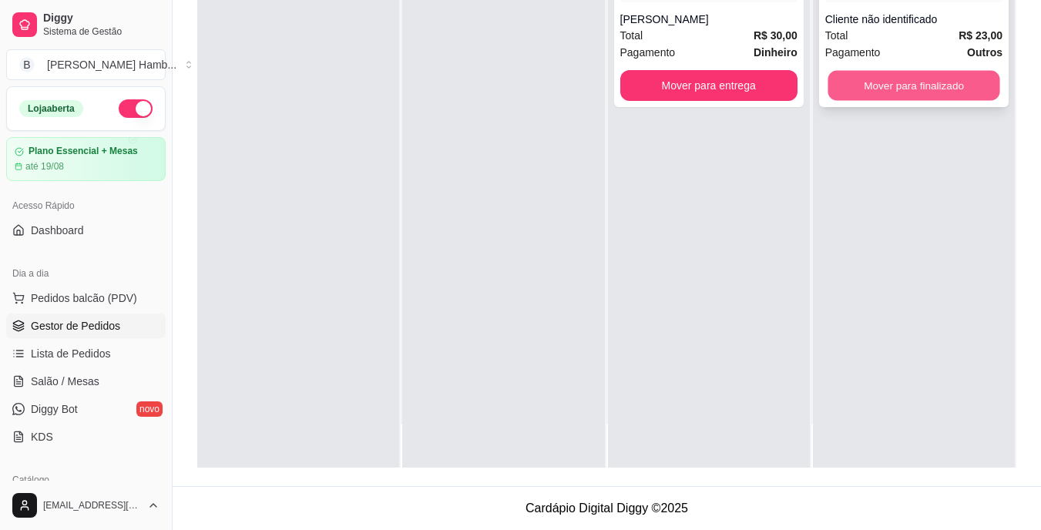
click at [875, 82] on button "Mover para finalizado" at bounding box center [913, 86] width 172 height 30
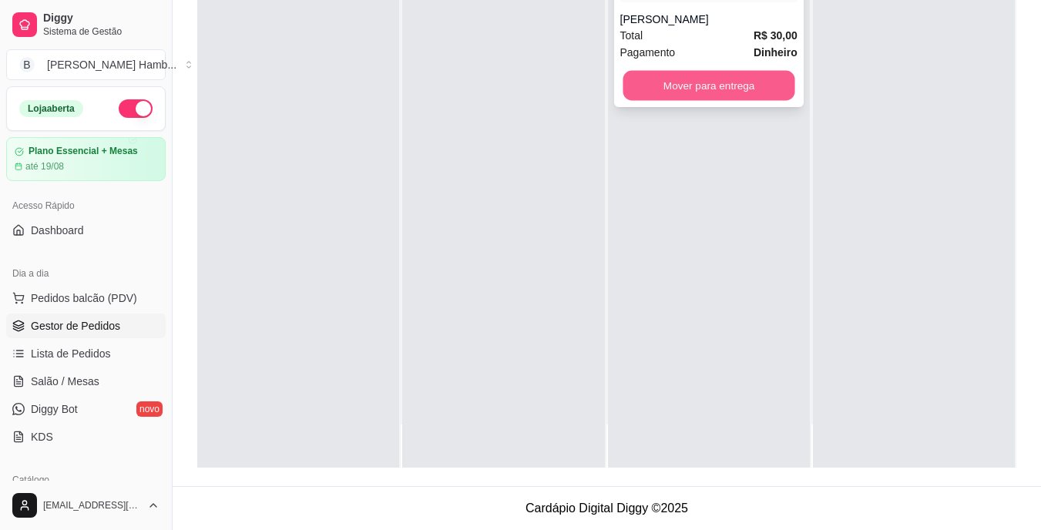
click at [728, 91] on button "Mover para entrega" at bounding box center [708, 86] width 172 height 30
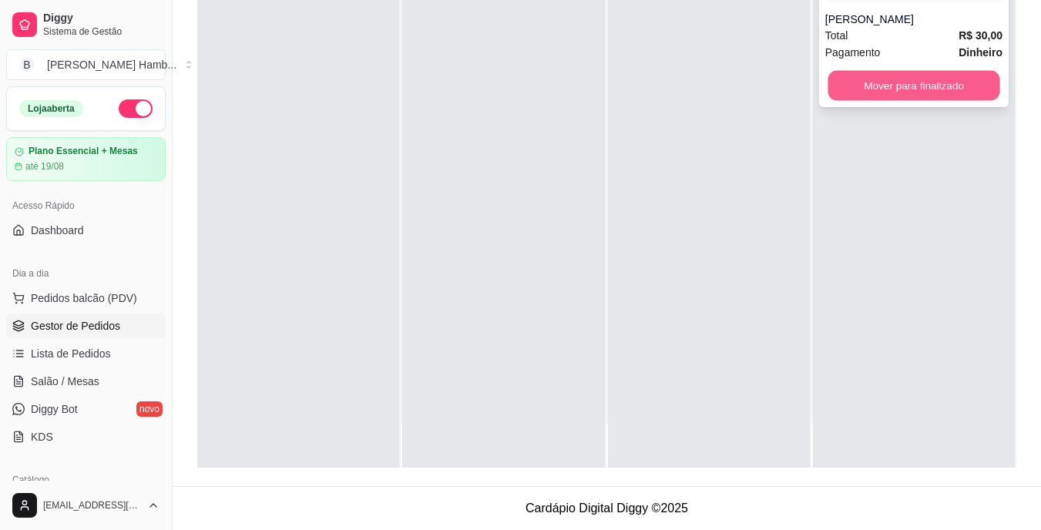
click at [892, 79] on button "Mover para finalizado" at bounding box center [913, 86] width 172 height 30
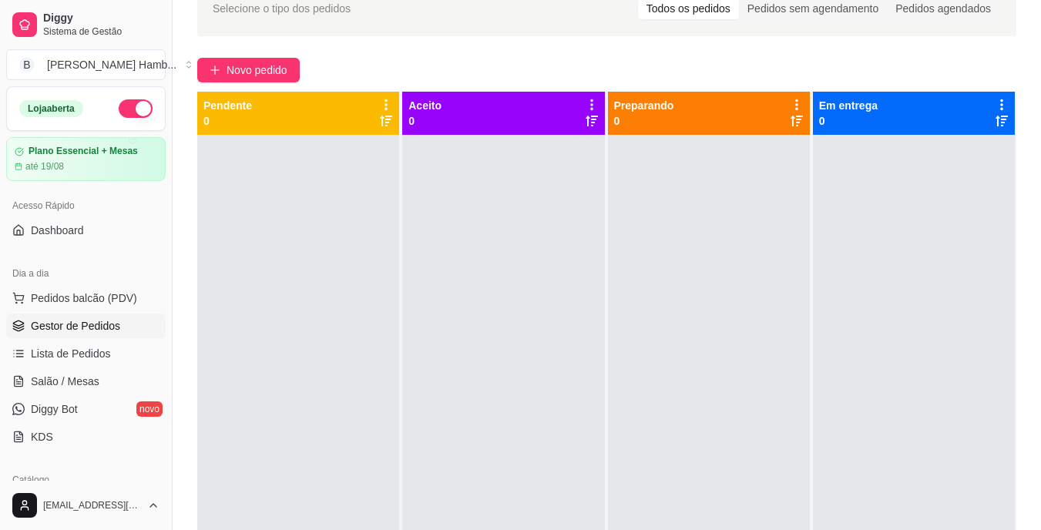
scroll to position [43, 0]
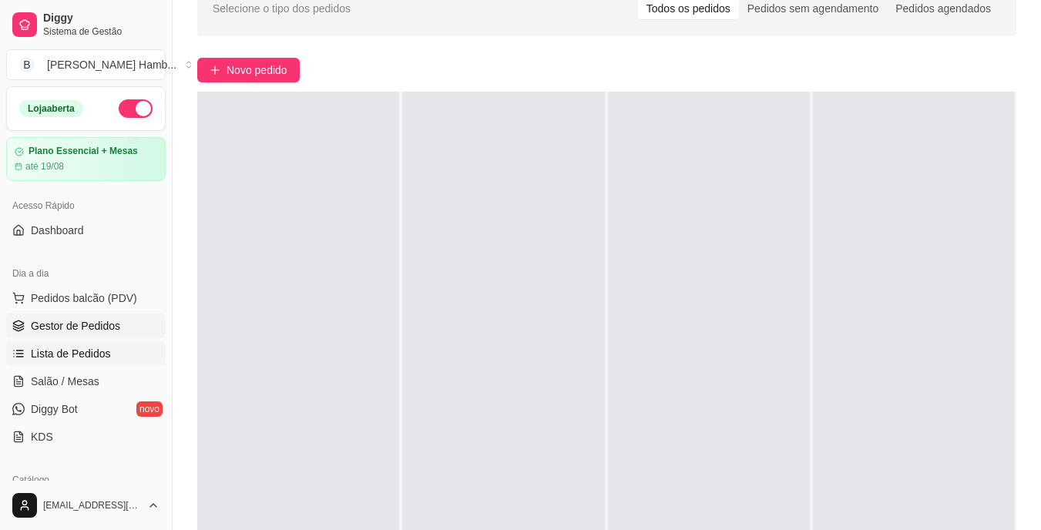
click at [85, 359] on span "Lista de Pedidos" at bounding box center [71, 353] width 80 height 15
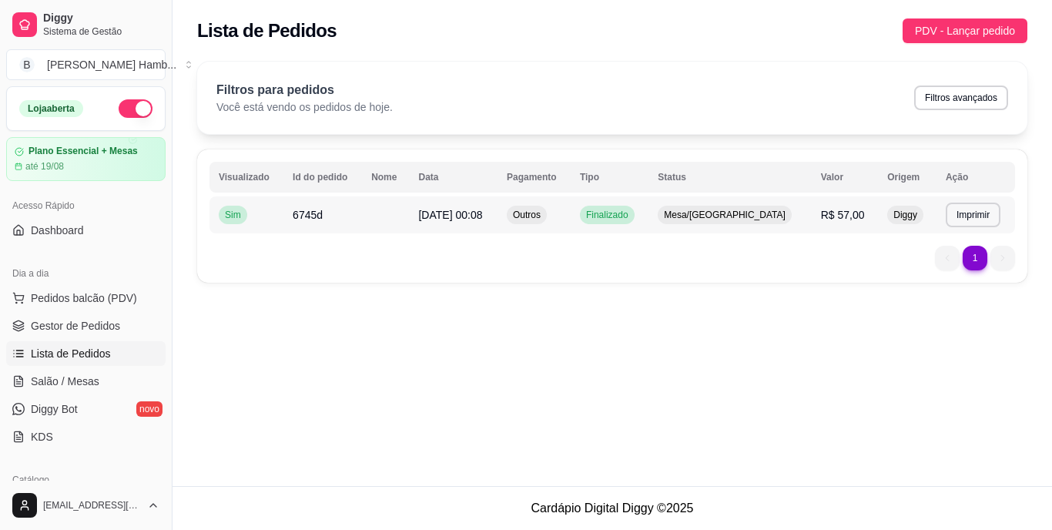
click at [632, 213] on span "Finalizado" at bounding box center [607, 215] width 49 height 12
click at [91, 308] on button "Pedidos balcão (PDV)" at bounding box center [85, 298] width 159 height 25
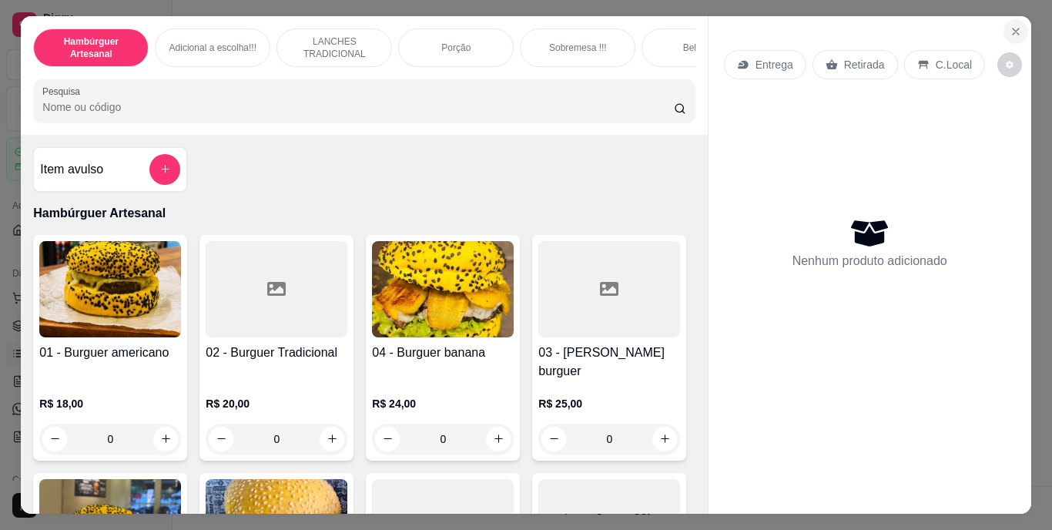
click at [1004, 21] on button "Close" at bounding box center [1016, 31] width 25 height 25
